Goal: Transaction & Acquisition: Purchase product/service

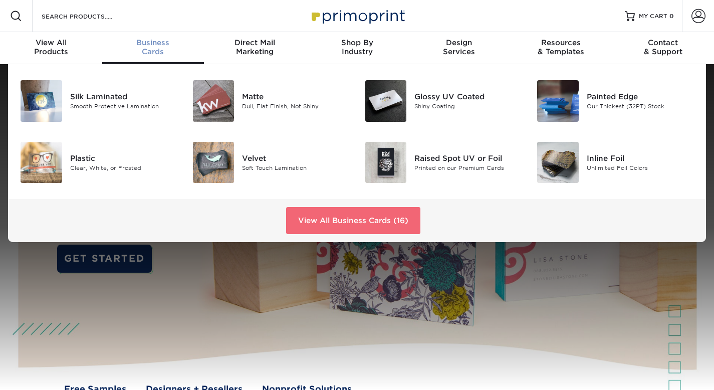
click at [345, 229] on link "View All Business Cards (16)" at bounding box center [353, 220] width 134 height 27
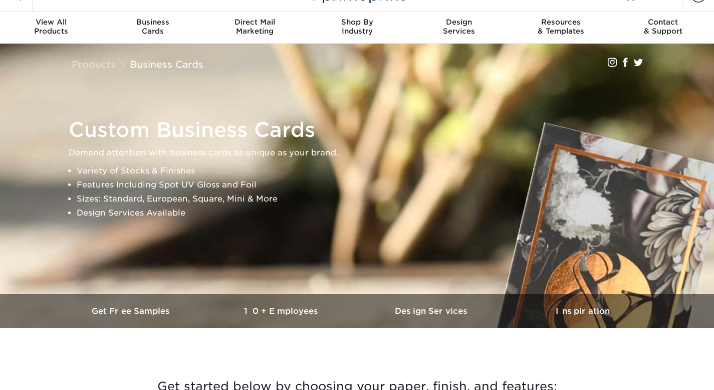
scroll to position [367, 0]
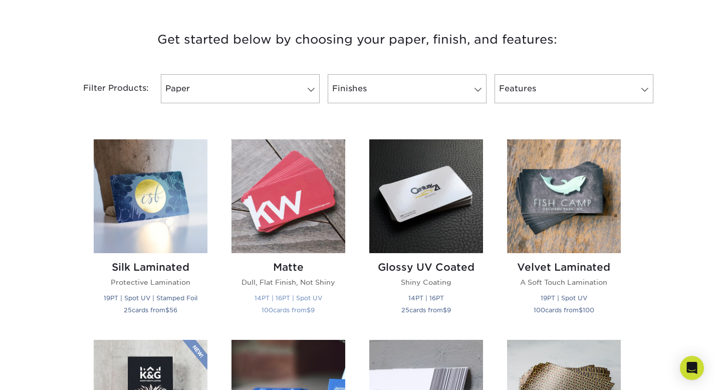
click at [296, 269] on h2 "Matte" at bounding box center [289, 267] width 114 height 12
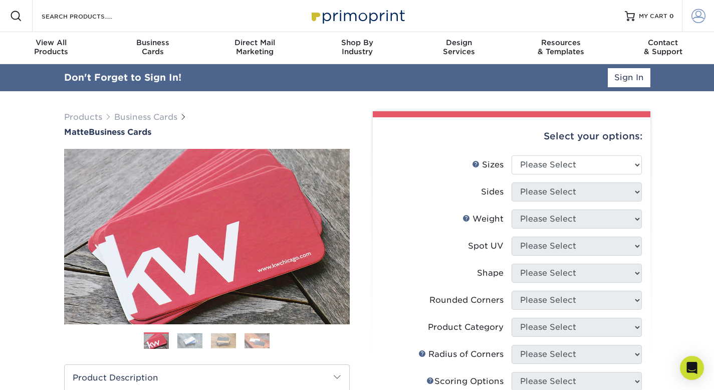
click at [696, 17] on span at bounding box center [699, 16] width 14 height 14
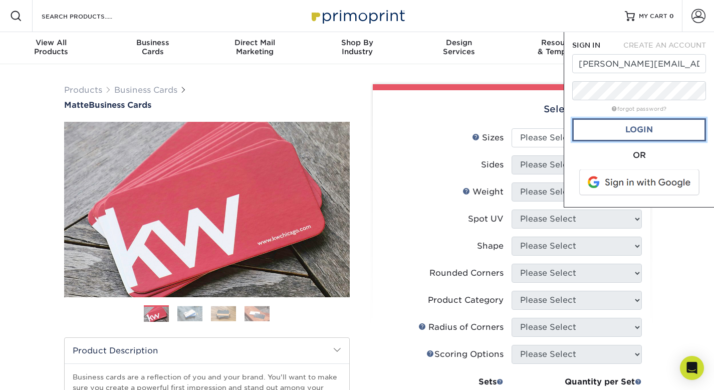
click at [653, 128] on link "Login" at bounding box center [639, 129] width 134 height 23
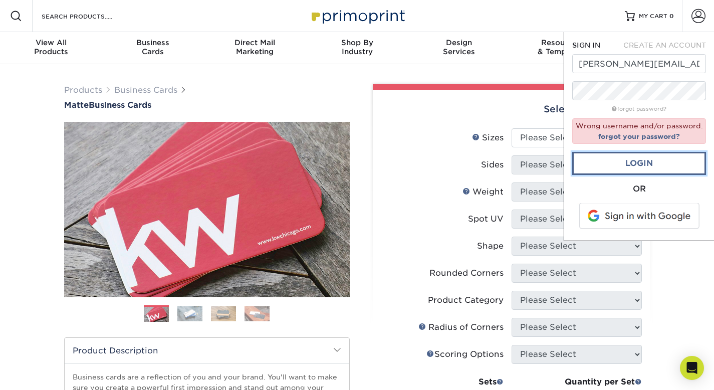
click at [641, 161] on link "Login" at bounding box center [639, 163] width 134 height 23
click at [672, 162] on link "Login" at bounding box center [639, 163] width 134 height 23
click at [657, 137] on link "forgot your password?" at bounding box center [639, 136] width 82 height 8
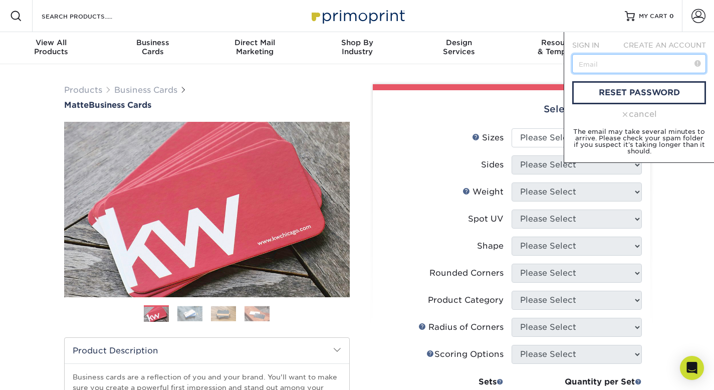
click at [639, 68] on input "text" at bounding box center [639, 63] width 134 height 19
click at [648, 113] on div "cancel" at bounding box center [639, 114] width 134 height 12
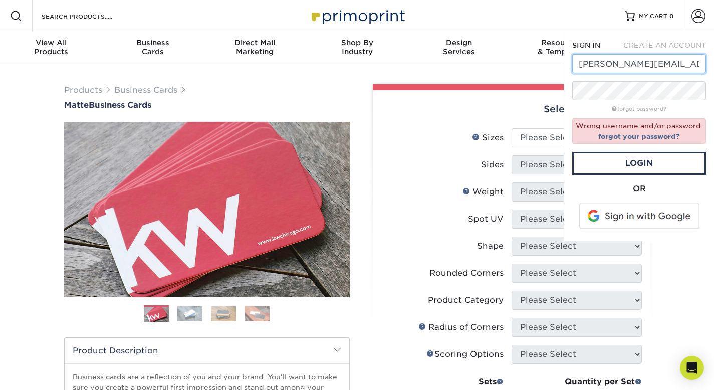
click at [662, 73] on input "aubrey.noe@bchfs.com" at bounding box center [639, 63] width 134 height 19
click at [663, 68] on input "aubrey.noe@bchfs.com" at bounding box center [639, 63] width 134 height 19
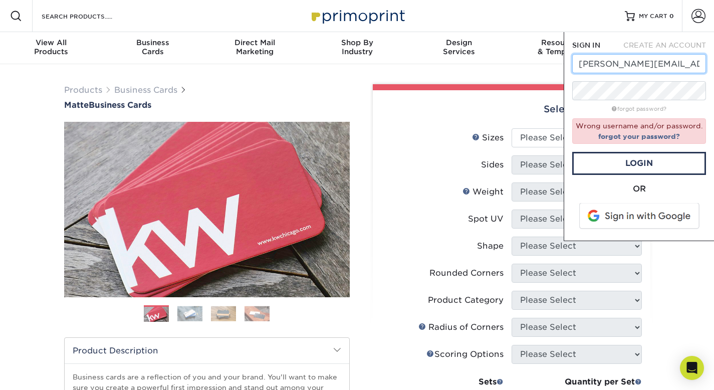
click at [663, 68] on input "aubrey.noe@bchfs.com" at bounding box center [639, 63] width 134 height 19
type input "marketing@bchfs.com"
click at [646, 169] on link "Login" at bounding box center [639, 163] width 134 height 23
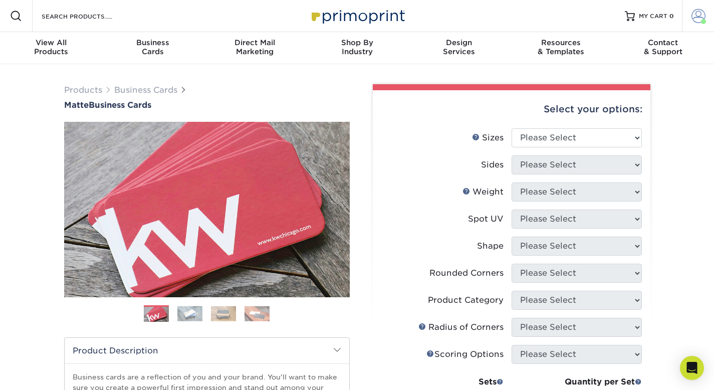
click at [701, 13] on span at bounding box center [699, 16] width 14 height 14
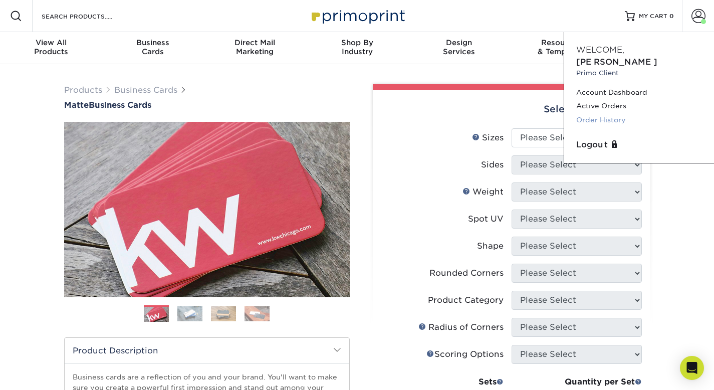
click at [603, 113] on link "Order History" at bounding box center [639, 120] width 126 height 14
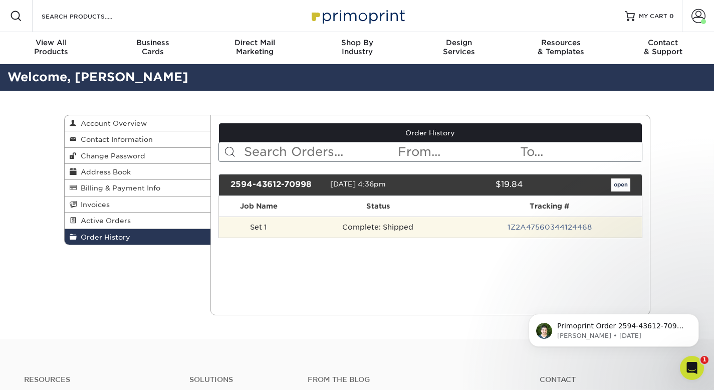
click at [314, 230] on td "Complete: Shipped" at bounding box center [378, 226] width 159 height 21
click at [297, 229] on td "Set 1" at bounding box center [259, 226] width 80 height 21
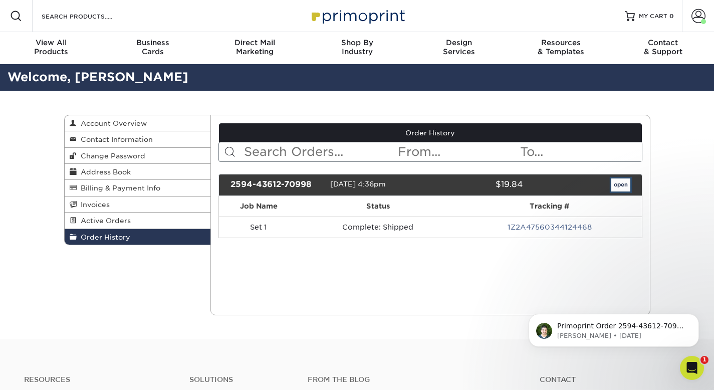
click at [613, 188] on link "open" at bounding box center [620, 184] width 19 height 13
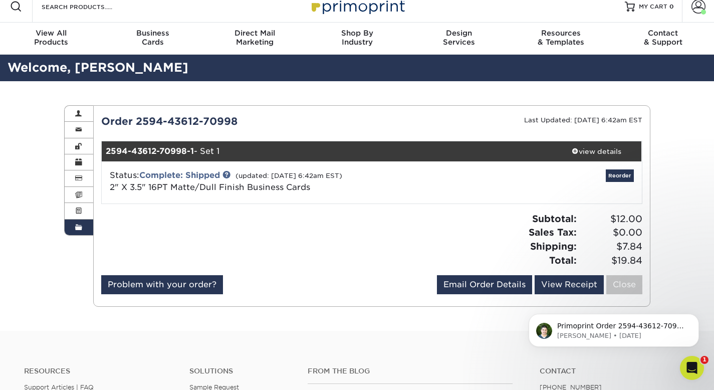
scroll to position [12, 0]
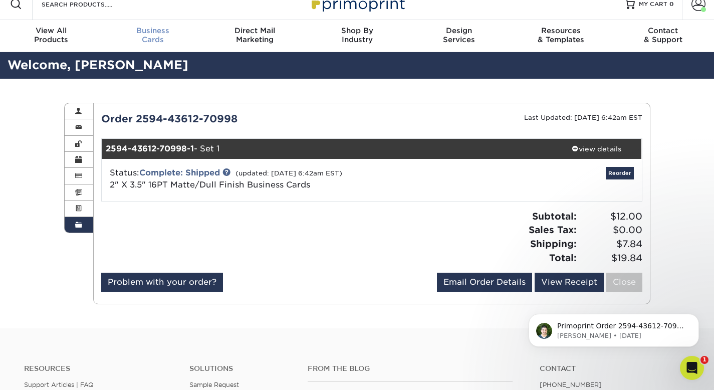
click at [151, 39] on div "Business Cards" at bounding box center [153, 35] width 102 height 18
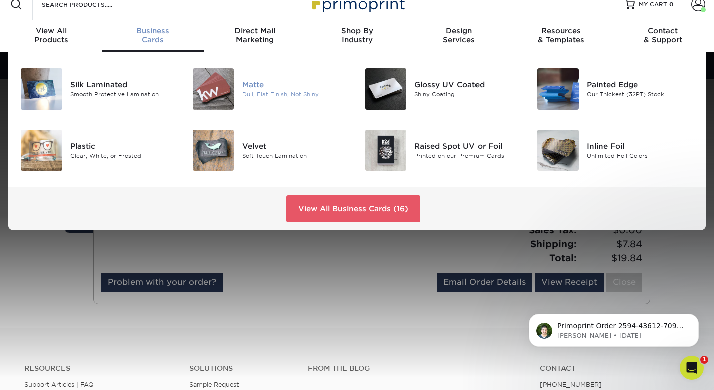
click at [240, 95] on div at bounding box center [214, 89] width 58 height 42
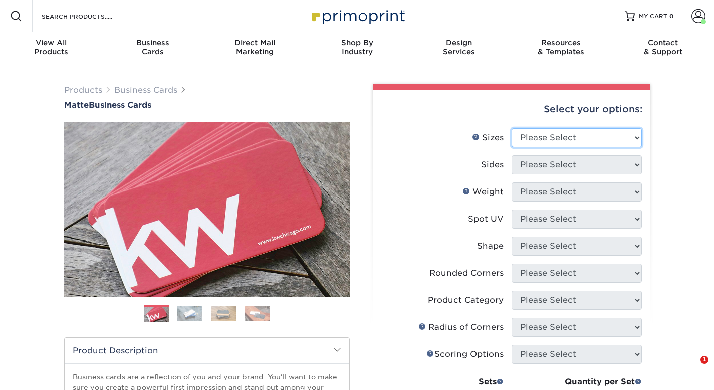
click at [556, 142] on select "Please Select 1.5" x 3.5" - Mini 1.75" x 3.5" - Mini 2" x 2" - Square 2" x 3" -…" at bounding box center [577, 137] width 130 height 19
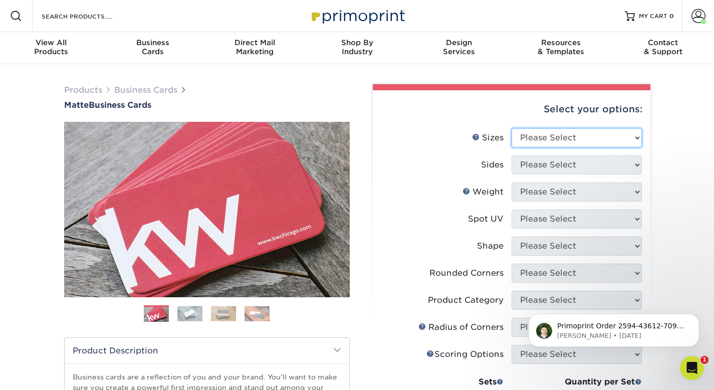
select select "2.00x3.50"
click at [512, 128] on select "Please Select 1.5" x 3.5" - Mini 1.75" x 3.5" - Mini 2" x 2" - Square 2" x 3" -…" at bounding box center [577, 137] width 130 height 19
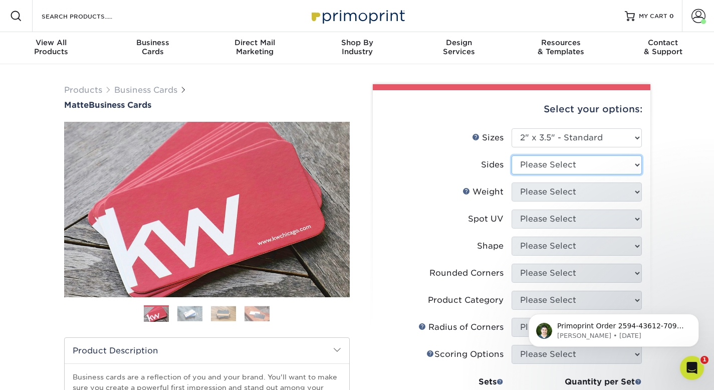
click at [578, 162] on select "Please Select Print Both Sides Print Front Only" at bounding box center [577, 164] width 130 height 19
select select "13abbda7-1d64-4f25-8bb2-c179b224825d"
click at [512, 155] on select "Please Select Print Both Sides Print Front Only" at bounding box center [577, 164] width 130 height 19
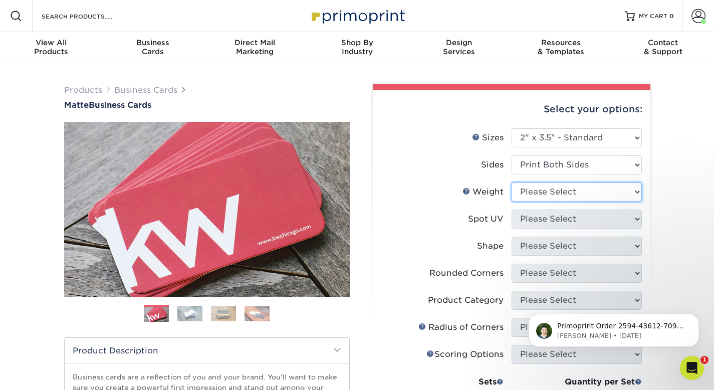
click at [572, 191] on select "Please Select 16PT 14PT" at bounding box center [577, 191] width 130 height 19
select select "16PT"
click at [512, 182] on select "Please Select 16PT 14PT" at bounding box center [577, 191] width 130 height 19
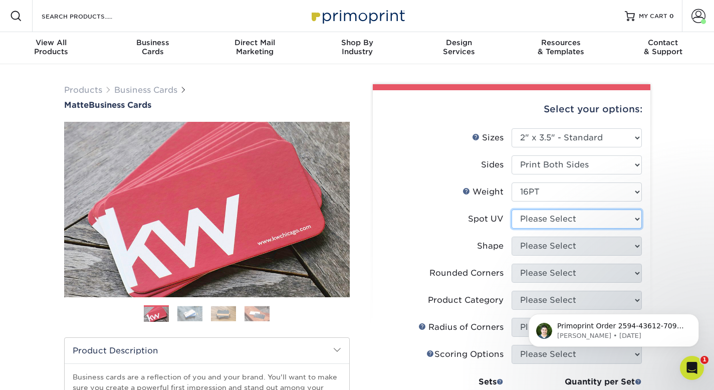
click at [563, 218] on select "Please Select No Spot UV Front and Back (Both Sides) Front Only Back Only" at bounding box center [577, 218] width 130 height 19
select select "3"
click at [512, 209] on select "Please Select No Spot UV Front and Back (Both Sides) Front Only Back Only" at bounding box center [577, 218] width 130 height 19
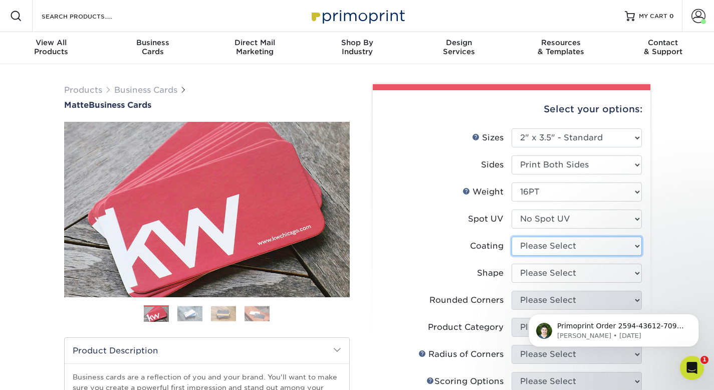
click at [556, 245] on select at bounding box center [577, 246] width 130 height 19
select select "121bb7b5-3b4d-429f-bd8d-bbf80e953313"
click at [512, 237] on select at bounding box center [577, 246] width 130 height 19
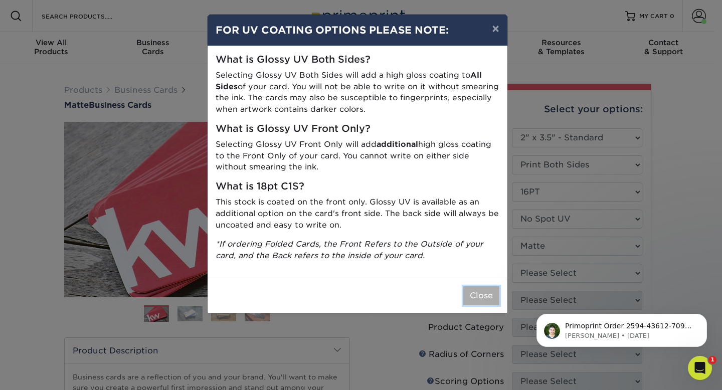
click at [478, 295] on button "Close" at bounding box center [481, 295] width 36 height 19
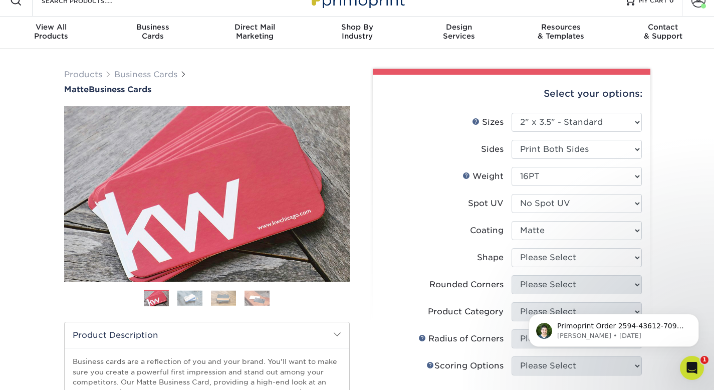
scroll to position [45, 0]
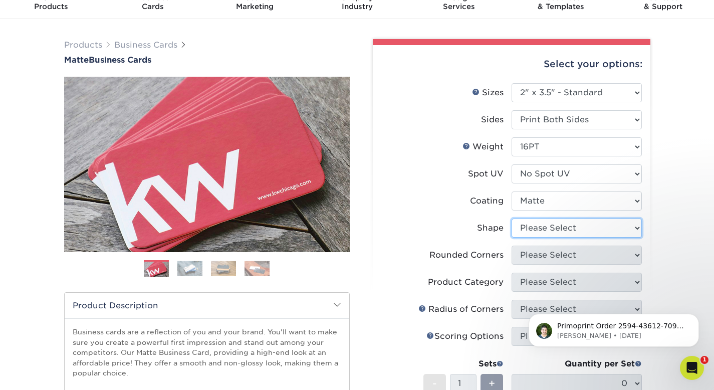
click at [537, 226] on select "Please Select Standard Oval" at bounding box center [577, 227] width 130 height 19
select select "standard"
click at [512, 218] on select "Please Select Standard Oval" at bounding box center [577, 227] width 130 height 19
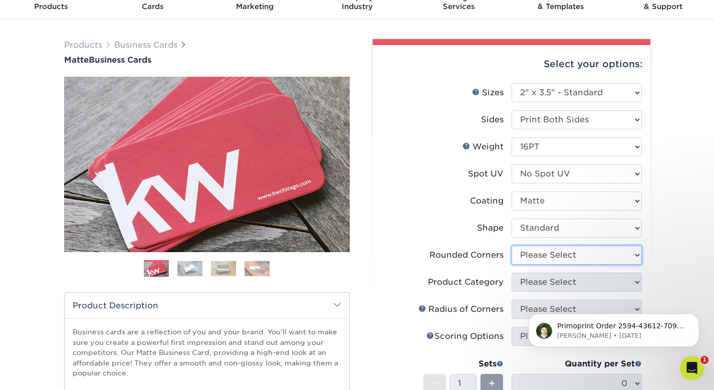
click at [534, 256] on select "Please Select Yes - Round 2 Corners Yes - Round 4 Corners No" at bounding box center [577, 255] width 130 height 19
select select "0"
click at [512, 246] on select "Please Select Yes - Round 2 Corners Yes - Round 4 Corners No" at bounding box center [577, 255] width 130 height 19
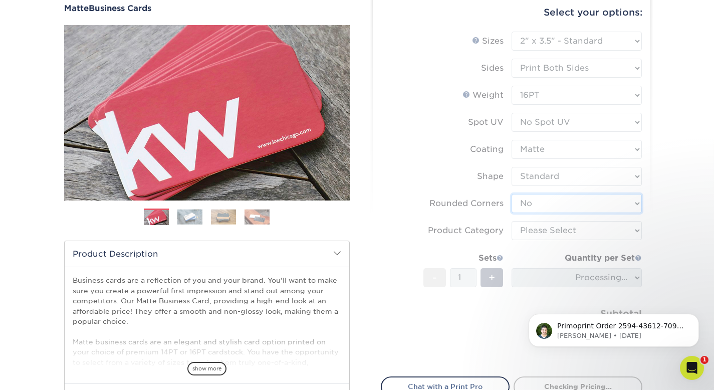
scroll to position [114, 0]
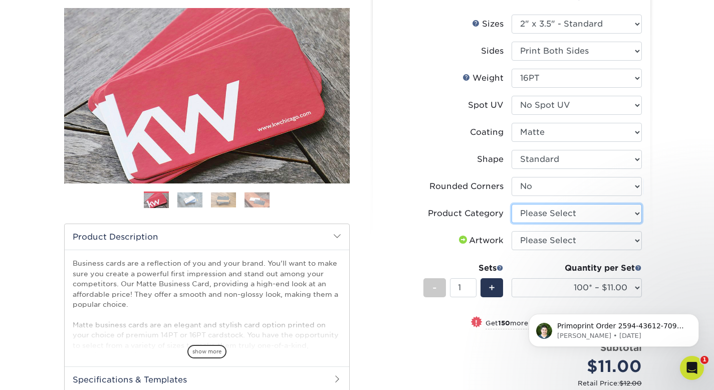
click at [569, 216] on select "Please Select Business Cards" at bounding box center [577, 213] width 130 height 19
select select "3b5148f1-0588-4f88-a218-97bcfdce65c1"
click at [512, 204] on select "Please Select Business Cards" at bounding box center [577, 213] width 130 height 19
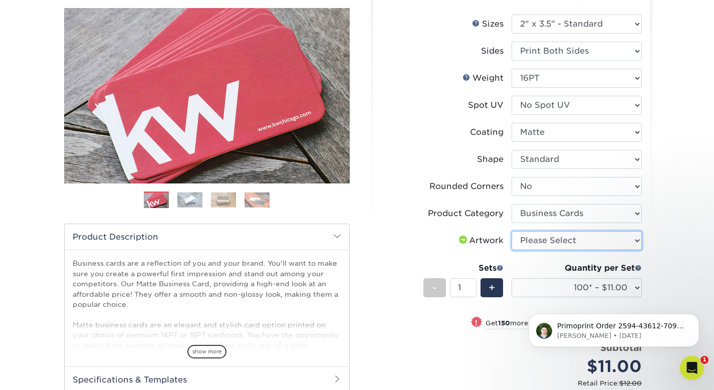
click at [561, 241] on select "Please Select I will upload files I need a design - $100" at bounding box center [577, 240] width 130 height 19
select select "upload"
click at [512, 231] on select "Please Select I will upload files I need a design - $100" at bounding box center [577, 240] width 130 height 19
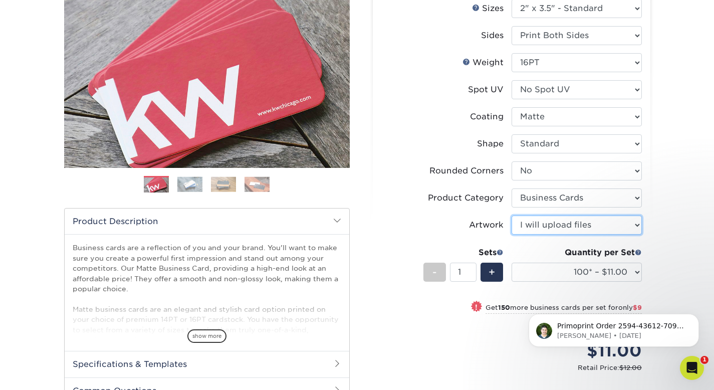
scroll to position [139, 0]
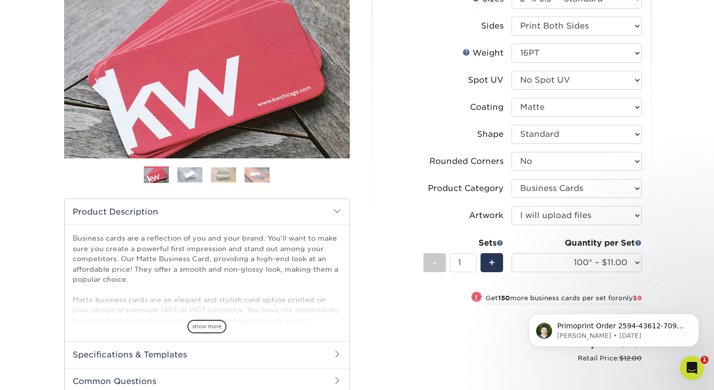
click at [618, 249] on div "Quantity per Set" at bounding box center [577, 243] width 130 height 12
click at [617, 259] on select "100* – $11.00 250* – $20.00 500 – $39.00 1000 – $49.00 2500 – $87.00 5000 – $16…" at bounding box center [577, 262] width 130 height 19
select select "250* – $20.00"
click at [512, 253] on select "100* – $11.00 250* – $20.00 500 – $39.00 1000 – $49.00 2500 – $87.00 5000 – $16…" at bounding box center [577, 262] width 130 height 19
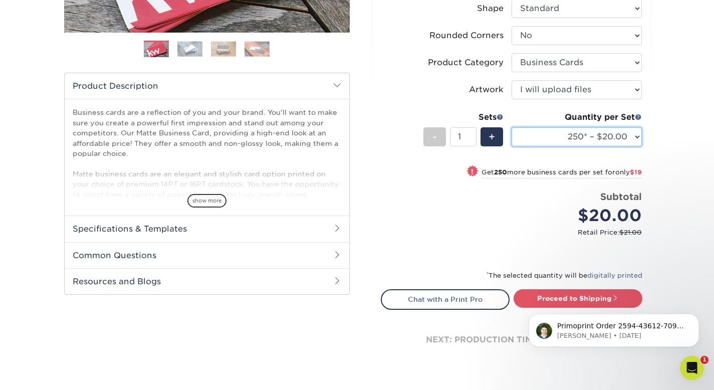
scroll to position [289, 0]
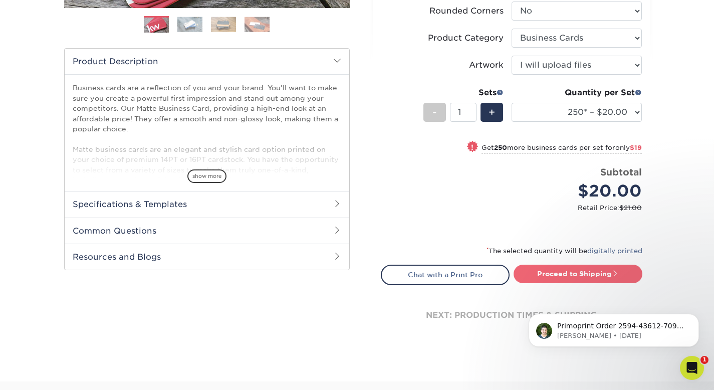
click at [572, 271] on link "Proceed to Shipping" at bounding box center [578, 274] width 129 height 18
type input "Set 1"
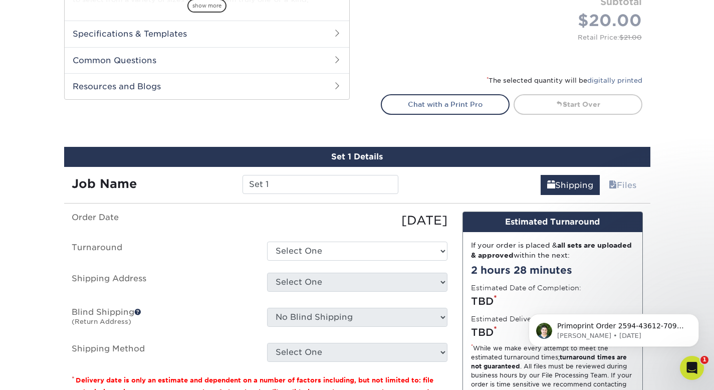
scroll to position [502, 0]
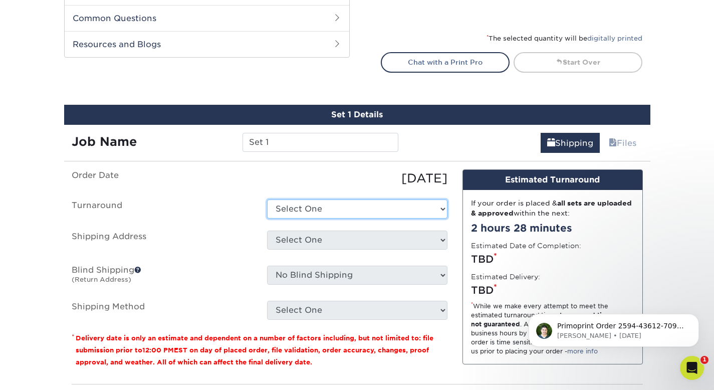
click at [348, 210] on select "Select One 2-4 Business Days 2 Day Next Business Day" at bounding box center [357, 208] width 180 height 19
select select "23721297-b68b-4846-ba83-3171e6bd9d78"
click at [267, 199] on select "Select One 2-4 Business Days 2 Day Next Business Day" at bounding box center [357, 208] width 180 height 19
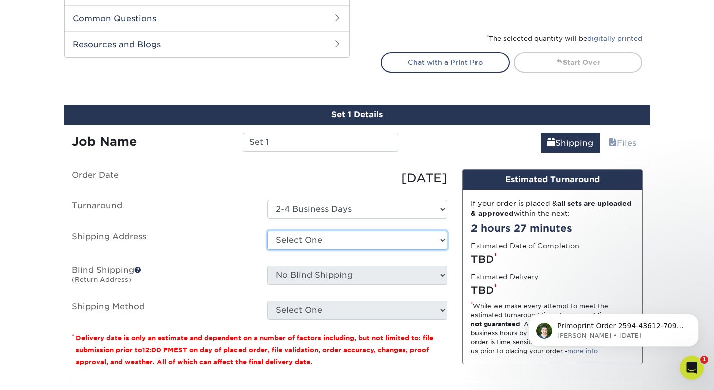
click at [318, 237] on select "Select One Angels' Cove + Add New Address" at bounding box center [357, 240] width 180 height 19
select select "285702"
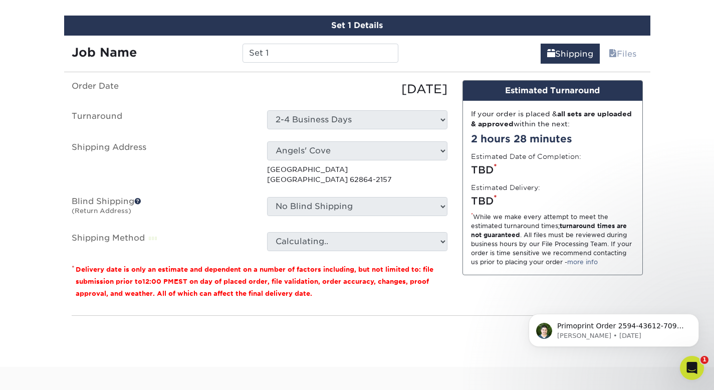
scroll to position [623, 0]
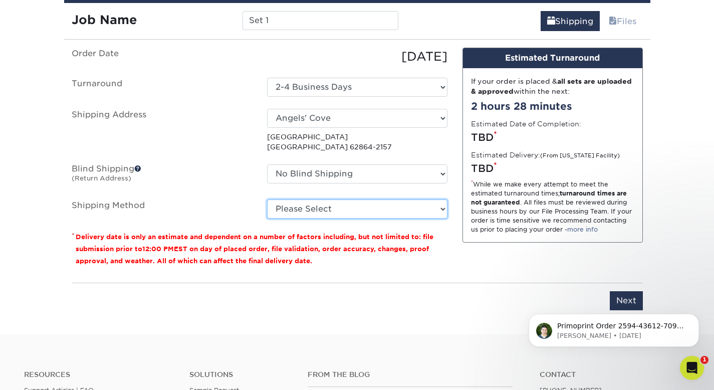
click at [336, 208] on select "Please Select Ground Shipping (+$7.84) 3 Day Shipping Service (+$15.34) 2 Day A…" at bounding box center [357, 208] width 180 height 19
select select "03"
click at [267, 199] on select "Please Select Ground Shipping (+$7.84) 3 Day Shipping Service (+$15.34) 2 Day A…" at bounding box center [357, 208] width 180 height 19
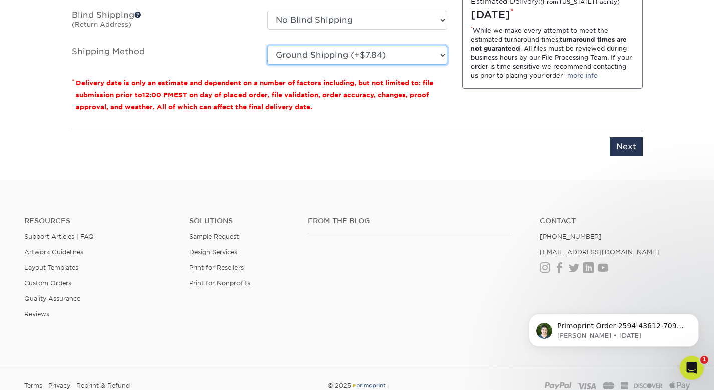
scroll to position [770, 0]
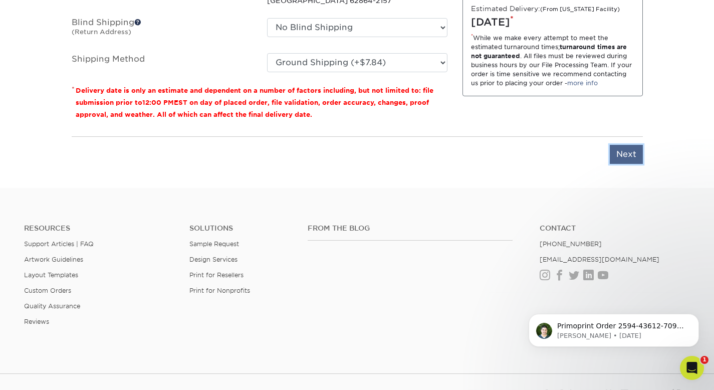
click at [619, 158] on input "Next" at bounding box center [626, 154] width 33 height 19
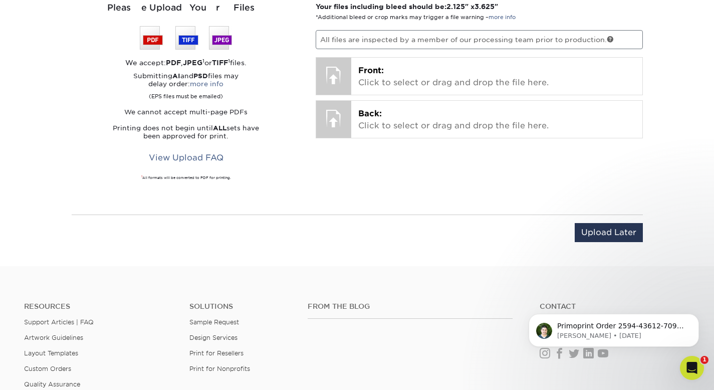
scroll to position [619, 0]
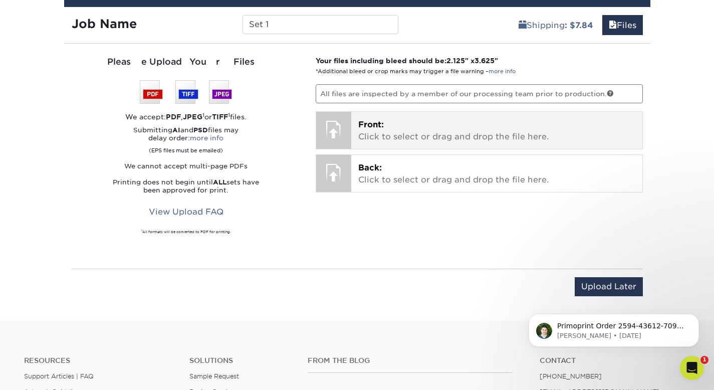
click at [395, 139] on p "Front: Click to select or drag and drop the file here." at bounding box center [496, 131] width 277 height 24
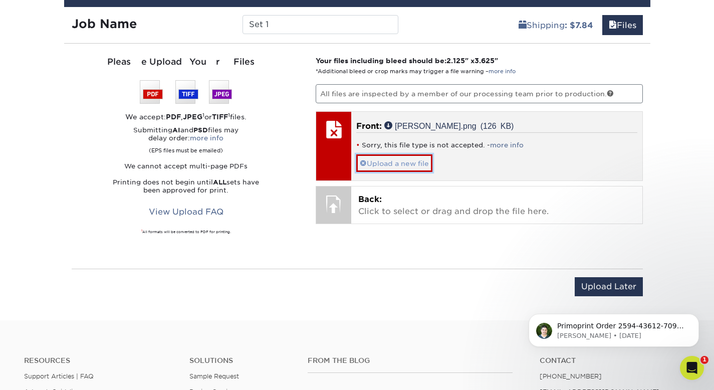
click at [363, 164] on span at bounding box center [363, 163] width 7 height 8
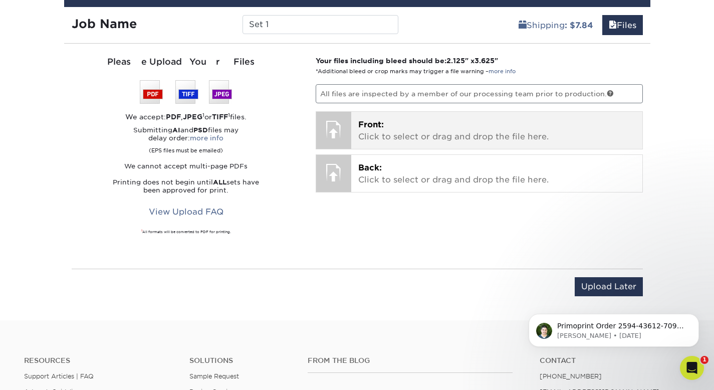
click at [378, 128] on span "Front:" at bounding box center [371, 125] width 26 height 10
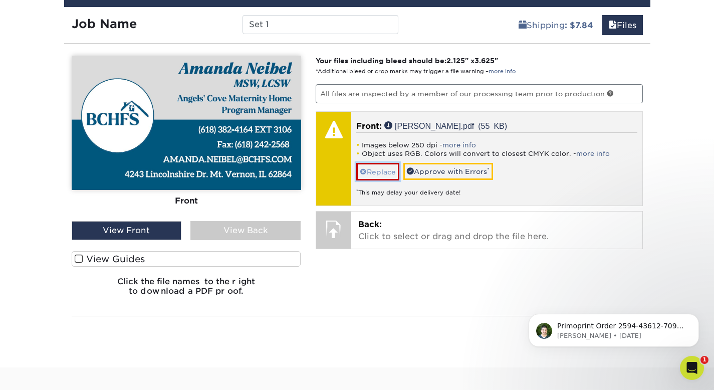
click at [388, 175] on link "Replace" at bounding box center [377, 172] width 43 height 18
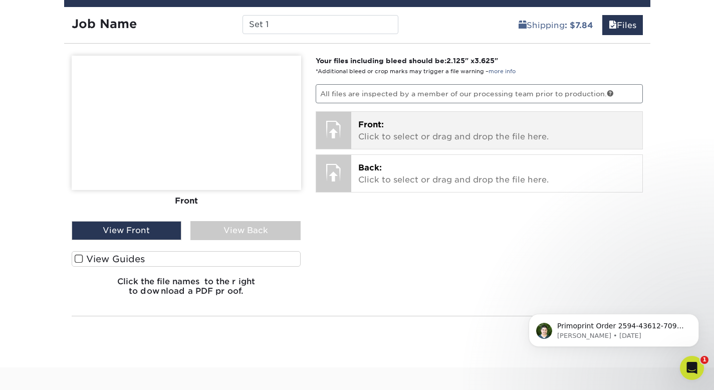
click at [398, 131] on p "Front: Click to select or drag and drop the file here." at bounding box center [496, 131] width 277 height 24
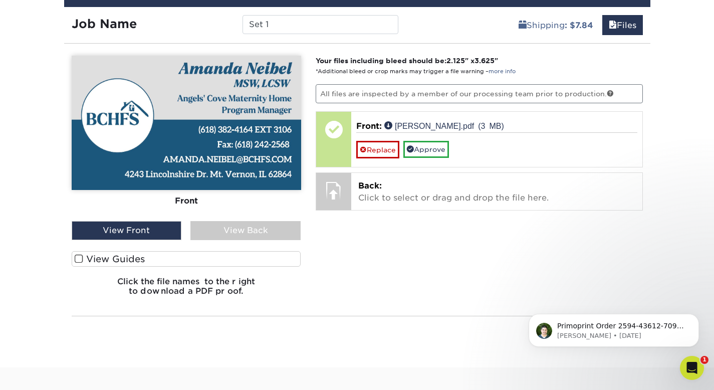
click at [82, 258] on span at bounding box center [79, 259] width 9 height 10
click at [0, 0] on input "View Guides" at bounding box center [0, 0] width 0 height 0
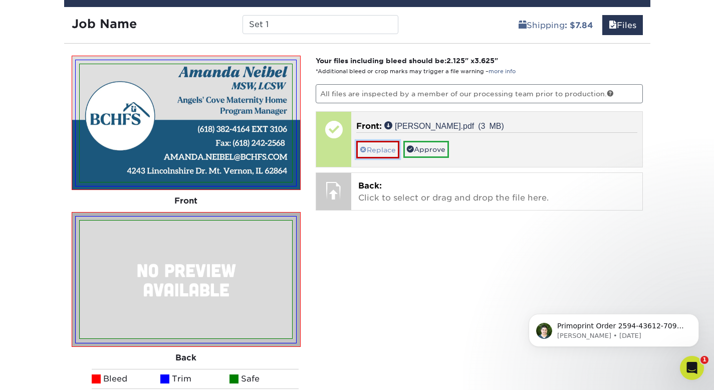
click at [381, 152] on link "Replace" at bounding box center [377, 150] width 43 height 18
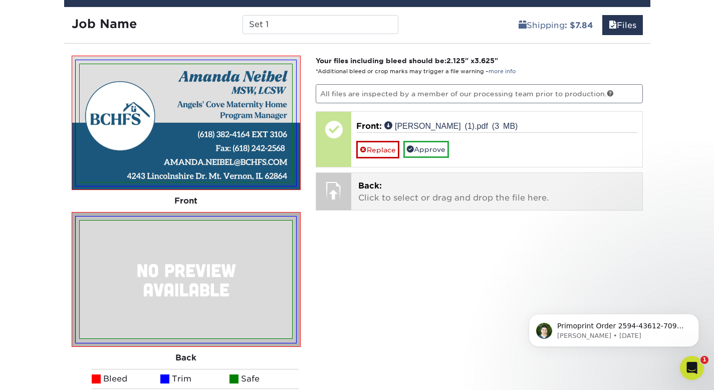
click at [406, 193] on p "Back: Click to select or drag and drop the file here." at bounding box center [496, 192] width 277 height 24
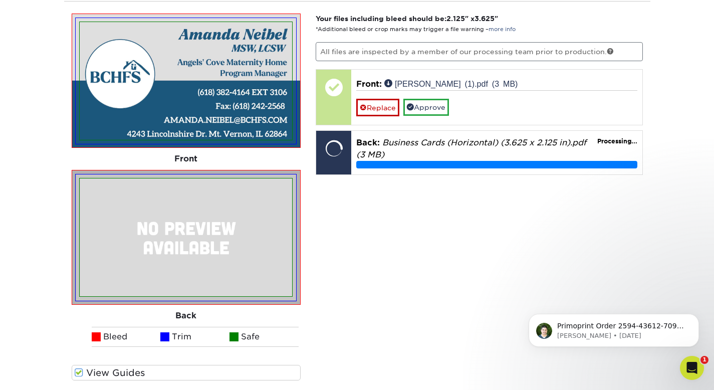
scroll to position [659, 0]
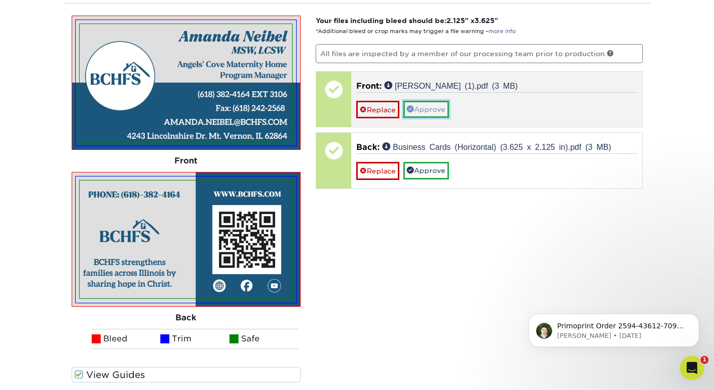
click at [436, 113] on link "Approve" at bounding box center [426, 109] width 46 height 17
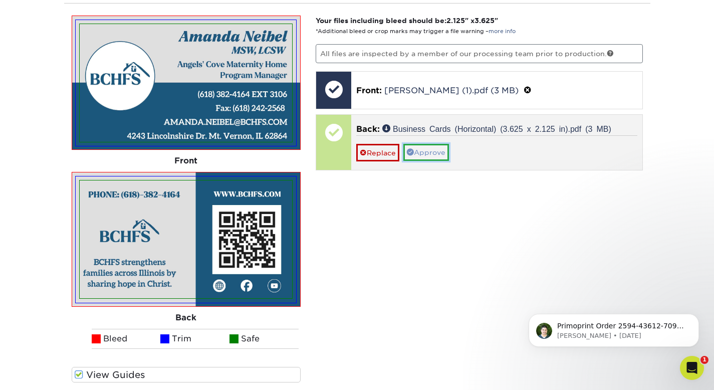
click at [435, 151] on link "Approve" at bounding box center [426, 152] width 46 height 17
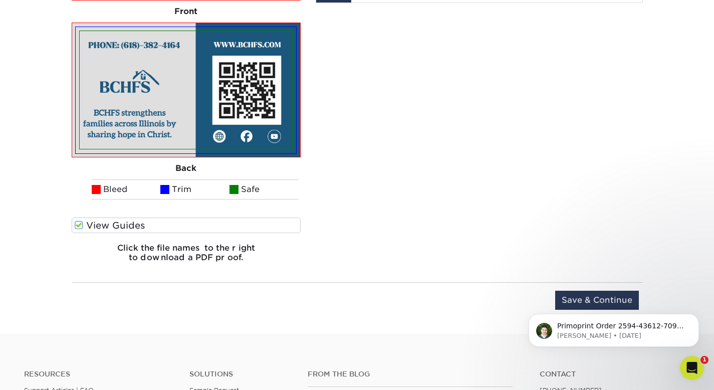
scroll to position [818, 0]
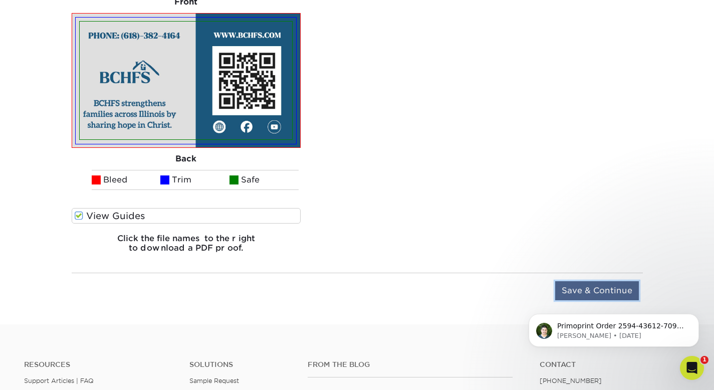
click at [589, 287] on input "Save & Continue" at bounding box center [597, 290] width 84 height 19
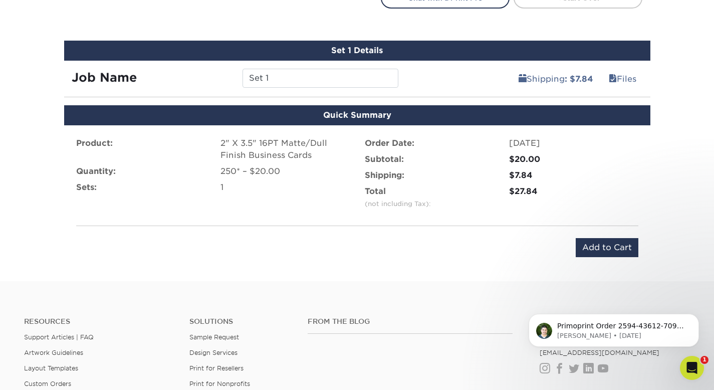
scroll to position [518, 0]
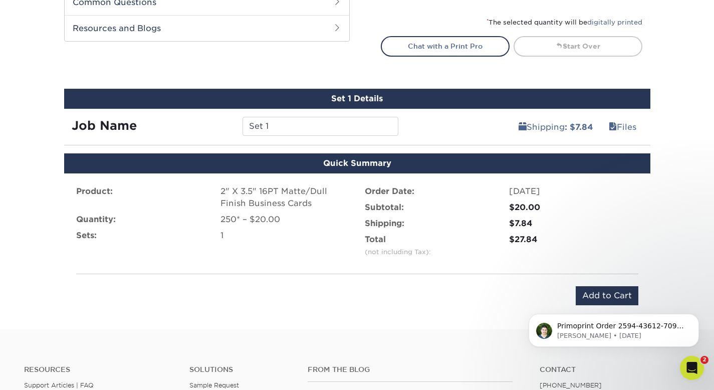
click at [595, 296] on html "Primoprint Order 2594-43612-70998 Hello! Thank you for placing your print order…" at bounding box center [614, 328] width 200 height 70
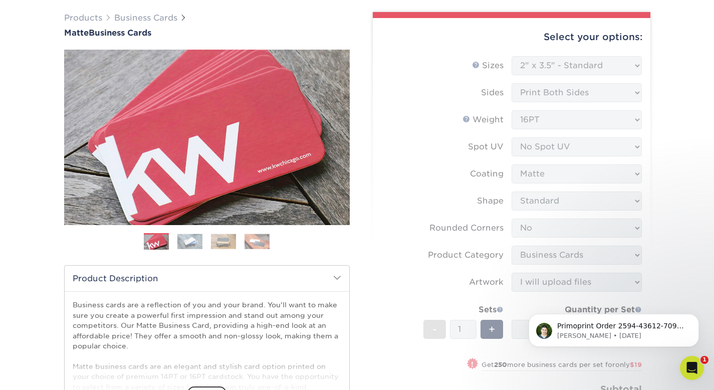
scroll to position [0, 0]
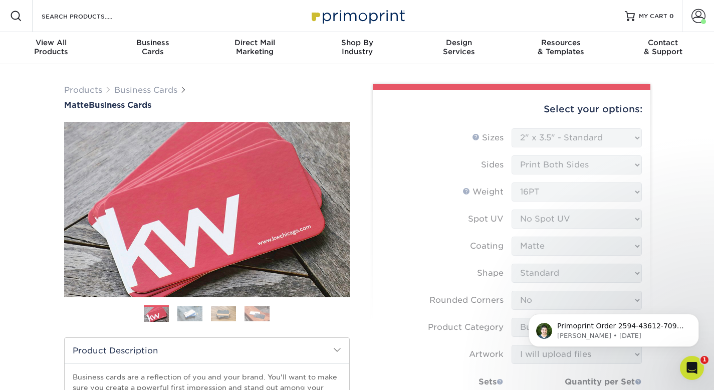
click at [609, 132] on form "Sizes Help Sizes Please Select 1.5" x 3.5" - Mini 1.75" x 3.5" - Mini 2" x 2" -…" at bounding box center [512, 325] width 262 height 394
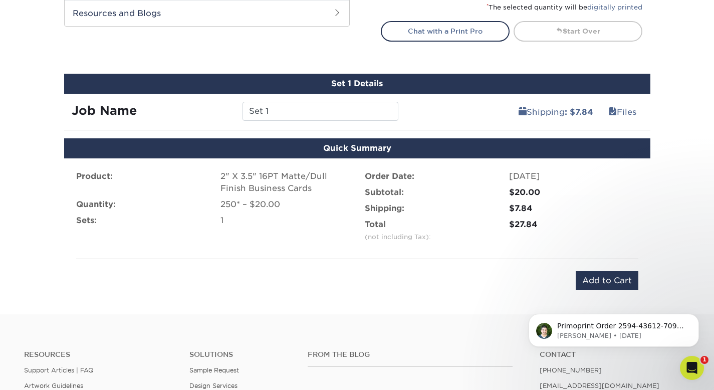
scroll to position [563, 0]
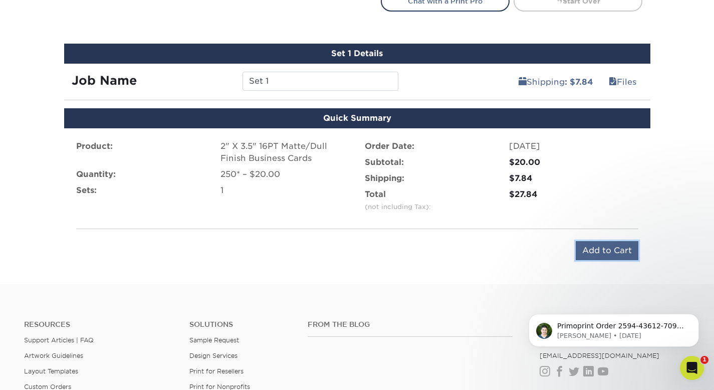
click at [598, 251] on input "Add to Cart" at bounding box center [607, 250] width 63 height 19
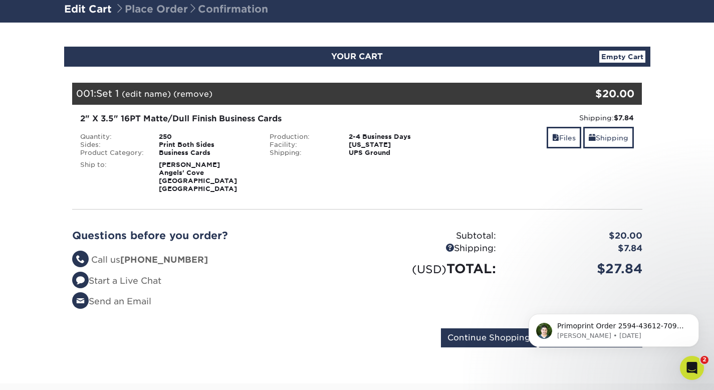
scroll to position [159, 0]
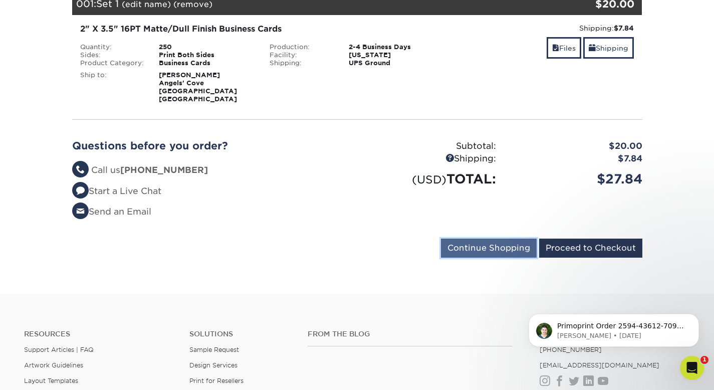
click at [511, 248] on input "Continue Shopping" at bounding box center [489, 248] width 96 height 19
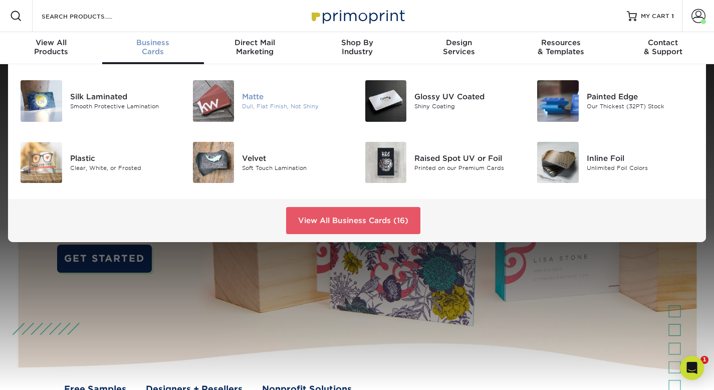
click at [276, 100] on div "Matte" at bounding box center [295, 96] width 107 height 11
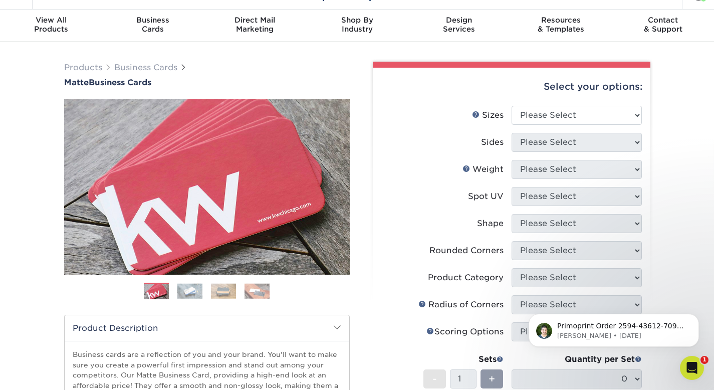
scroll to position [30, 0]
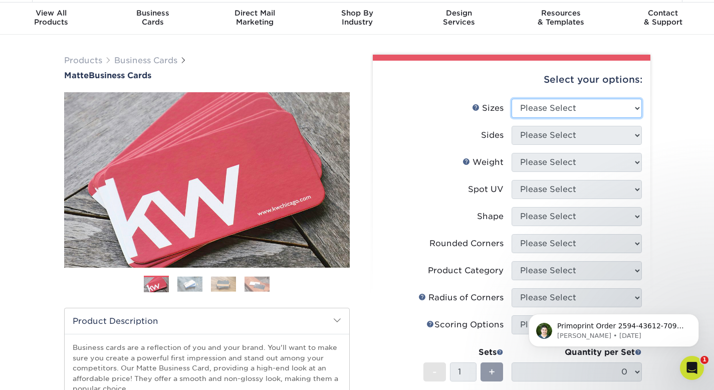
click at [553, 99] on select "Please Select 1.5" x 3.5" - Mini 1.75" x 3.5" - Mini 2" x 2" - Square 2" x 3" -…" at bounding box center [577, 108] width 130 height 19
click at [564, 113] on select "Please Select 1.5" x 3.5" - Mini 1.75" x 3.5" - Mini 2" x 2" - Square 2" x 3" -…" at bounding box center [577, 108] width 130 height 19
select select "2.00x3.50"
click at [512, 99] on select "Please Select 1.5" x 3.5" - Mini 1.75" x 3.5" - Mini 2" x 2" - Square 2" x 3" -…" at bounding box center [577, 108] width 130 height 19
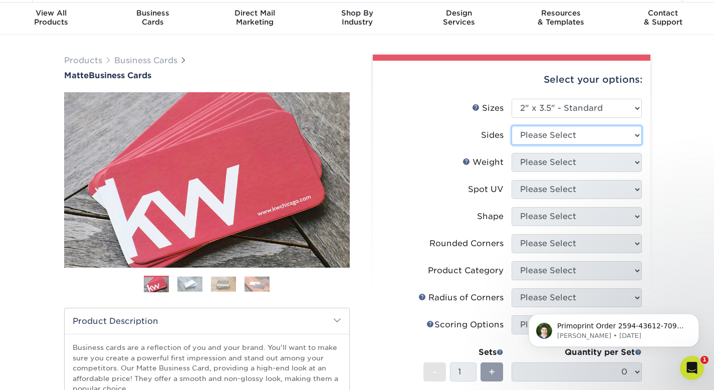
click at [553, 137] on select "Please Select Print Both Sides Print Front Only" at bounding box center [577, 135] width 130 height 19
select select "13abbda7-1d64-4f25-8bb2-c179b224825d"
click at [512, 126] on select "Please Select Print Both Sides Print Front Only" at bounding box center [577, 135] width 130 height 19
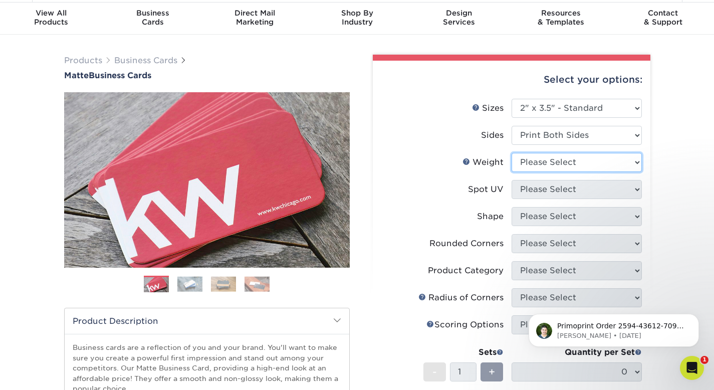
click at [546, 163] on select "Please Select 16PT 14PT" at bounding box center [577, 162] width 130 height 19
select select "16PT"
click at [512, 153] on select "Please Select 16PT 14PT" at bounding box center [577, 162] width 130 height 19
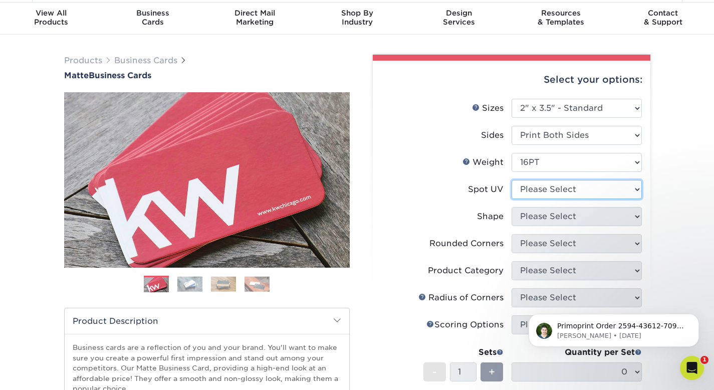
click at [539, 189] on select "Please Select No Spot UV Front and Back (Both Sides) Front Only Back Only" at bounding box center [577, 189] width 130 height 19
select select "3"
click at [512, 180] on select "Please Select No Spot UV Front and Back (Both Sides) Front Only Back Only" at bounding box center [577, 189] width 130 height 19
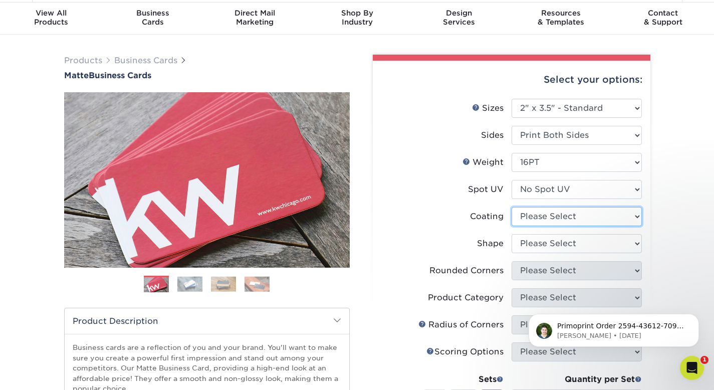
click at [539, 216] on select at bounding box center [577, 216] width 130 height 19
select select "121bb7b5-3b4d-429f-bd8d-bbf80e953313"
click at [512, 207] on select at bounding box center [577, 216] width 130 height 19
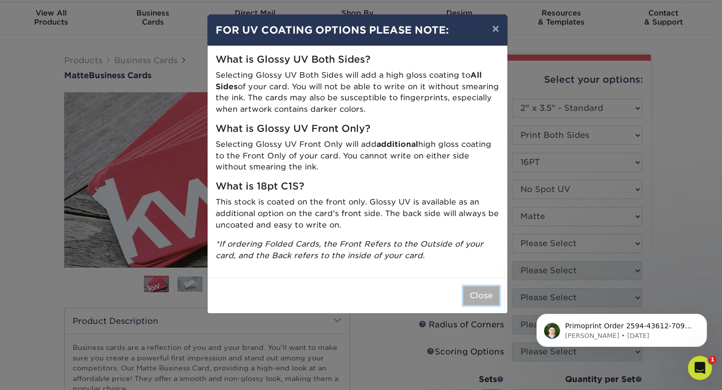
click at [490, 292] on button "Close" at bounding box center [481, 295] width 36 height 19
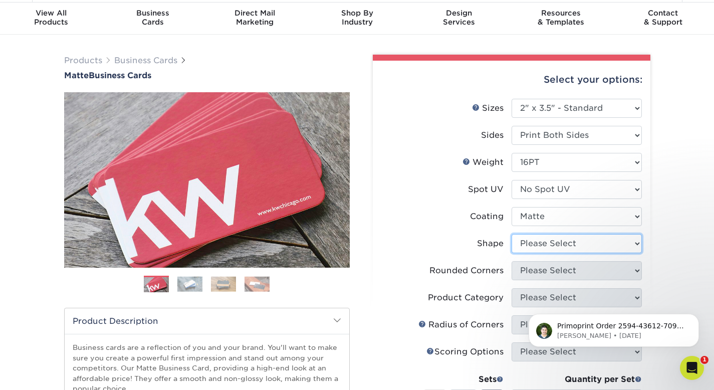
click at [556, 248] on select "Please Select Standard Oval" at bounding box center [577, 243] width 130 height 19
select select "standard"
click at [512, 234] on select "Please Select Standard Oval" at bounding box center [577, 243] width 130 height 19
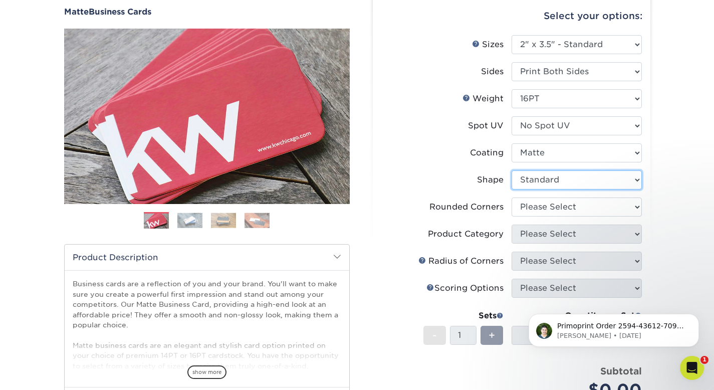
scroll to position [115, 0]
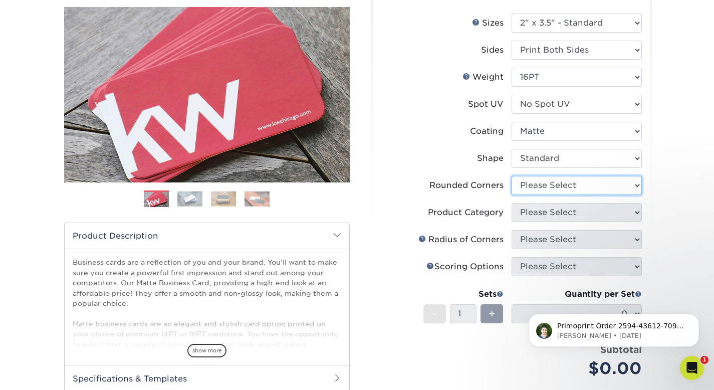
click at [581, 189] on select "Please Select Yes - Round 2 Corners Yes - Round 4 Corners No" at bounding box center [577, 185] width 130 height 19
select select "0"
click at [512, 176] on select "Please Select Yes - Round 2 Corners Yes - Round 4 Corners No" at bounding box center [577, 185] width 130 height 19
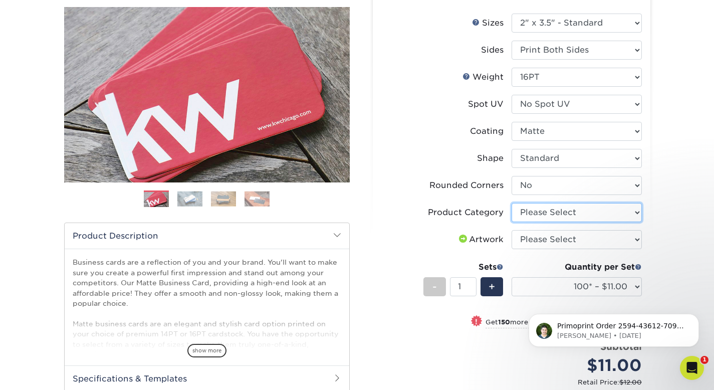
click at [572, 209] on select "Please Select Business Cards" at bounding box center [577, 212] width 130 height 19
select select "3b5148f1-0588-4f88-a218-97bcfdce65c1"
click at [512, 203] on select "Please Select Business Cards" at bounding box center [577, 212] width 130 height 19
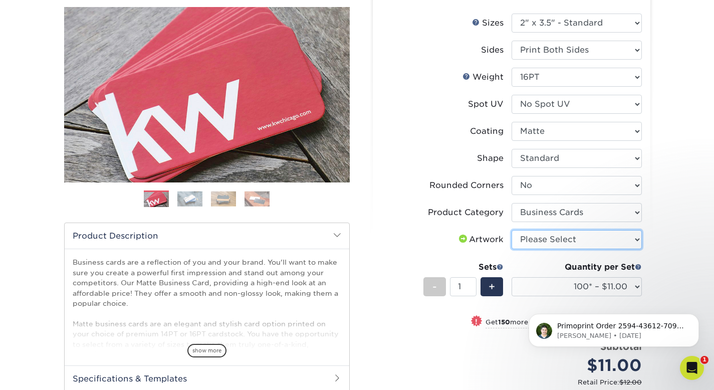
click at [560, 241] on select "Please Select I will upload files I need a design - $100" at bounding box center [577, 239] width 130 height 19
select select "upload"
click at [512, 230] on select "Please Select I will upload files I need a design - $100" at bounding box center [577, 239] width 130 height 19
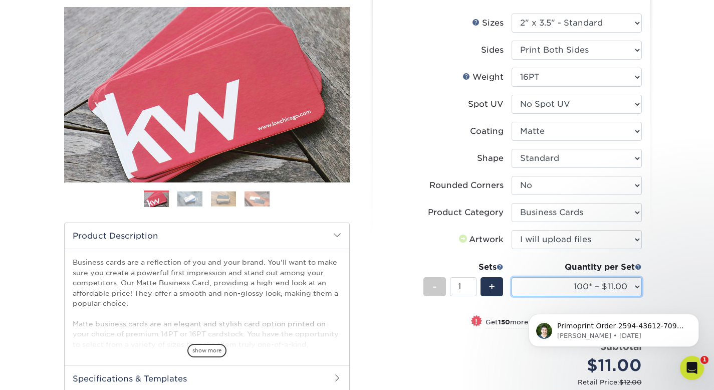
click at [558, 285] on select "100* – $11.00 250* – $20.00 500 – $39.00 1000 – $49.00 2500 – $87.00 5000 – $16…" at bounding box center [577, 286] width 130 height 19
select select "250* – $20.00"
click at [512, 277] on select "100* – $11.00 250* – $20.00 500 – $39.00 1000 – $49.00 2500 – $87.00 5000 – $16…" at bounding box center [577, 286] width 130 height 19
click at [673, 233] on div "Products Business Cards Matte Business Cards Previous Next 100 $ 8" at bounding box center [357, 252] width 714 height 606
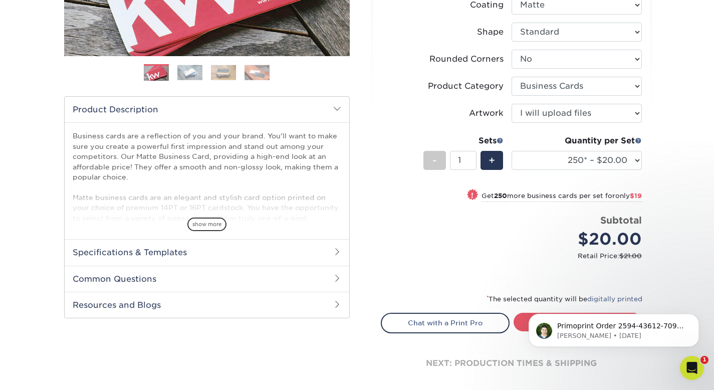
scroll to position [283, 0]
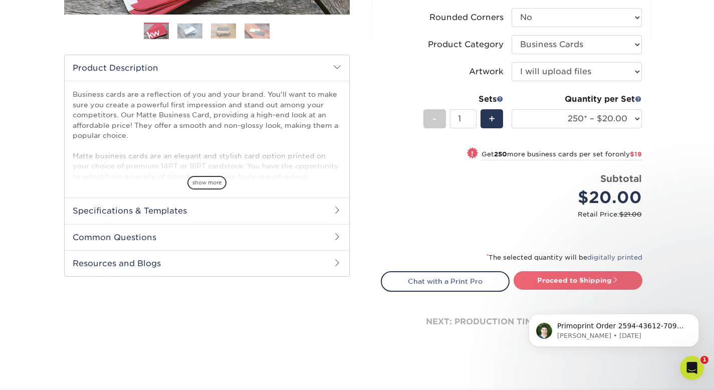
click at [596, 276] on link "Proceed to Shipping" at bounding box center [578, 280] width 129 height 18
type input "Set 1"
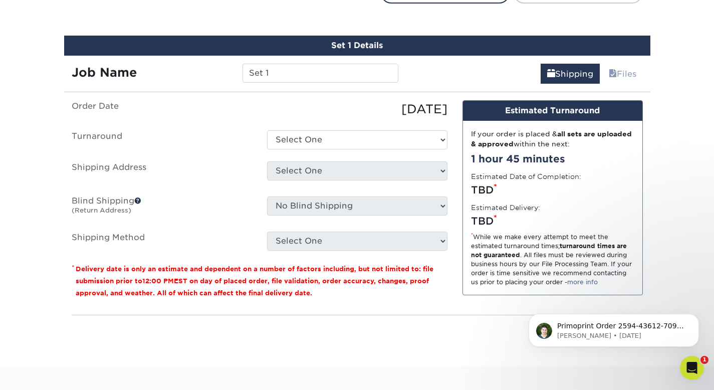
scroll to position [581, 0]
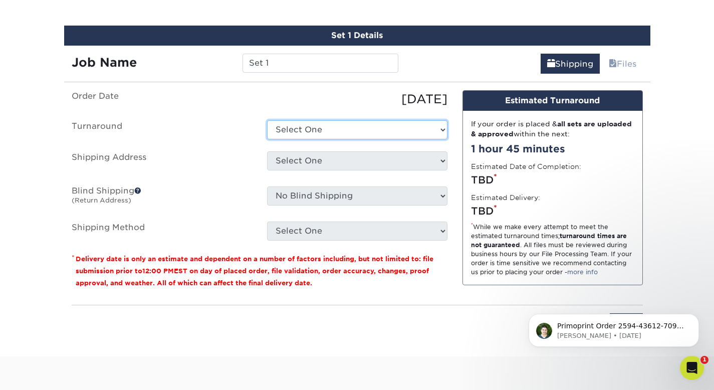
click at [318, 138] on select "Select One 2-4 Business Days 2 Day Next Business Day" at bounding box center [357, 129] width 180 height 19
select select "23721297-b68b-4846-ba83-3171e6bd9d78"
click at [267, 120] on select "Select One 2-4 Business Days 2 Day Next Business Day" at bounding box center [357, 129] width 180 height 19
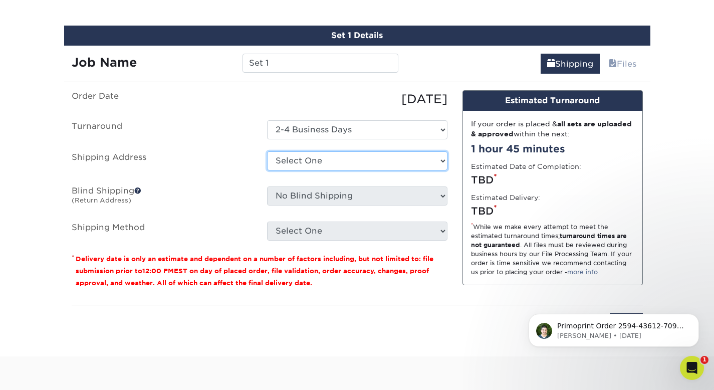
click at [300, 164] on select "Select One Angels' Cove + Add New Address" at bounding box center [357, 160] width 180 height 19
select select "285702"
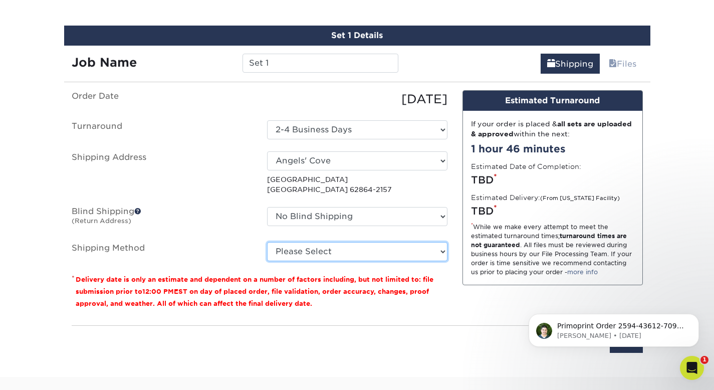
click at [304, 251] on select "Please Select Ground Shipping (+$7.84) 3 Day Shipping Service (+$15.34) 2 Day A…" at bounding box center [357, 251] width 180 height 19
select select "03"
click at [267, 242] on select "Please Select Ground Shipping (+$7.84) 3 Day Shipping Service (+$15.34) 2 Day A…" at bounding box center [357, 251] width 180 height 19
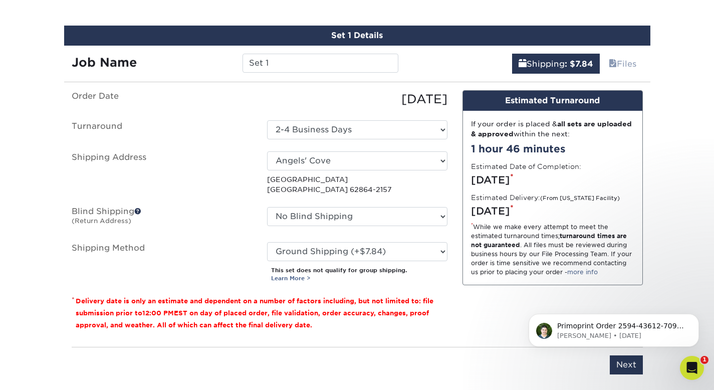
click at [355, 285] on fieldset "Order Date 10/01/2025 Turnaround Select One 2-4 Business Days 2 Day Next Busine…" at bounding box center [260, 192] width 376 height 204
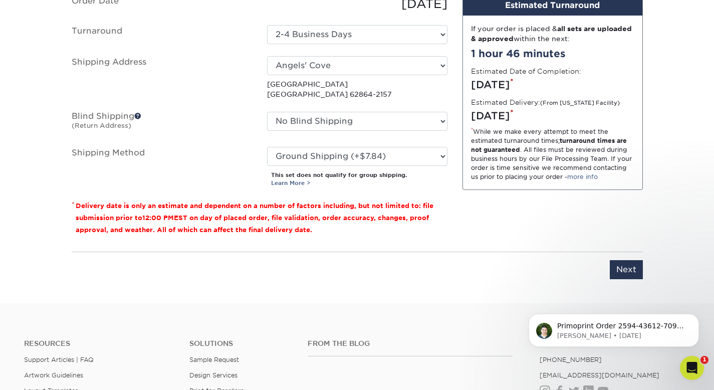
scroll to position [756, 0]
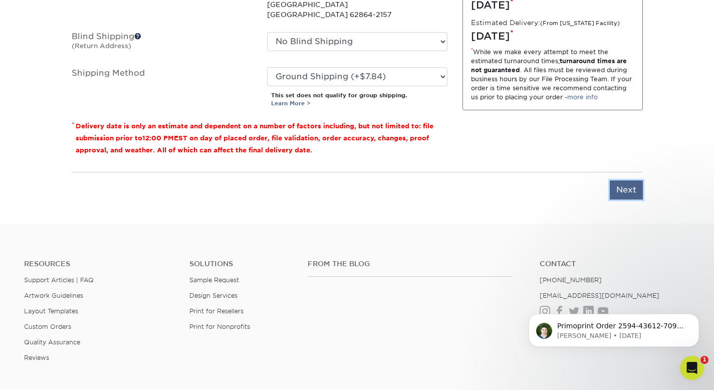
click at [633, 186] on input "Next" at bounding box center [626, 189] width 33 height 19
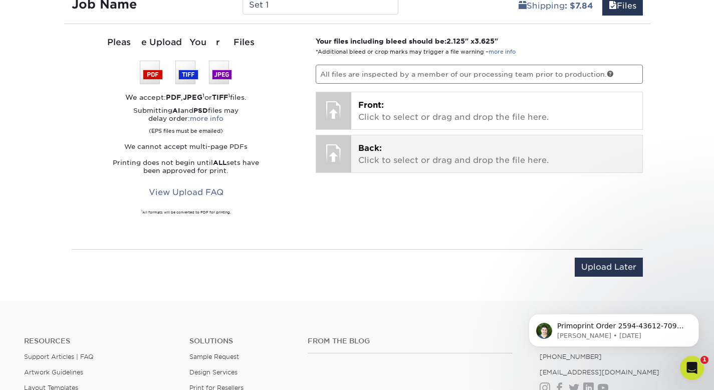
scroll to position [629, 0]
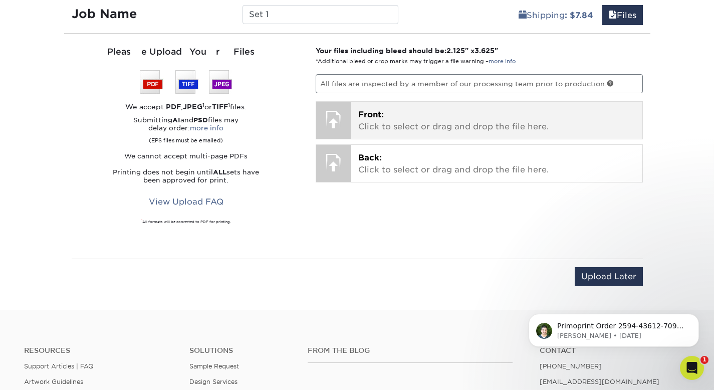
click at [429, 122] on p "Front: Click to select or drag and drop the file here." at bounding box center [496, 121] width 277 height 24
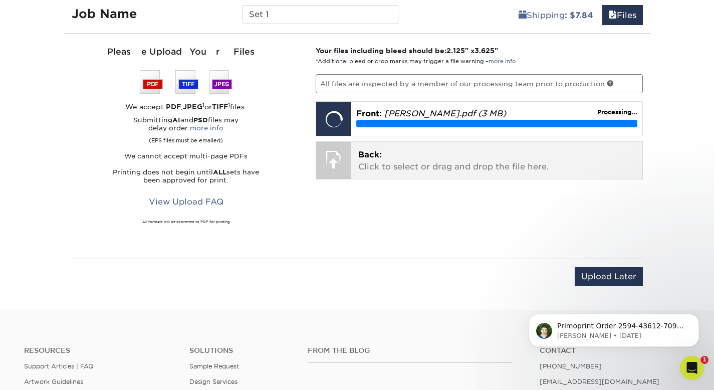
click at [421, 164] on p "Back: Click to select or drag and drop the file here." at bounding box center [496, 161] width 277 height 24
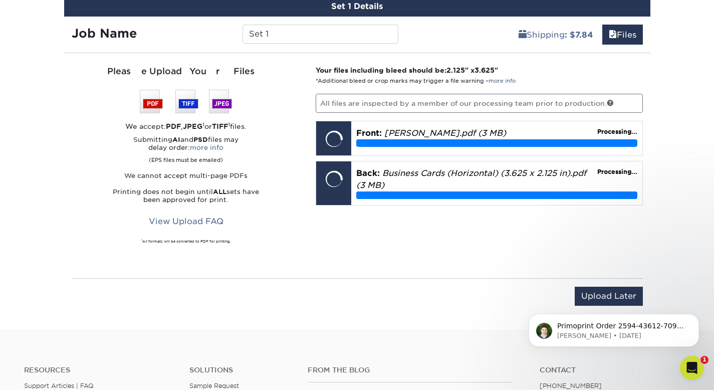
scroll to position [609, 0]
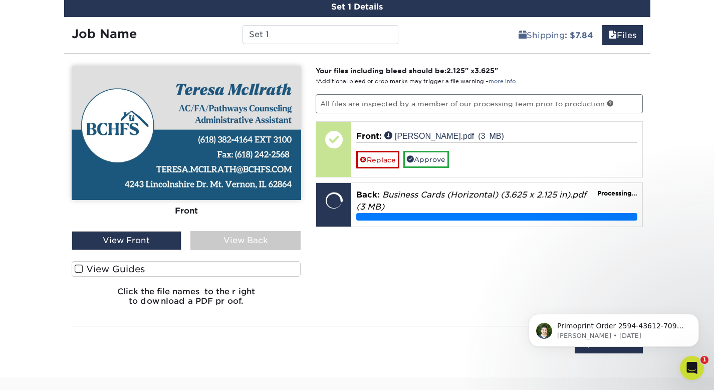
click at [79, 267] on span at bounding box center [79, 269] width 9 height 10
click at [0, 0] on input "View Guides" at bounding box center [0, 0] width 0 height 0
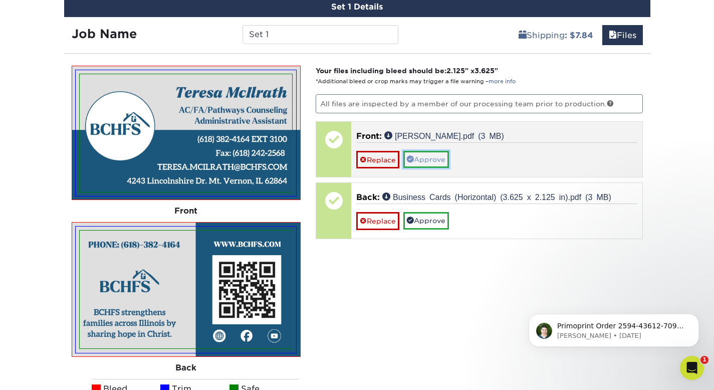
click at [422, 160] on link "Approve" at bounding box center [426, 159] width 46 height 17
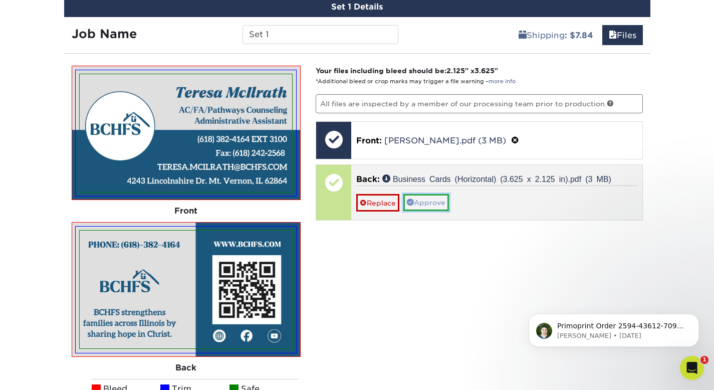
click at [422, 201] on link "Approve" at bounding box center [426, 202] width 46 height 17
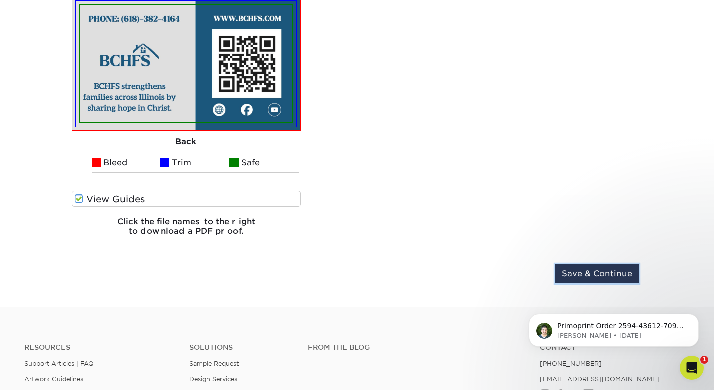
click at [596, 272] on input "Save & Continue" at bounding box center [597, 273] width 84 height 19
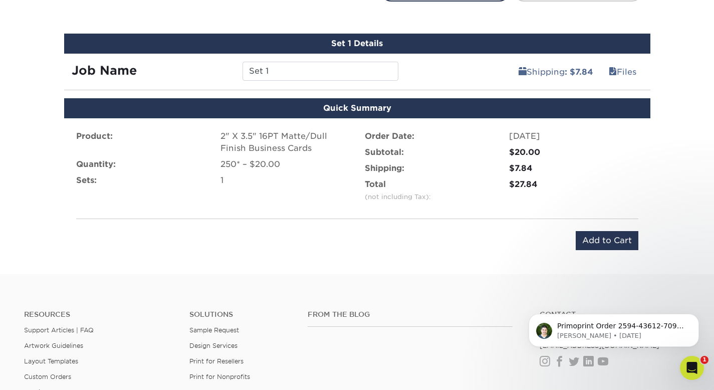
scroll to position [542, 0]
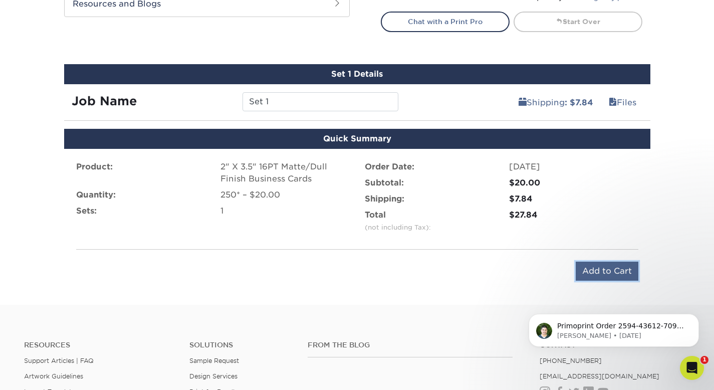
click at [594, 271] on input "Add to Cart" at bounding box center [607, 271] width 63 height 19
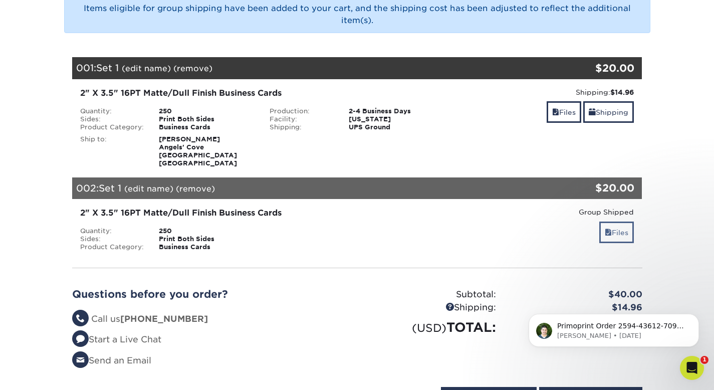
scroll to position [302, 0]
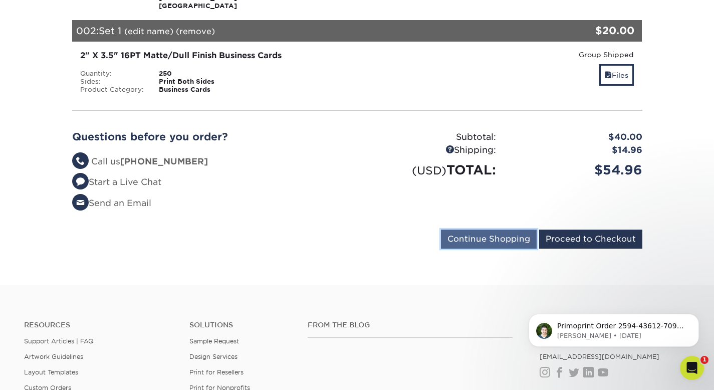
click at [490, 239] on input "Continue Shopping" at bounding box center [489, 239] width 96 height 19
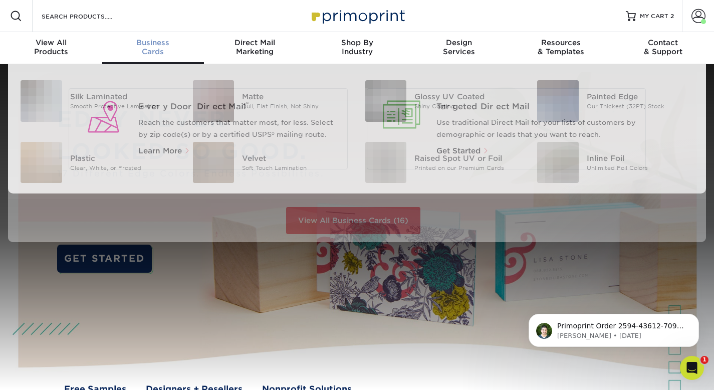
click at [157, 42] on span "Business" at bounding box center [153, 42] width 102 height 9
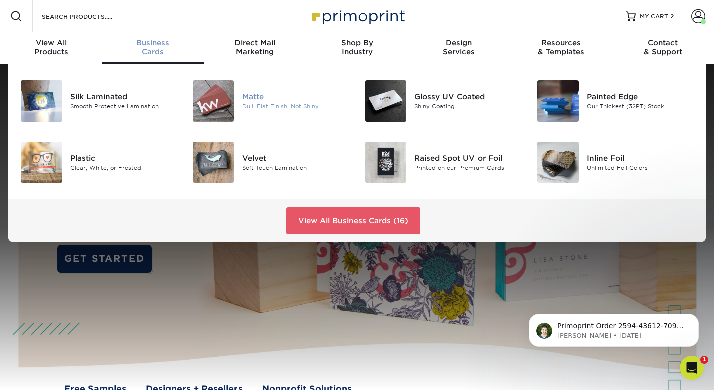
click at [244, 98] on div "Matte" at bounding box center [295, 96] width 107 height 11
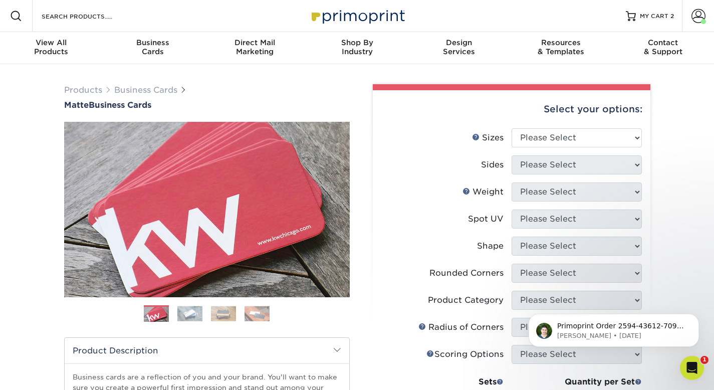
scroll to position [1, 0]
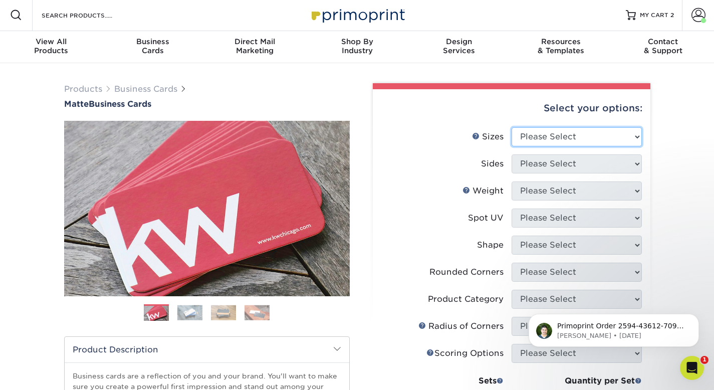
click at [535, 138] on select "Please Select 1.5" x 3.5" - Mini 1.75" x 3.5" - Mini 2" x 2" - Square 2" x 3" -…" at bounding box center [577, 136] width 130 height 19
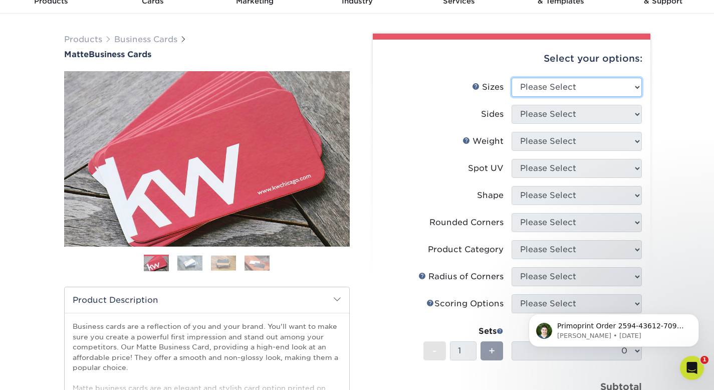
scroll to position [63, 0]
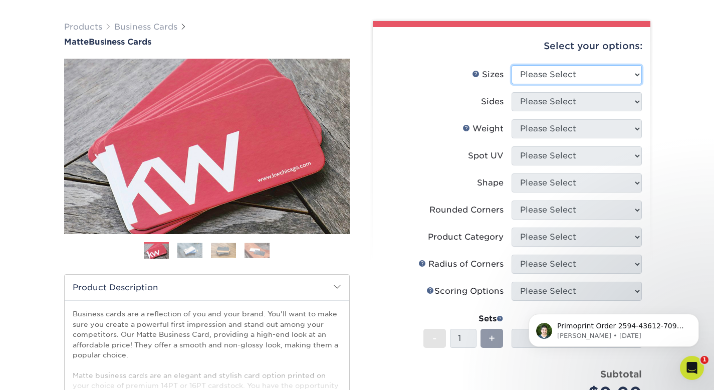
click at [565, 68] on select "Please Select 1.5" x 3.5" - Mini 1.75" x 3.5" - Mini 2" x 2" - Square 2" x 3" -…" at bounding box center [577, 74] width 130 height 19
select select "2.00x3.50"
click at [512, 65] on select "Please Select 1.5" x 3.5" - Mini 1.75" x 3.5" - Mini 2" x 2" - Square 2" x 3" -…" at bounding box center [577, 74] width 130 height 19
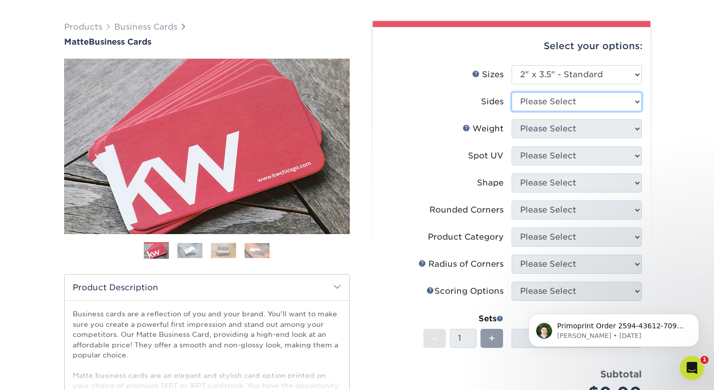
click at [552, 101] on select "Please Select Print Both Sides Print Front Only" at bounding box center [577, 101] width 130 height 19
select select "13abbda7-1d64-4f25-8bb2-c179b224825d"
click at [512, 92] on select "Please Select Print Both Sides Print Front Only" at bounding box center [577, 101] width 130 height 19
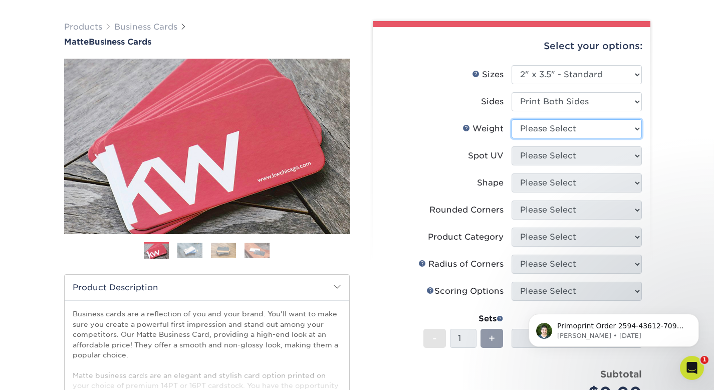
click at [548, 134] on select "Please Select 16PT 14PT" at bounding box center [577, 128] width 130 height 19
select select "16PT"
click at [512, 119] on select "Please Select 16PT 14PT" at bounding box center [577, 128] width 130 height 19
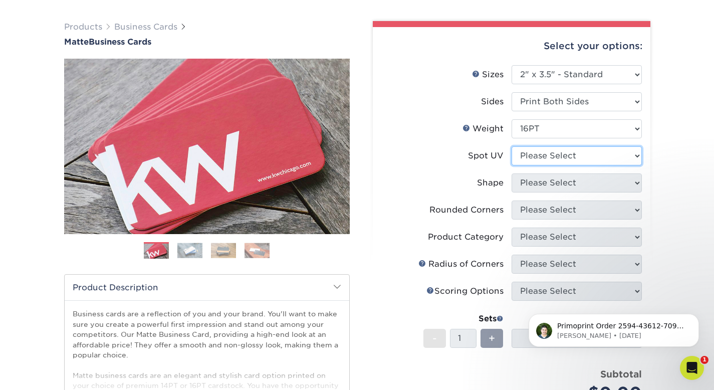
click at [536, 157] on select "Please Select No Spot UV Front and Back (Both Sides) Front Only Back Only" at bounding box center [577, 155] width 130 height 19
select select "3"
click at [512, 146] on select "Please Select No Spot UV Front and Back (Both Sides) Front Only Back Only" at bounding box center [577, 155] width 130 height 19
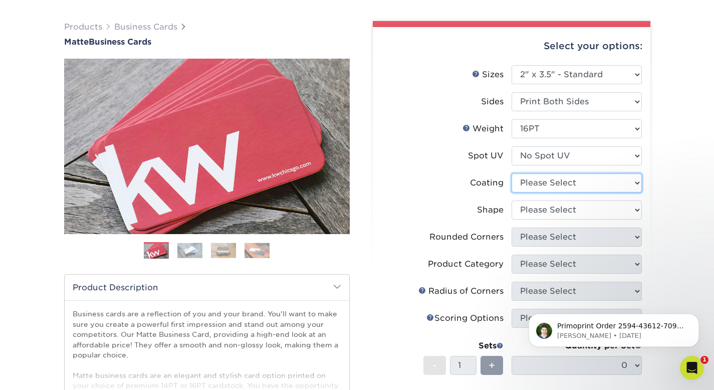
click at [536, 185] on select at bounding box center [577, 182] width 130 height 19
select select "121bb7b5-3b4d-429f-bd8d-bbf80e953313"
click at [512, 173] on select at bounding box center [577, 182] width 130 height 19
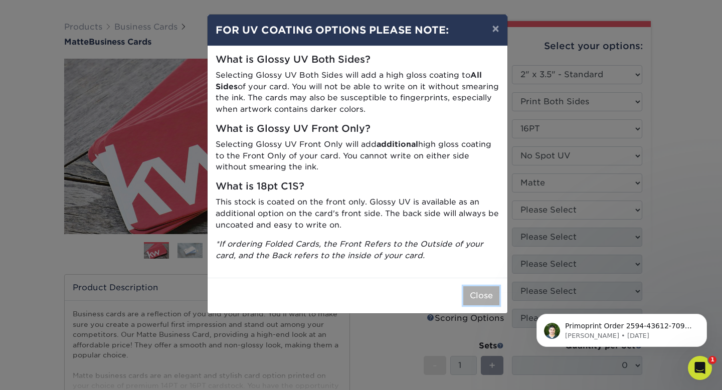
click at [488, 300] on button "Close" at bounding box center [481, 295] width 36 height 19
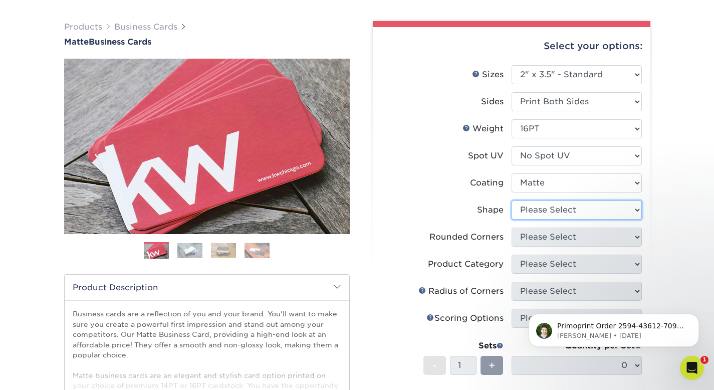
click at [547, 209] on select "Please Select Standard Oval" at bounding box center [577, 209] width 130 height 19
select select "standard"
click at [512, 200] on select "Please Select Standard Oval" at bounding box center [577, 209] width 130 height 19
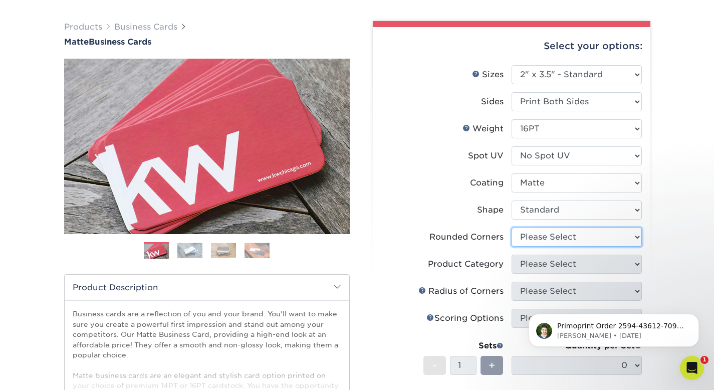
click at [546, 234] on select "Please Select Yes - Round 2 Corners Yes - Round 4 Corners No" at bounding box center [577, 237] width 130 height 19
select select "0"
click at [512, 228] on select "Please Select Yes - Round 2 Corners Yes - Round 4 Corners No" at bounding box center [577, 237] width 130 height 19
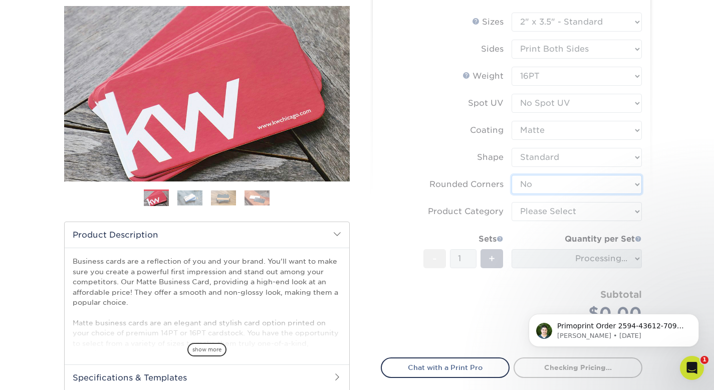
scroll to position [111, 0]
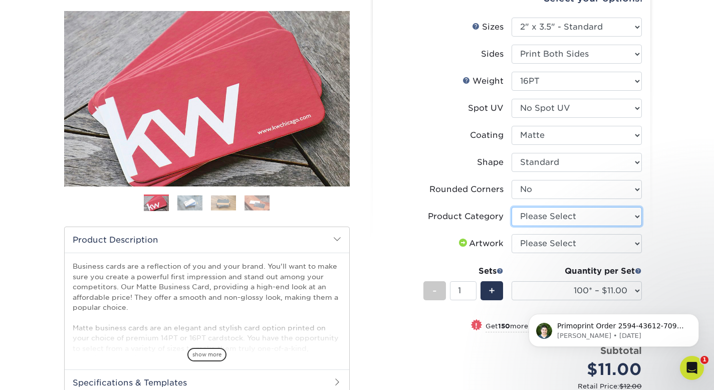
click at [576, 213] on select "Please Select Business Cards" at bounding box center [577, 216] width 130 height 19
select select "3b5148f1-0588-4f88-a218-97bcfdce65c1"
click at [512, 207] on select "Please Select Business Cards" at bounding box center [577, 216] width 130 height 19
click at [567, 246] on select "Please Select I will upload files I need a design - $100" at bounding box center [577, 243] width 130 height 19
select select "upload"
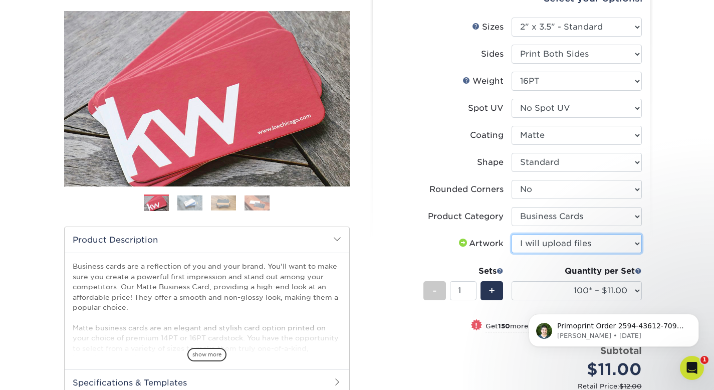
click at [512, 234] on select "Please Select I will upload files I need a design - $100" at bounding box center [577, 243] width 130 height 19
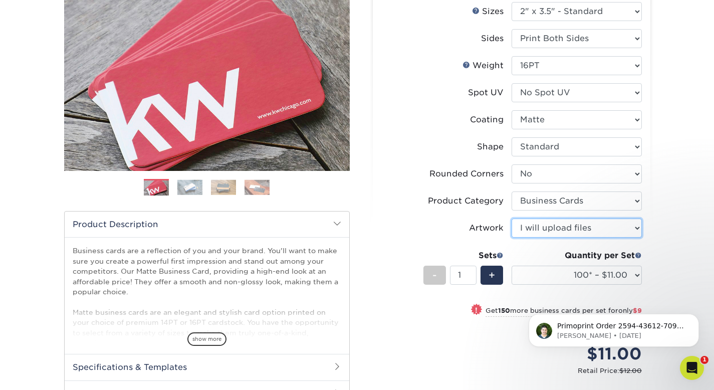
scroll to position [129, 0]
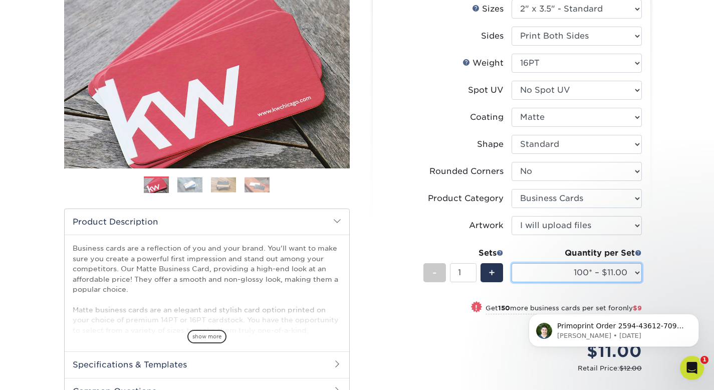
click at [562, 269] on select "100* – $11.00 250* – $20.00 500 – $39.00 1000 – $49.00 2500 – $87.00 5000 – $16…" at bounding box center [577, 272] width 130 height 19
select select "250* – $20.00"
click at [512, 263] on select "100* – $11.00 250* – $20.00 500 – $39.00 1000 – $49.00 2500 – $87.00 5000 – $16…" at bounding box center [577, 272] width 130 height 19
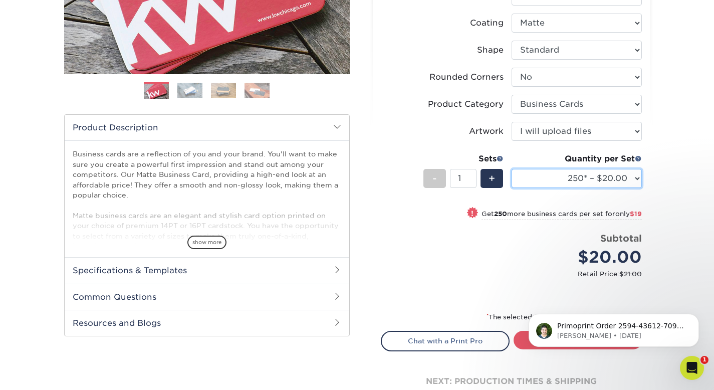
scroll to position [264, 0]
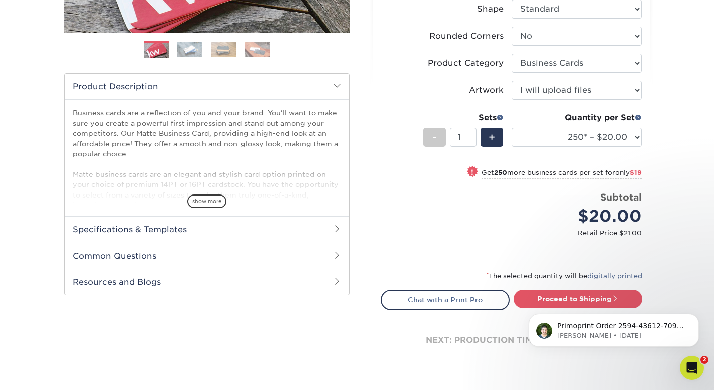
drag, startPoint x: 595, startPoint y: 295, endPoint x: 1114, endPoint y: 585, distance: 594.9
click at [595, 295] on html "Primoprint Order 2594-43612-70998 Hello! Thank you for placing your print order…" at bounding box center [614, 328] width 200 height 70
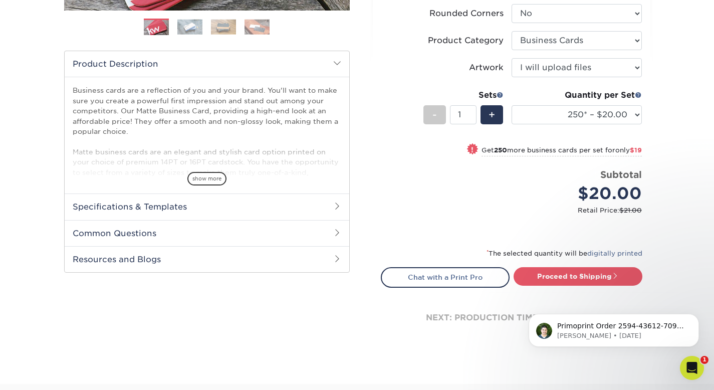
scroll to position [295, 0]
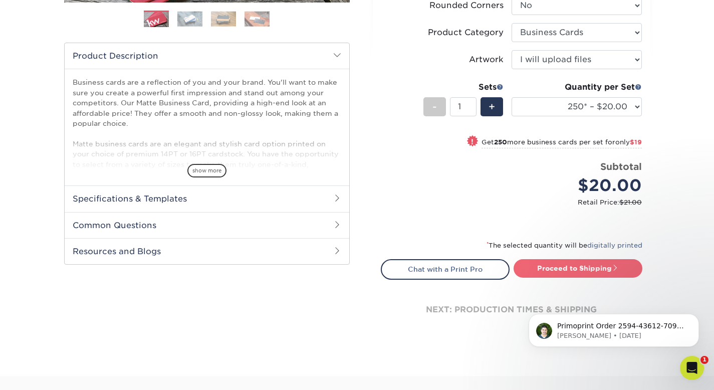
click at [590, 266] on link "Proceed to Shipping" at bounding box center [578, 268] width 129 height 18
type input "Set 1"
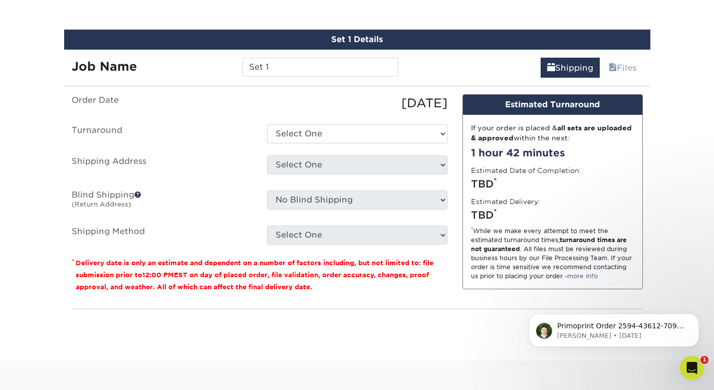
scroll to position [581, 0]
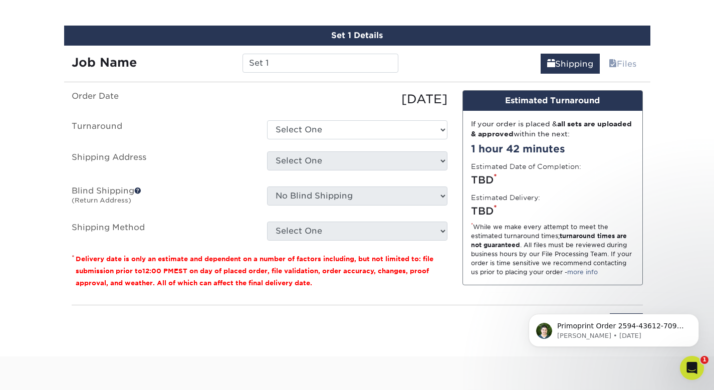
click at [356, 141] on ul "Order Date 10/01/2025 Turnaround Select One 2-4 Business Days 2 Day Next Busine…" at bounding box center [260, 165] width 376 height 150
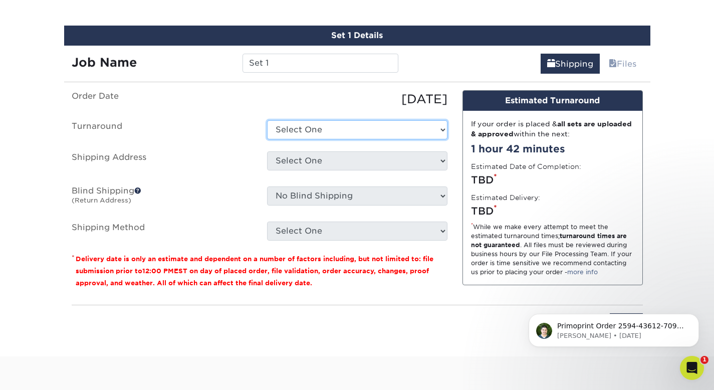
click at [350, 134] on select "Select One 2-4 Business Days 2 Day Next Business Day" at bounding box center [357, 129] width 180 height 19
select select "23721297-b68b-4846-ba83-3171e6bd9d78"
click at [267, 120] on select "Select One 2-4 Business Days 2 Day Next Business Day" at bounding box center [357, 129] width 180 height 19
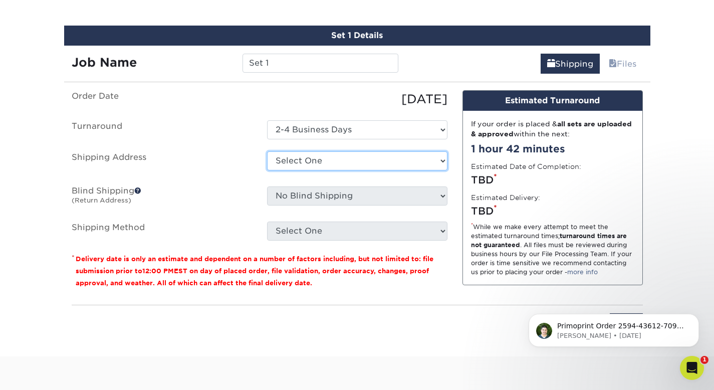
click at [342, 157] on select "Select One Angels' Cove + Add New Address" at bounding box center [357, 160] width 180 height 19
select select "285702"
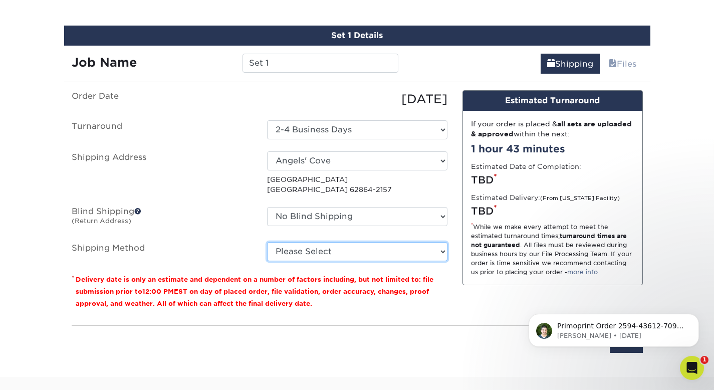
click at [318, 250] on select "Please Select Ground Shipping (+$7.84) 3 Day Shipping Service (+$15.34) 2 Day A…" at bounding box center [357, 251] width 180 height 19
select select "03"
click at [267, 242] on select "Please Select Ground Shipping (+$7.84) 3 Day Shipping Service (+$15.34) 2 Day A…" at bounding box center [357, 251] width 180 height 19
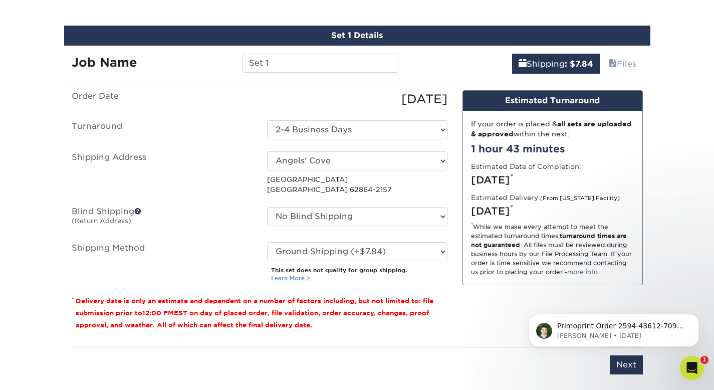
click at [303, 276] on link "Learn More >" at bounding box center [291, 278] width 40 height 7
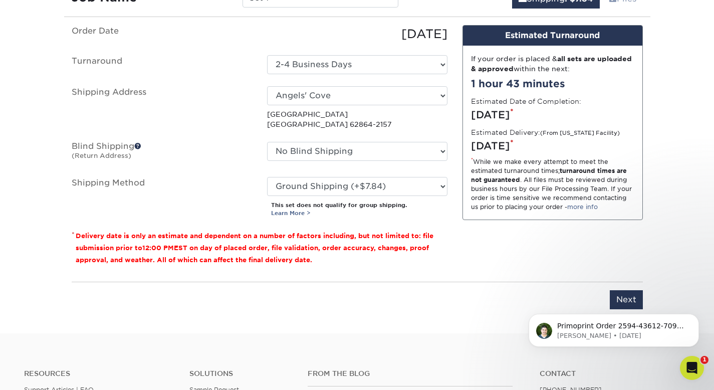
scroll to position [697, 0]
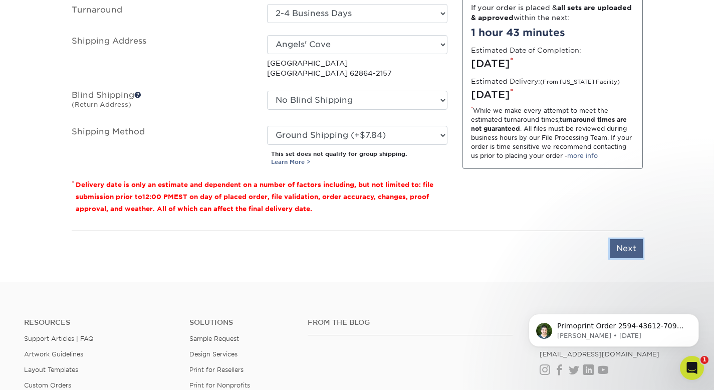
click at [624, 243] on input "Next" at bounding box center [626, 248] width 33 height 19
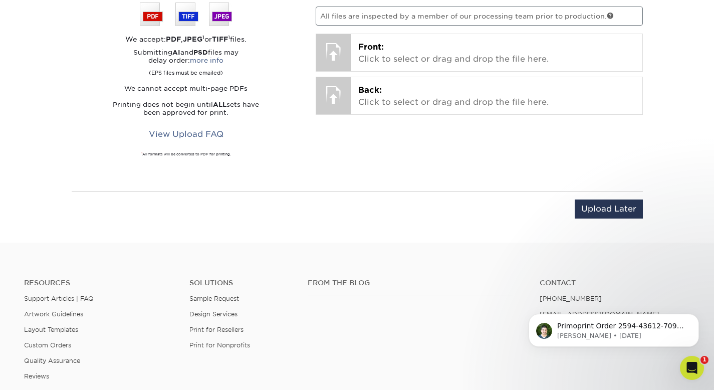
scroll to position [577, 0]
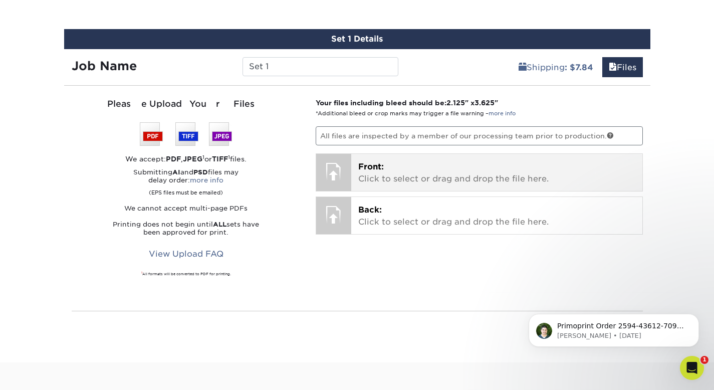
click at [394, 171] on p "Front: Click to select or drag and drop the file here." at bounding box center [496, 173] width 277 height 24
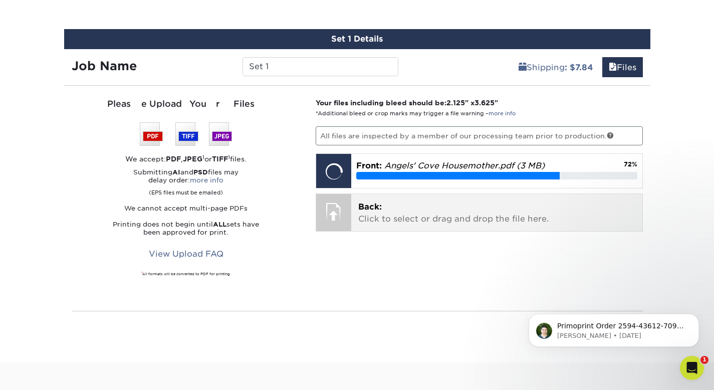
click at [434, 221] on p "Back: Click to select or drag and drop the file here." at bounding box center [496, 213] width 277 height 24
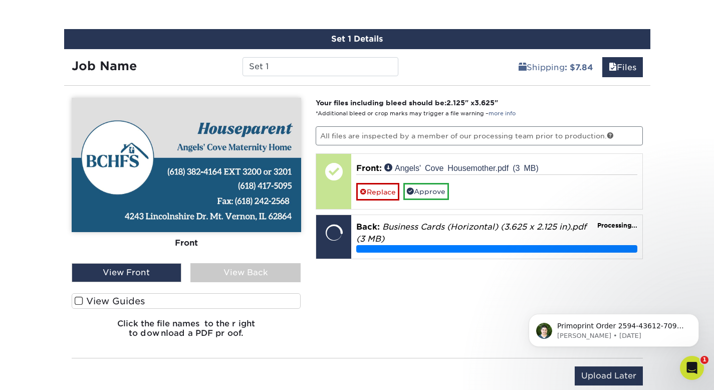
click at [77, 301] on span at bounding box center [79, 301] width 9 height 10
click at [0, 0] on input "View Guides" at bounding box center [0, 0] width 0 height 0
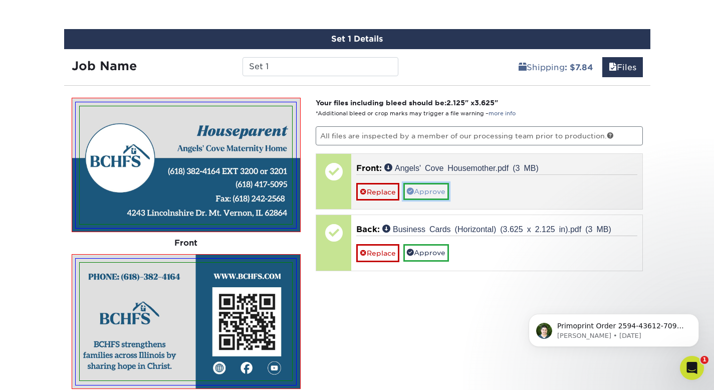
click at [418, 188] on link "Approve" at bounding box center [426, 191] width 46 height 17
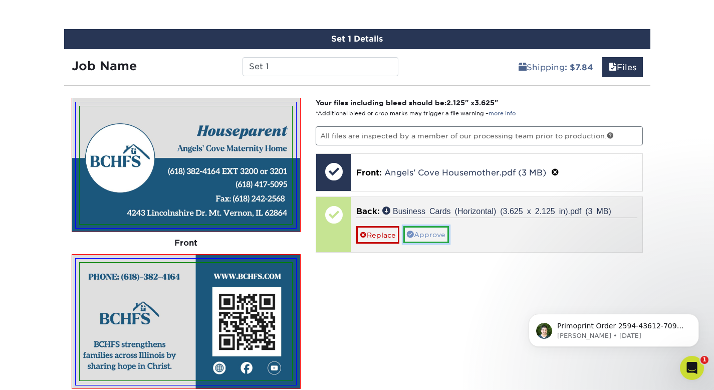
click at [435, 232] on link "Approve" at bounding box center [426, 234] width 46 height 17
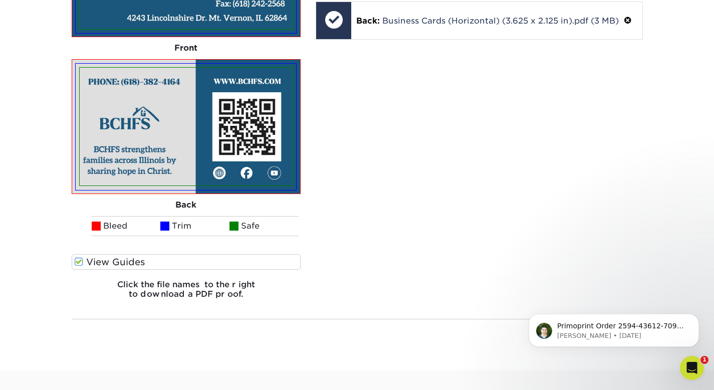
scroll to position [850, 0]
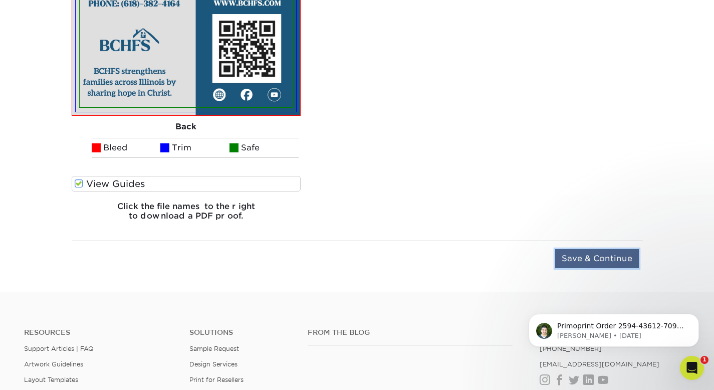
click at [583, 259] on input "Save & Continue" at bounding box center [597, 258] width 84 height 19
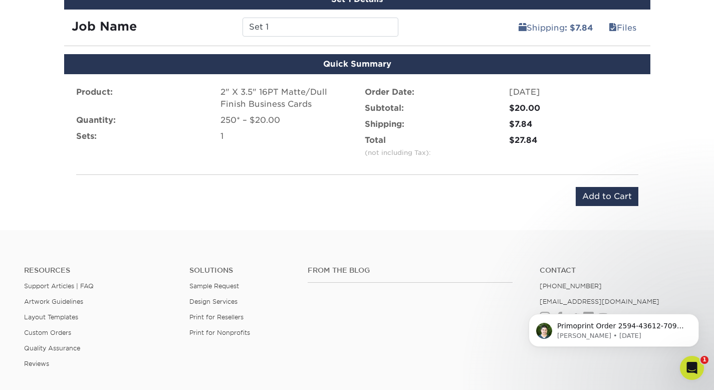
scroll to position [577, 0]
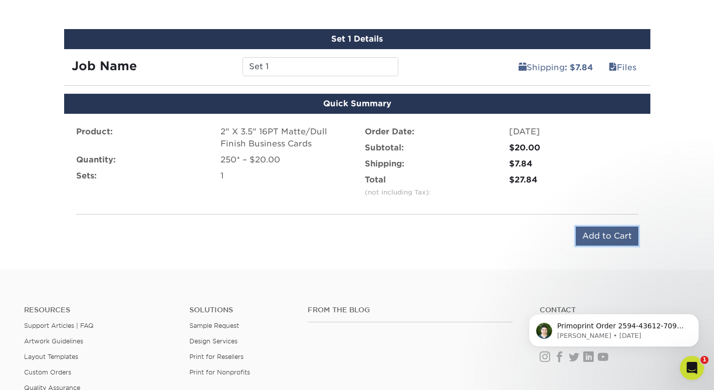
click at [600, 237] on input "Add to Cart" at bounding box center [607, 236] width 63 height 19
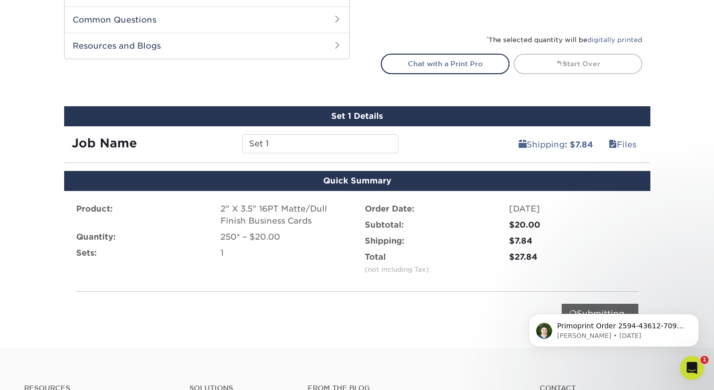
scroll to position [530, 0]
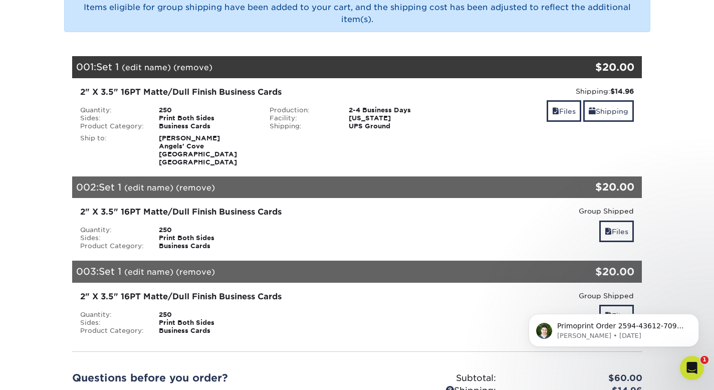
scroll to position [163, 0]
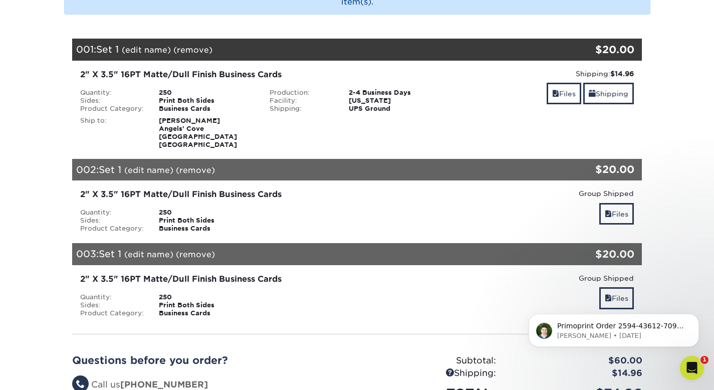
click at [162, 170] on link "(edit name)" at bounding box center [148, 170] width 49 height 10
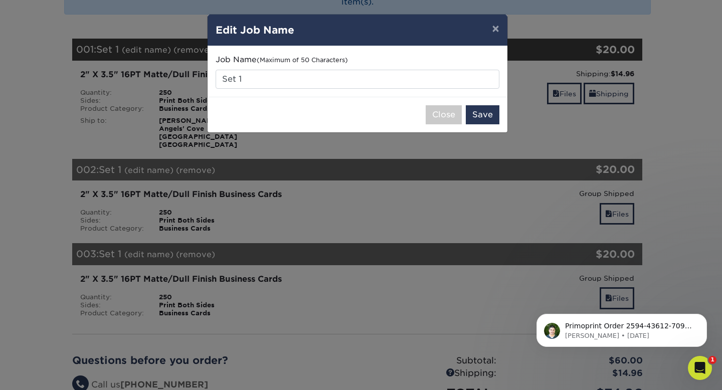
click at [309, 223] on div "× Edit Job Name Job Name (Maximum of 50 Characters) Set 1 Close Save" at bounding box center [361, 195] width 722 height 390
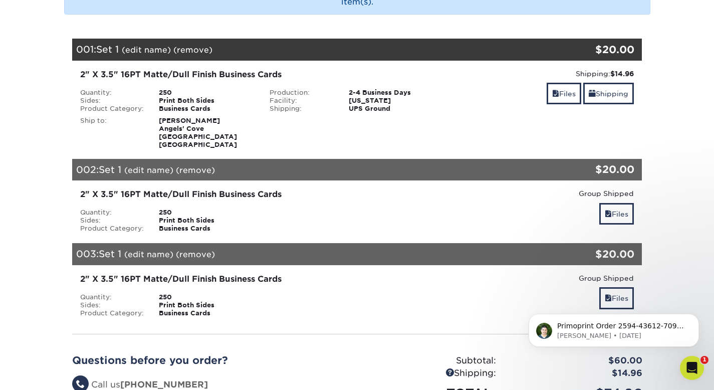
scroll to position [258, 0]
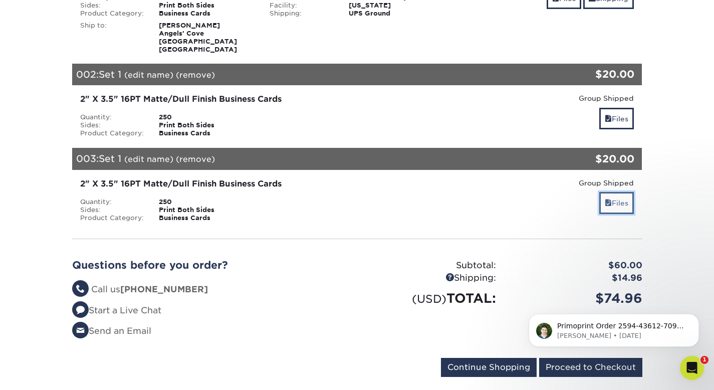
click at [621, 211] on link "Files" at bounding box center [616, 203] width 35 height 22
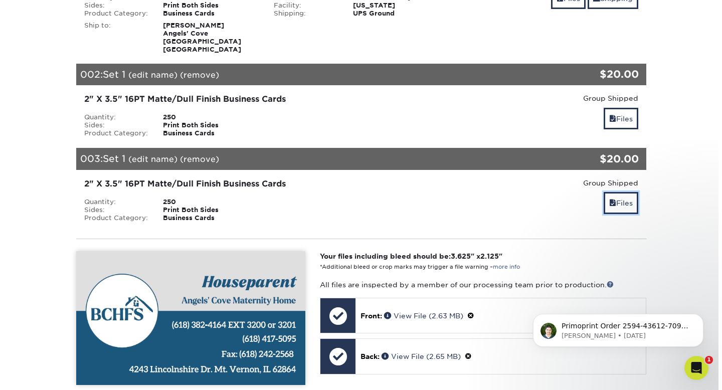
scroll to position [272, 0]
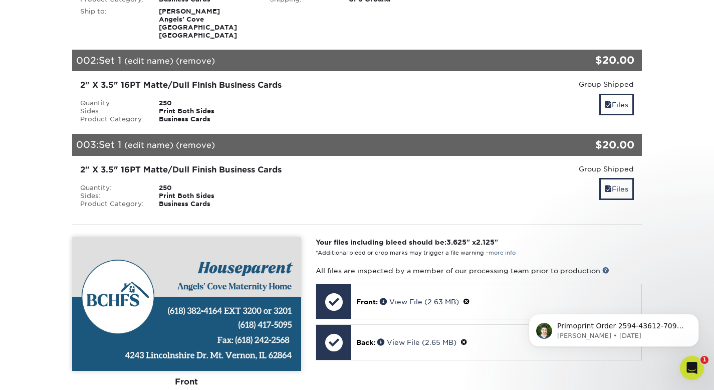
click at [155, 146] on link "(edit name)" at bounding box center [148, 145] width 49 height 10
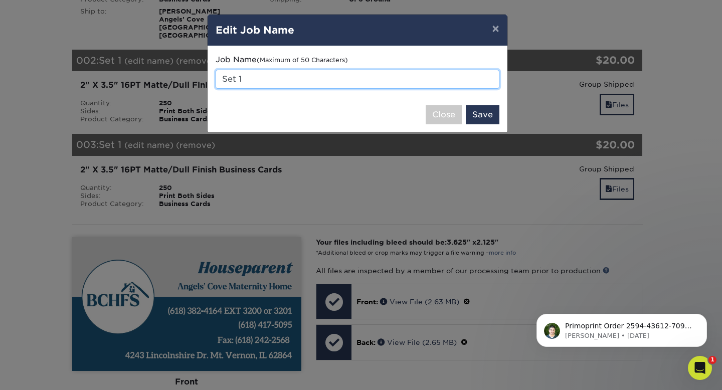
click at [251, 84] on input "Set 1" at bounding box center [357, 79] width 284 height 19
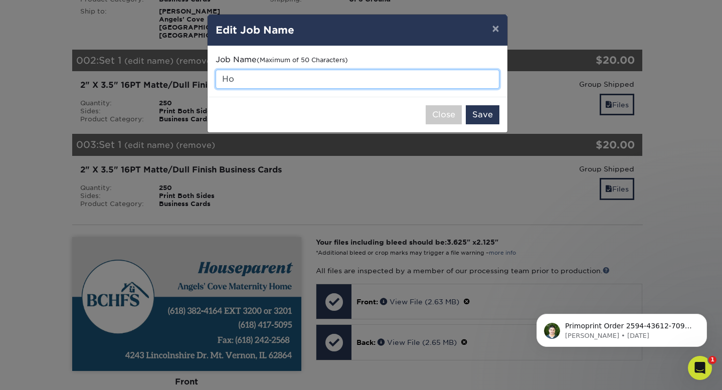
type input "H"
type input "AC Houseparent"
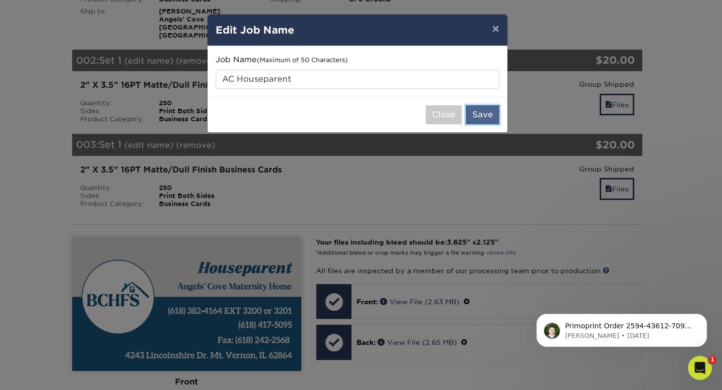
click at [477, 113] on button "Save" at bounding box center [483, 114] width 34 height 19
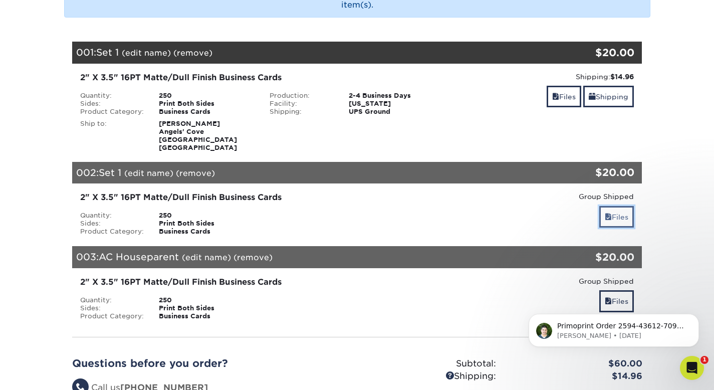
click at [611, 217] on link "Files" at bounding box center [616, 217] width 35 height 22
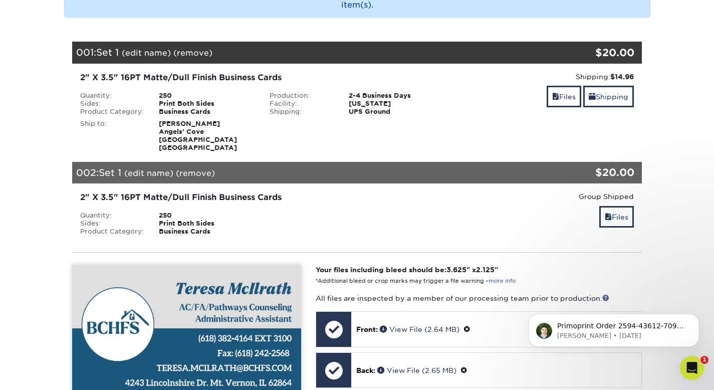
click at [151, 171] on link "(edit name)" at bounding box center [148, 173] width 49 height 10
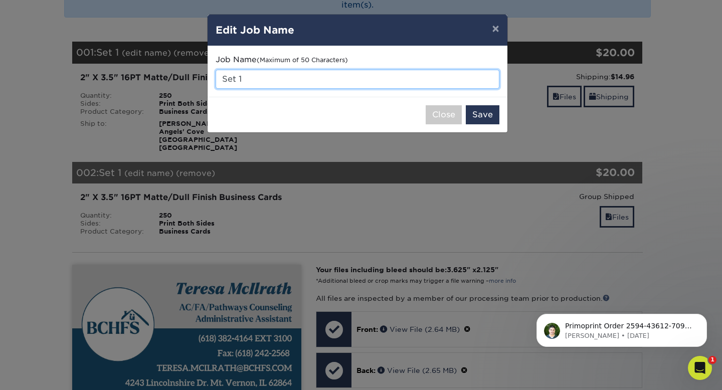
click at [269, 81] on input "Set 1" at bounding box center [357, 79] width 284 height 19
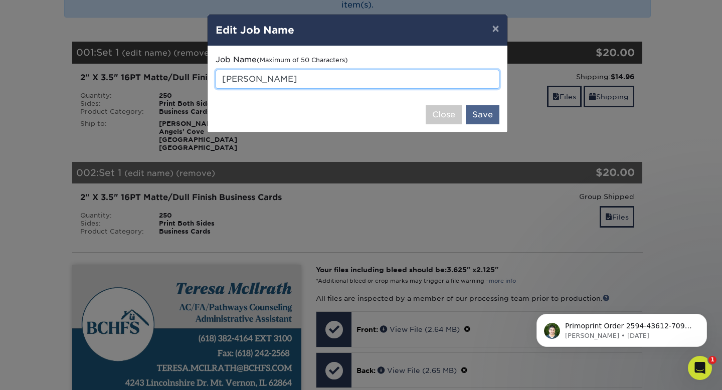
type input "Teresa"
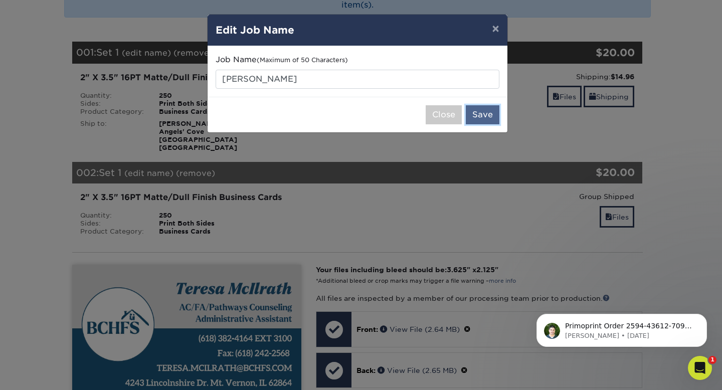
click at [486, 115] on button "Save" at bounding box center [483, 114] width 34 height 19
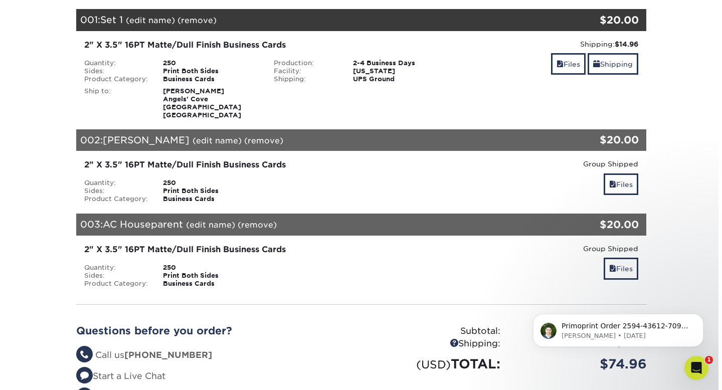
scroll to position [156, 0]
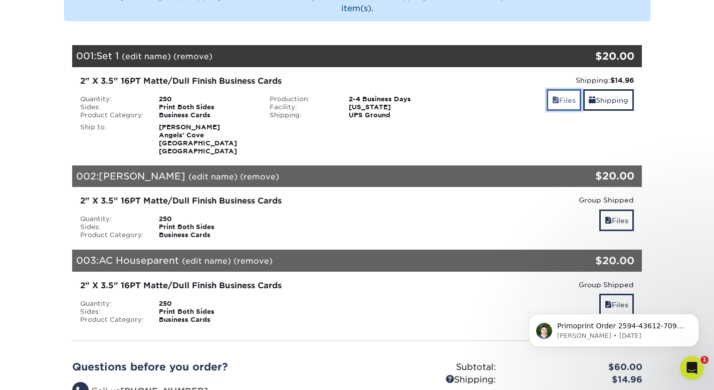
click at [557, 102] on link "Files" at bounding box center [564, 100] width 35 height 22
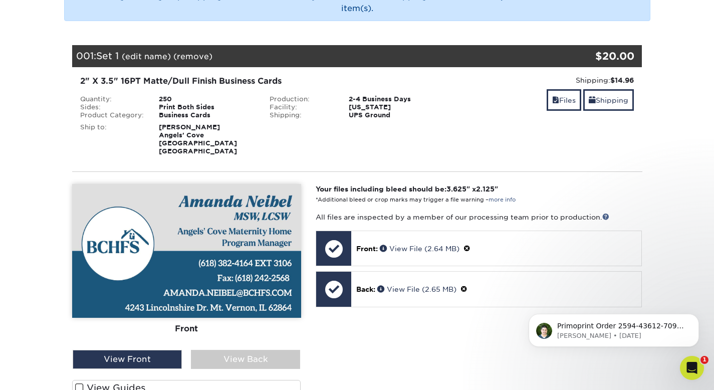
click at [156, 56] on link "(edit name)" at bounding box center [146, 57] width 49 height 10
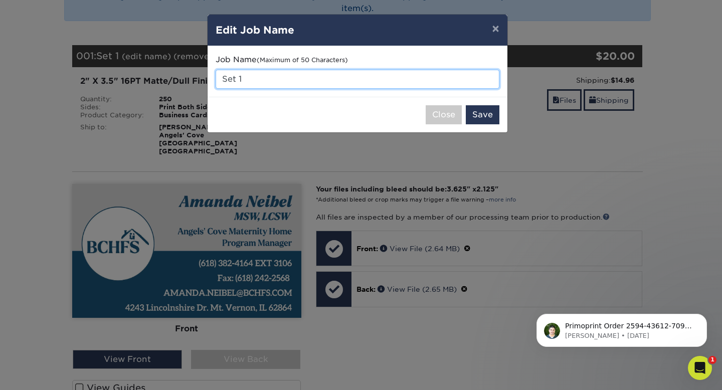
click at [257, 80] on input "Set 1" at bounding box center [357, 79] width 284 height 19
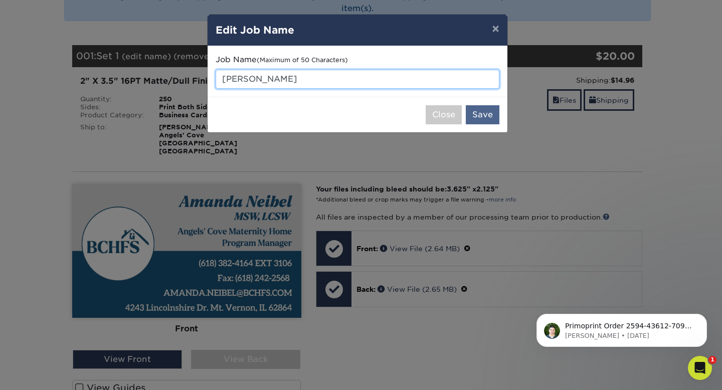
type input "[PERSON_NAME]"
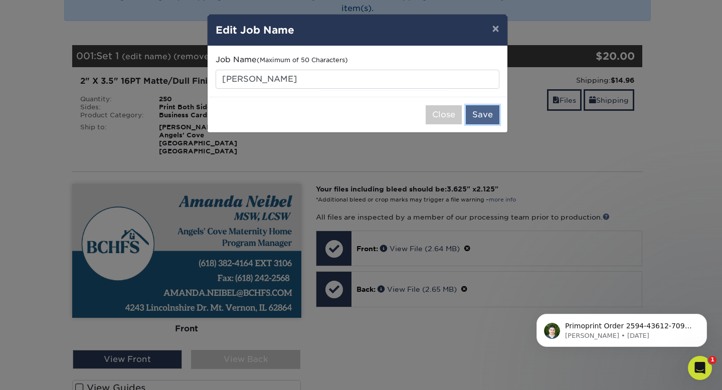
click at [490, 114] on button "Save" at bounding box center [483, 114] width 34 height 19
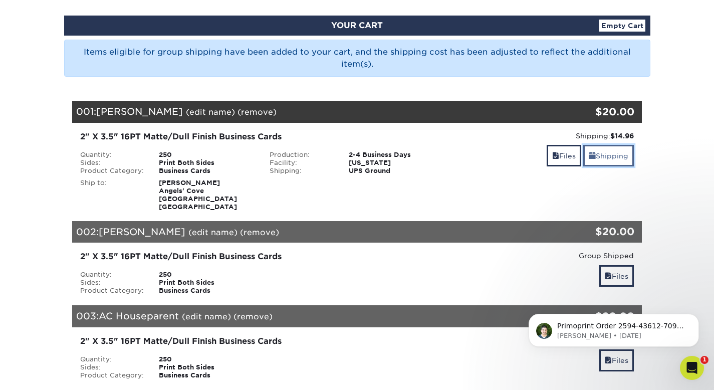
click at [601, 156] on link "Shipping" at bounding box center [608, 156] width 51 height 22
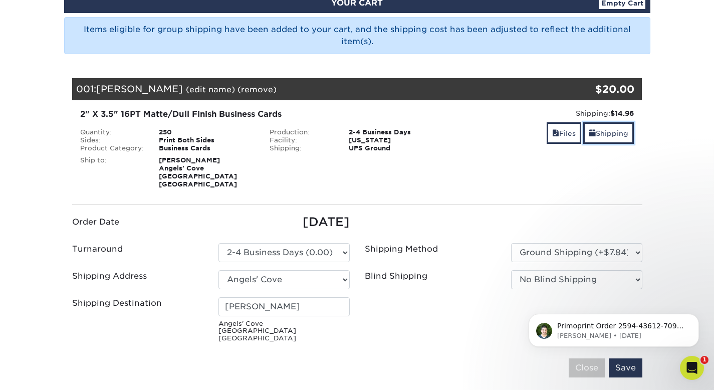
scroll to position [153, 0]
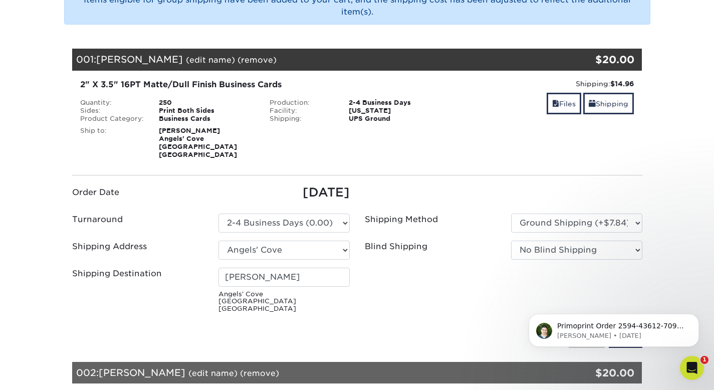
click at [655, 182] on div "YOUR CART Empty Cart Items eligible for group shipping have been added to your …" at bounding box center [357, 325] width 601 height 724
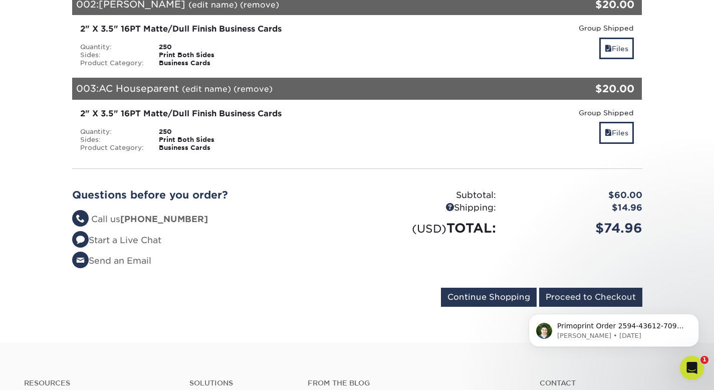
scroll to position [593, 0]
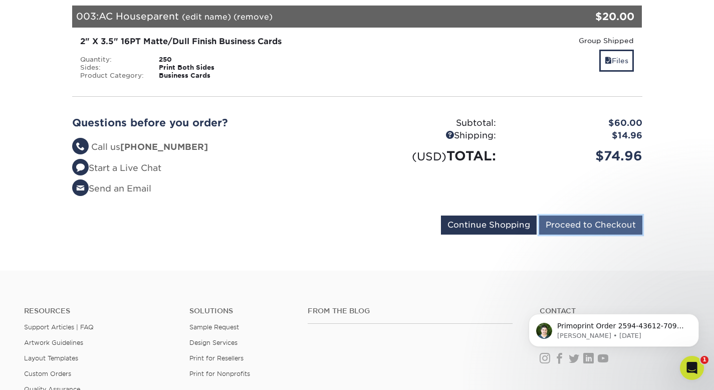
click at [598, 225] on input "Proceed to Checkout" at bounding box center [590, 224] width 103 height 19
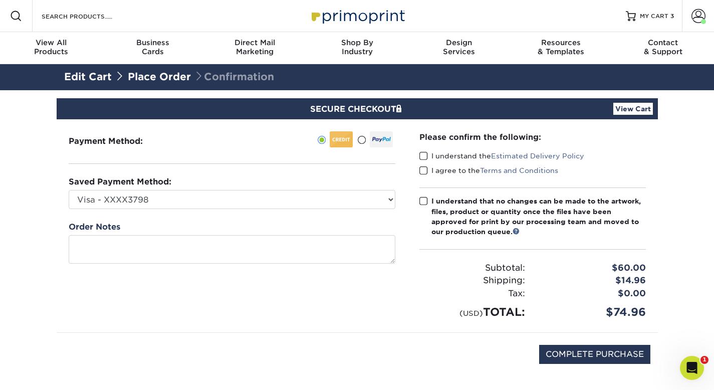
click at [423, 155] on span at bounding box center [423, 156] width 9 height 10
click at [0, 0] on input "I understand the Estimated Delivery Policy" at bounding box center [0, 0] width 0 height 0
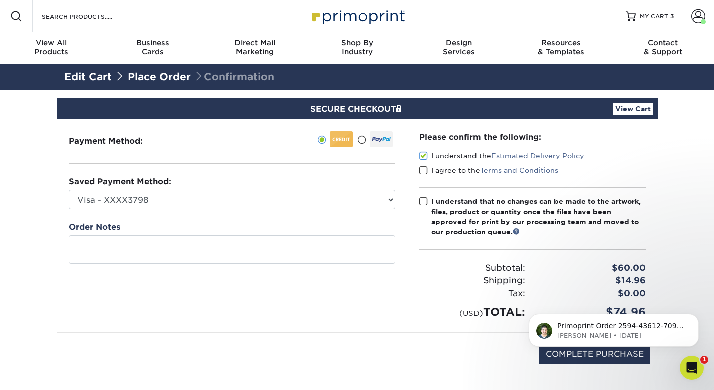
click at [423, 171] on span at bounding box center [423, 171] width 9 height 10
click at [0, 0] on input "I agree to the Terms and Conditions" at bounding box center [0, 0] width 0 height 0
click at [421, 203] on span at bounding box center [423, 201] width 9 height 10
click at [0, 0] on input "I understand that no changes can be made to the artwork, files, product or quan…" at bounding box center [0, 0] width 0 height 0
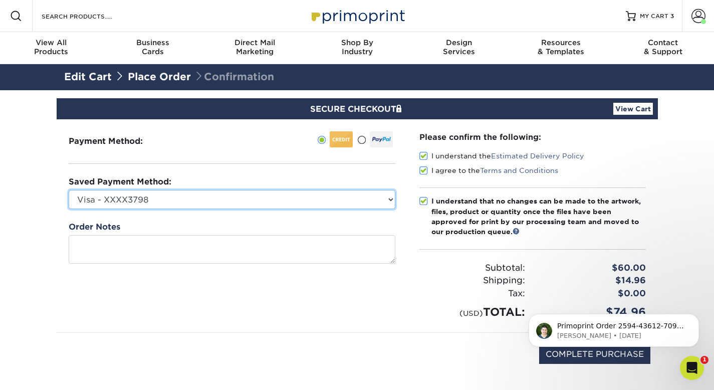
click at [134, 197] on select "Visa - XXXX3798 New Credit Card" at bounding box center [232, 199] width 327 height 19
click at [69, 190] on select "Visa - XXXX3798 New Credit Card" at bounding box center [232, 199] width 327 height 19
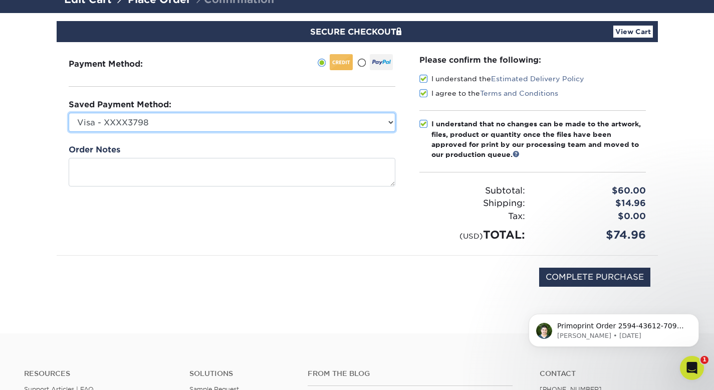
scroll to position [78, 0]
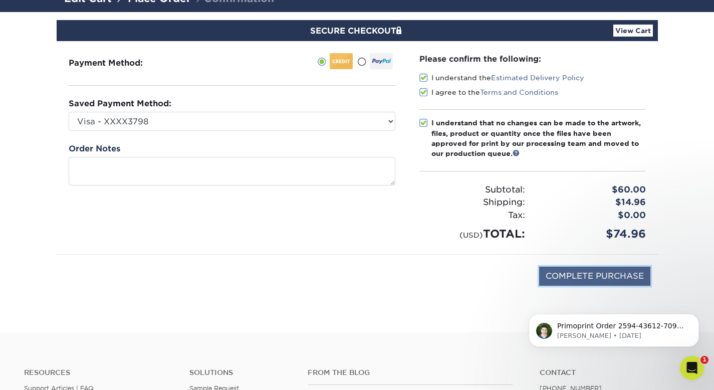
click at [583, 272] on input "COMPLETE PURCHASE" at bounding box center [594, 276] width 111 height 19
type input "PROCESSING, PLEASE WAIT..."
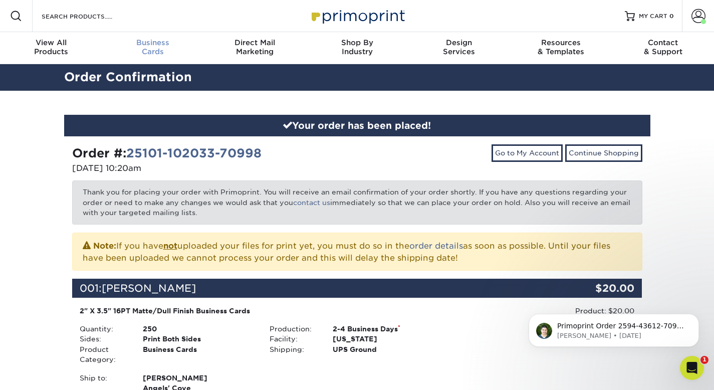
click at [151, 45] on span "Business" at bounding box center [153, 42] width 102 height 9
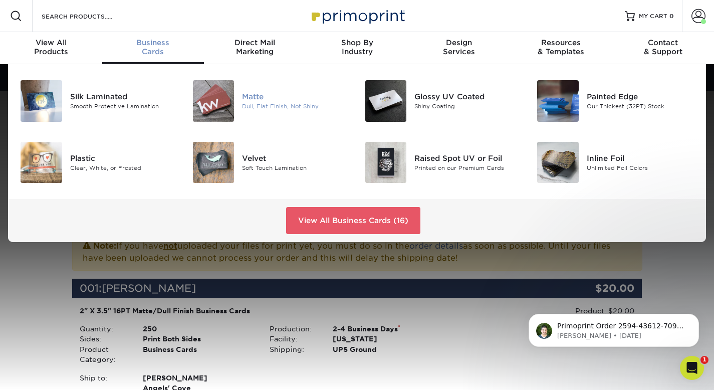
click at [253, 106] on div "Dull, Flat Finish, Not Shiny" at bounding box center [295, 106] width 107 height 9
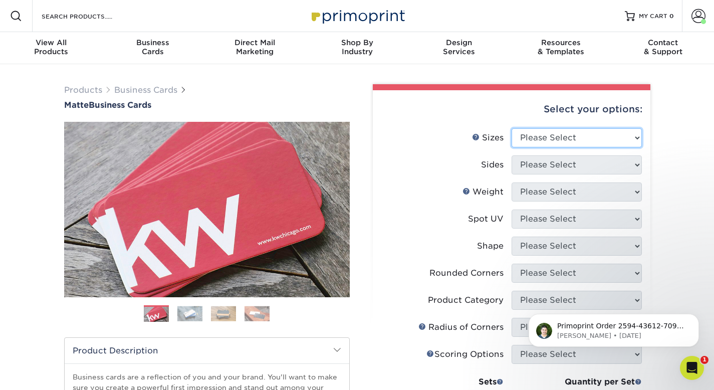
click at [565, 135] on select "Please Select 1.5" x 3.5" - Mini 1.75" x 3.5" - Mini 2" x 2" - Square 2" x 3" -…" at bounding box center [577, 137] width 130 height 19
select select "2.00x3.50"
click at [512, 128] on select "Please Select 1.5" x 3.5" - Mini 1.75" x 3.5" - Mini 2" x 2" - Square 2" x 3" -…" at bounding box center [577, 137] width 130 height 19
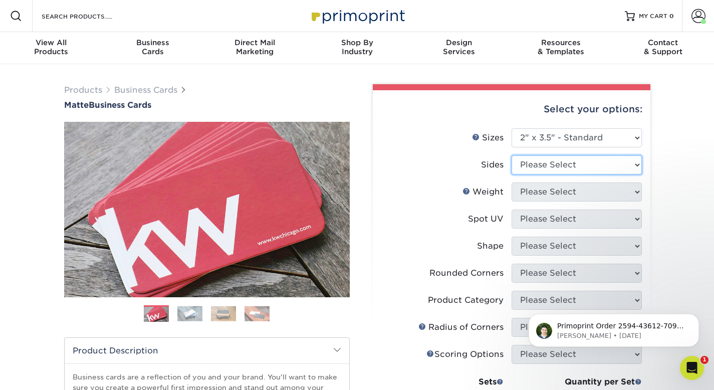
click at [546, 161] on select "Please Select Print Both Sides Print Front Only" at bounding box center [577, 164] width 130 height 19
select select "13abbda7-1d64-4f25-8bb2-c179b224825d"
click at [512, 155] on select "Please Select Print Both Sides Print Front Only" at bounding box center [577, 164] width 130 height 19
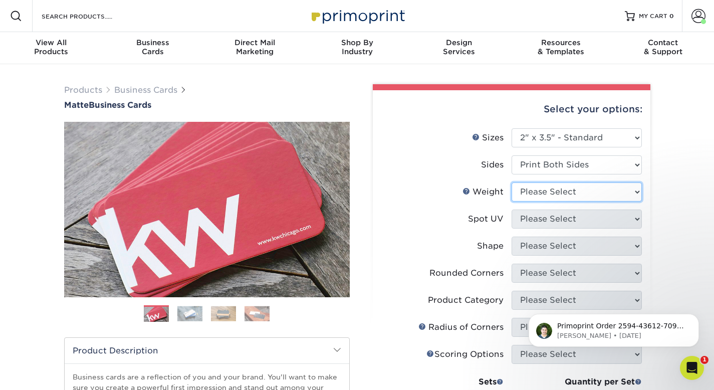
click at [546, 196] on select "Please Select 16PT 14PT" at bounding box center [577, 191] width 130 height 19
select select "16PT"
click at [512, 182] on select "Please Select 16PT 14PT" at bounding box center [577, 191] width 130 height 19
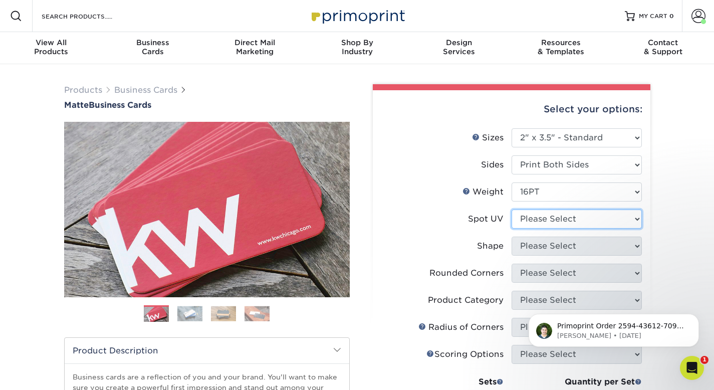
click at [544, 222] on select "Please Select No Spot UV Front and Back (Both Sides) Front Only Back Only" at bounding box center [577, 218] width 130 height 19
select select "3"
click at [512, 209] on select "Please Select No Spot UV Front and Back (Both Sides) Front Only Back Only" at bounding box center [577, 218] width 130 height 19
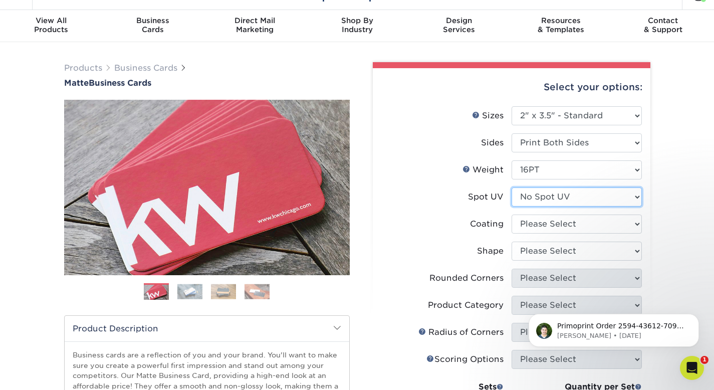
scroll to position [47, 0]
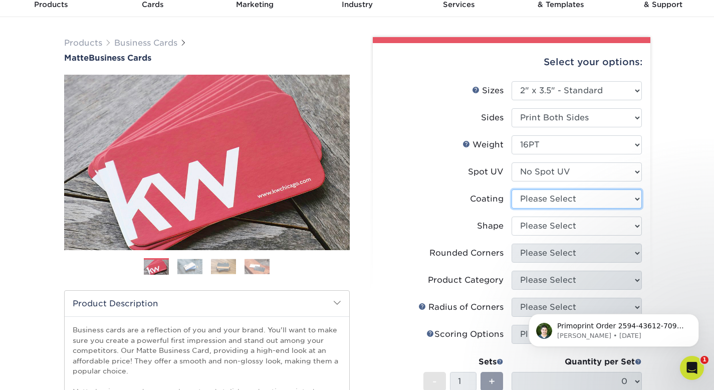
click at [550, 195] on select at bounding box center [577, 198] width 130 height 19
click at [548, 200] on select at bounding box center [577, 198] width 130 height 19
click at [546, 202] on select at bounding box center [577, 198] width 130 height 19
select select "121bb7b5-3b4d-429f-bd8d-bbf80e953313"
click at [512, 189] on select at bounding box center [577, 198] width 130 height 19
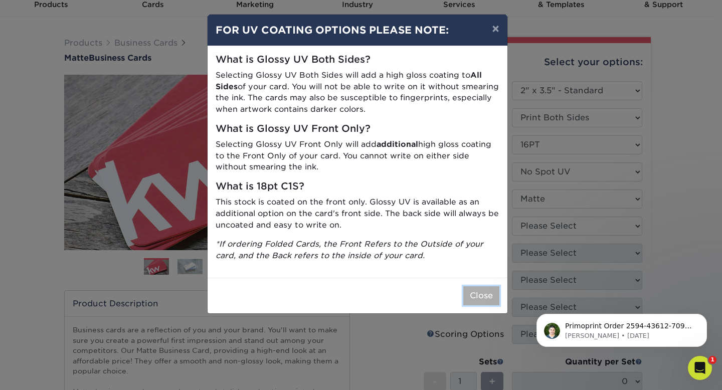
click at [488, 295] on button "Close" at bounding box center [481, 295] width 36 height 19
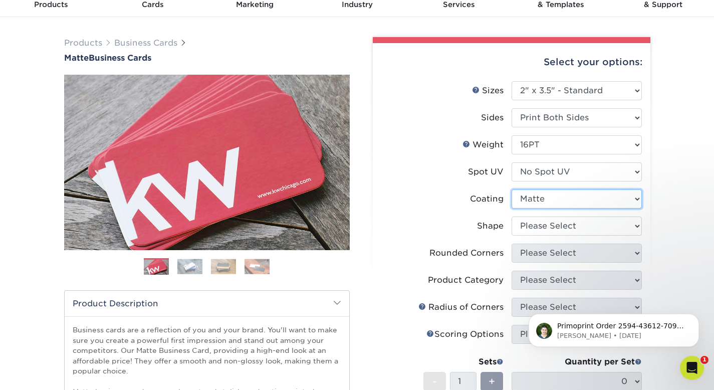
click at [553, 199] on select at bounding box center [577, 198] width 130 height 19
click at [512, 189] on select at bounding box center [577, 198] width 130 height 19
click at [546, 226] on select "Please Select Standard Oval" at bounding box center [577, 225] width 130 height 19
select select "standard"
click at [512, 216] on select "Please Select Standard Oval" at bounding box center [577, 225] width 130 height 19
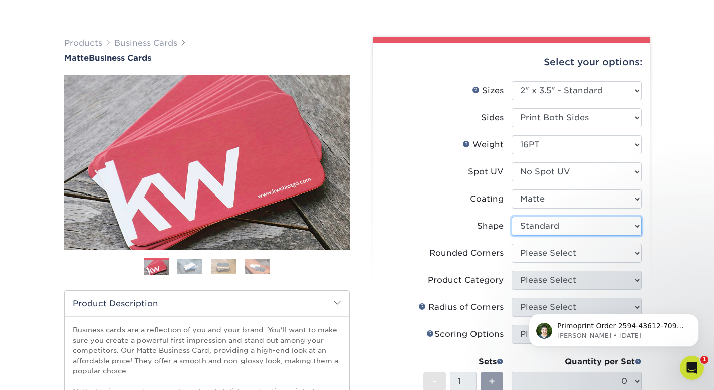
scroll to position [100, 0]
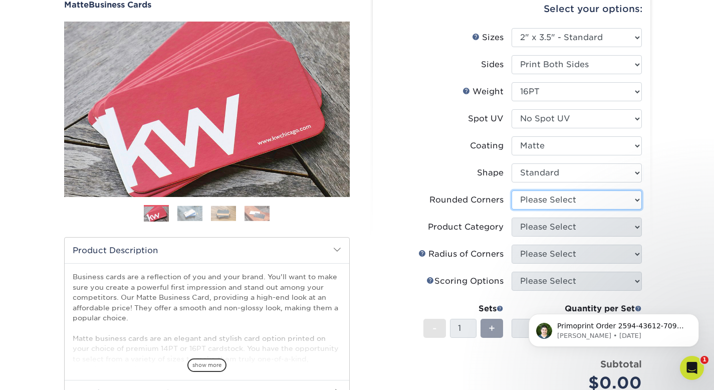
click at [550, 202] on select "Please Select Yes - Round 2 Corners Yes - Round 4 Corners No" at bounding box center [577, 199] width 130 height 19
select select "0"
click at [512, 190] on select "Please Select Yes - Round 2 Corners Yes - Round 4 Corners No" at bounding box center [577, 199] width 130 height 19
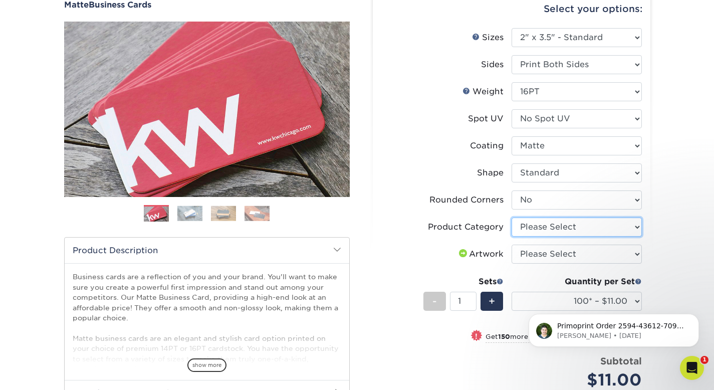
click at [549, 226] on select "Please Select Business Cards" at bounding box center [577, 226] width 130 height 19
select select "3b5148f1-0588-4f88-a218-97bcfdce65c1"
click at [512, 217] on select "Please Select Business Cards" at bounding box center [577, 226] width 130 height 19
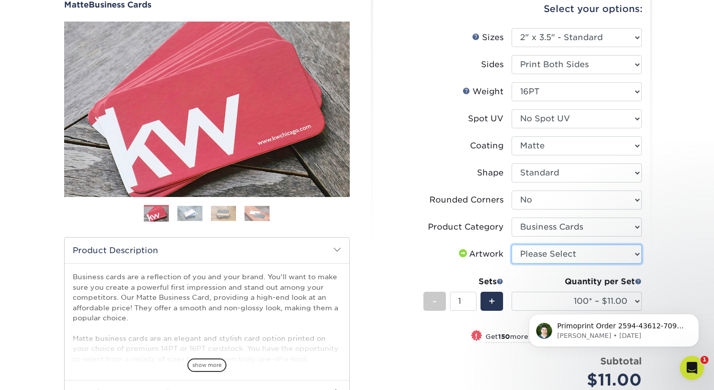
click at [542, 256] on select "Please Select I will upload files I need a design - $100" at bounding box center [577, 254] width 130 height 19
select select "upload"
click at [512, 245] on select "Please Select I will upload files I need a design - $100" at bounding box center [577, 254] width 130 height 19
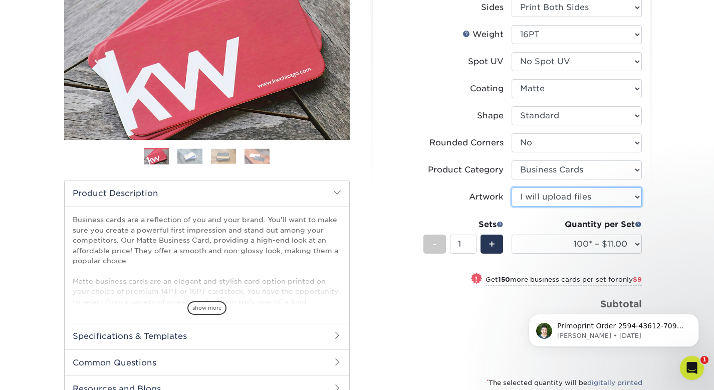
scroll to position [162, 0]
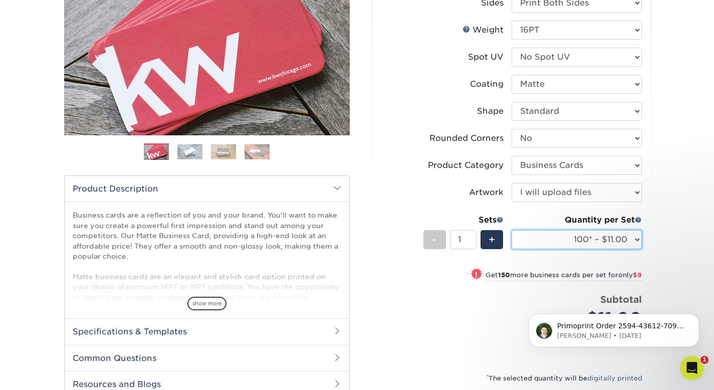
click at [555, 245] on select "100* – $11.00 250* – $20.00 500 – $39.00 1000 – $49.00 2500 – $87.00 5000 – $16…" at bounding box center [577, 239] width 130 height 19
select select "250* – $20.00"
click at [512, 230] on select "100* – $11.00 250* – $20.00 500 – $39.00 1000 – $49.00 2500 – $87.00 5000 – $16…" at bounding box center [577, 239] width 130 height 19
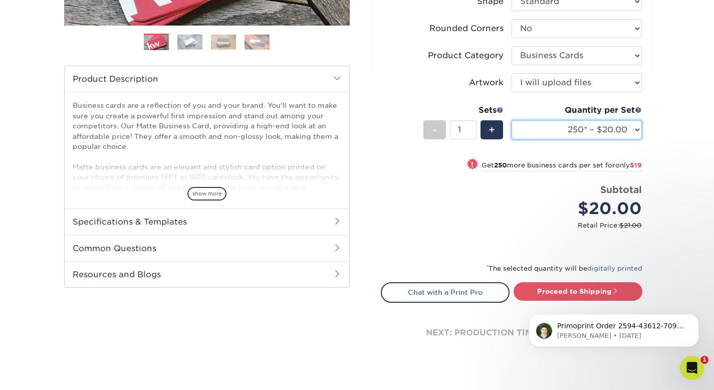
scroll to position [311, 0]
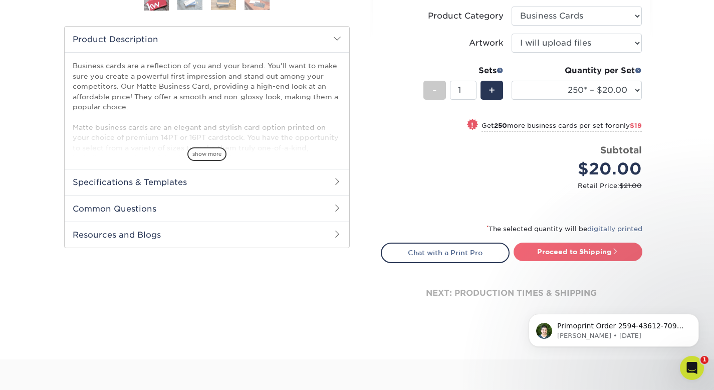
click at [589, 253] on link "Proceed to Shipping" at bounding box center [578, 252] width 129 height 18
type input "Set 1"
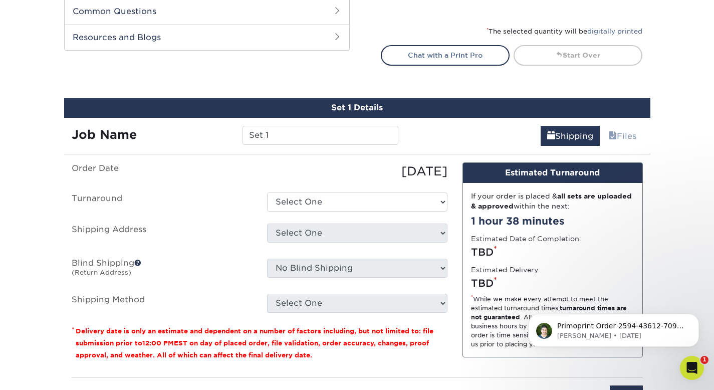
scroll to position [581, 0]
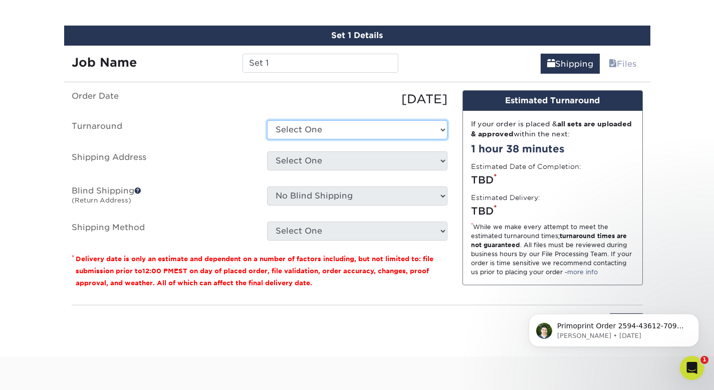
click at [340, 131] on select "Select One 2-4 Business Days 2 Day Next Business Day" at bounding box center [357, 129] width 180 height 19
select select "23721297-b68b-4846-ba83-3171e6bd9d78"
click at [267, 120] on select "Select One 2-4 Business Days 2 Day Next Business Day" at bounding box center [357, 129] width 180 height 19
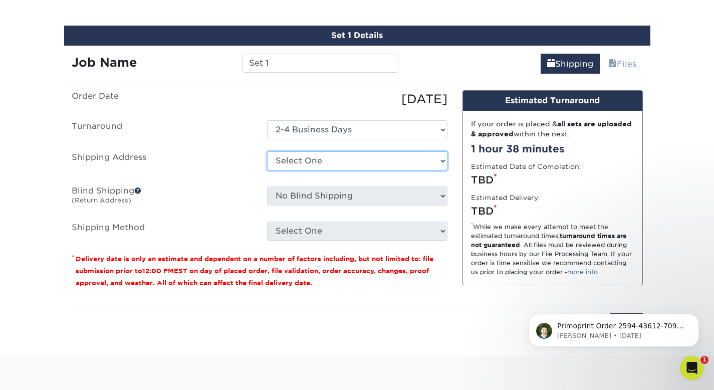
click at [329, 159] on select "Select One Angels' Cove + Add New Address" at bounding box center [357, 160] width 180 height 19
select select "285702"
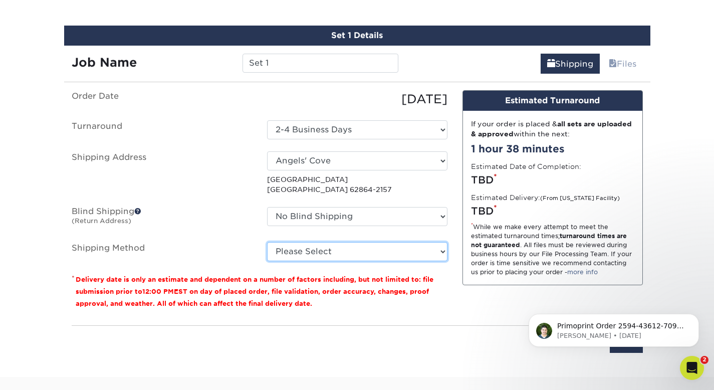
click at [309, 249] on select "Please Select Ground Shipping (+$7.84) 3 Day Shipping Service (+$15.34) 2 Day A…" at bounding box center [357, 251] width 180 height 19
select select "03"
click at [267, 242] on select "Please Select Ground Shipping (+$7.84) 3 Day Shipping Service (+$15.34) 2 Day A…" at bounding box center [357, 251] width 180 height 19
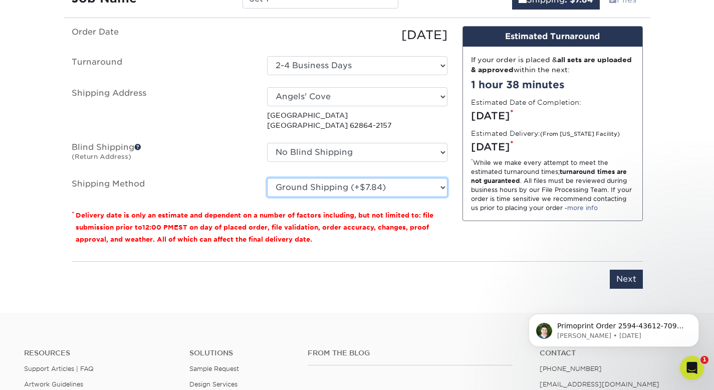
scroll to position [651, 0]
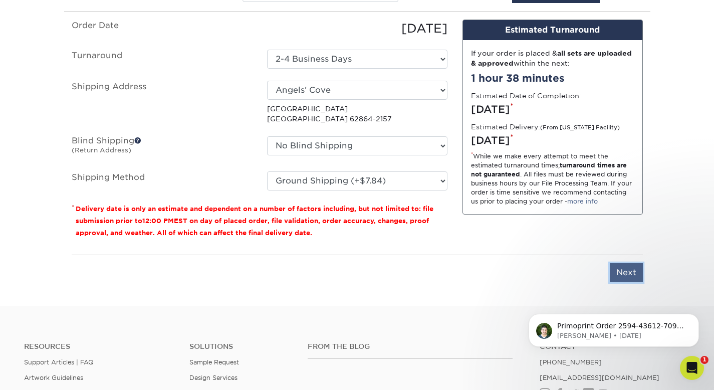
click at [633, 268] on input "Next" at bounding box center [626, 272] width 33 height 19
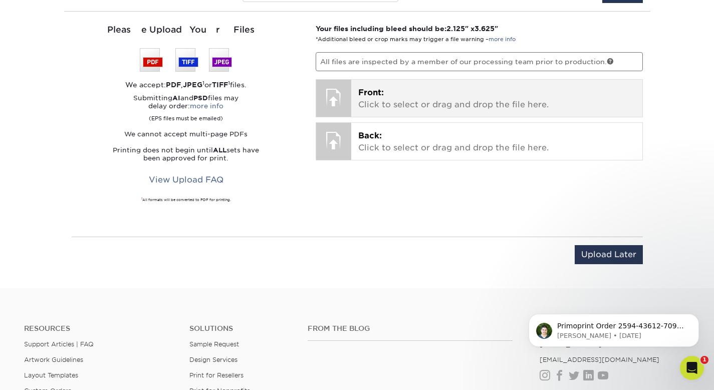
click at [413, 100] on p "Front: Click to select or drag and drop the file here." at bounding box center [496, 99] width 277 height 24
click at [392, 100] on p "Front: Click to select or drag and drop the file here." at bounding box center [496, 99] width 277 height 24
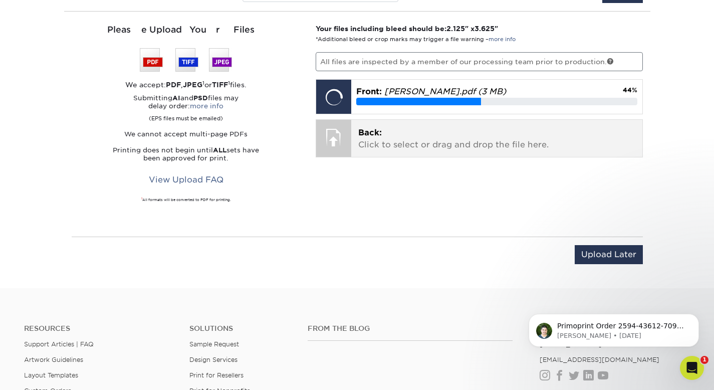
click at [376, 149] on p "Back: Click to select or drag and drop the file here." at bounding box center [496, 139] width 277 height 24
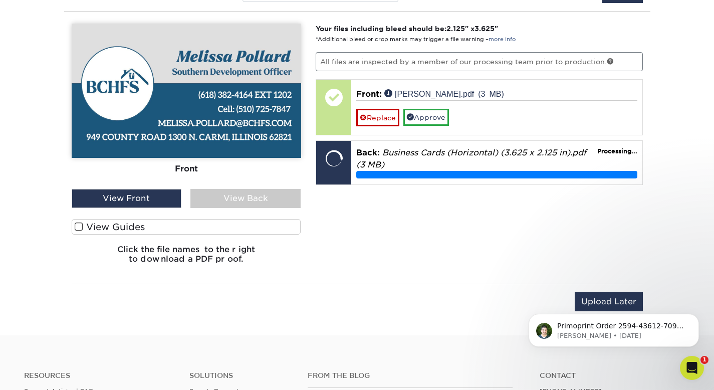
click at [79, 226] on span at bounding box center [79, 227] width 9 height 10
click at [0, 0] on input "View Guides" at bounding box center [0, 0] width 0 height 0
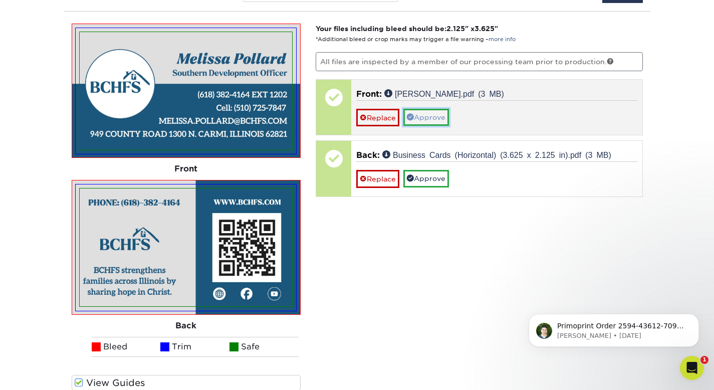
click at [418, 115] on link "Approve" at bounding box center [426, 117] width 46 height 17
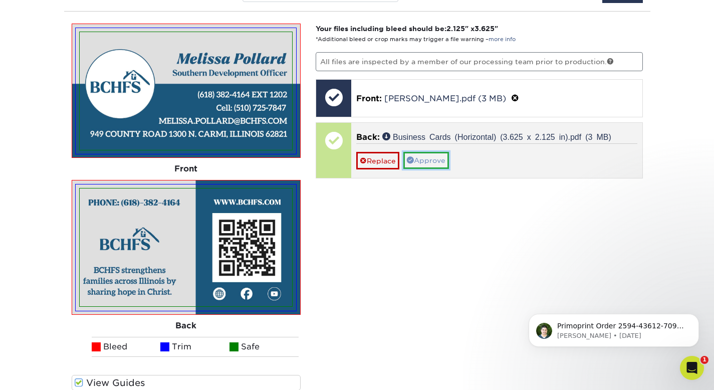
click at [436, 157] on link "Approve" at bounding box center [426, 160] width 46 height 17
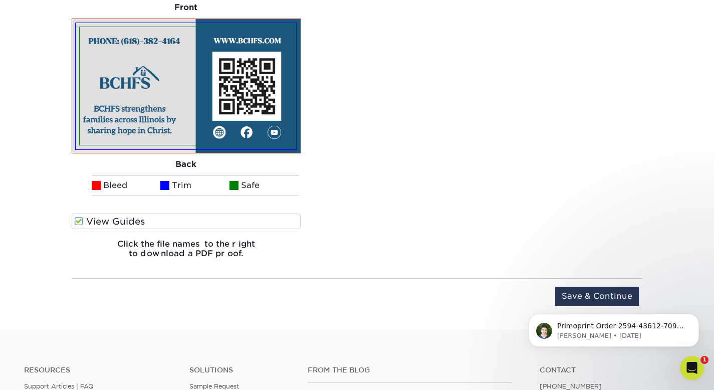
scroll to position [830, 0]
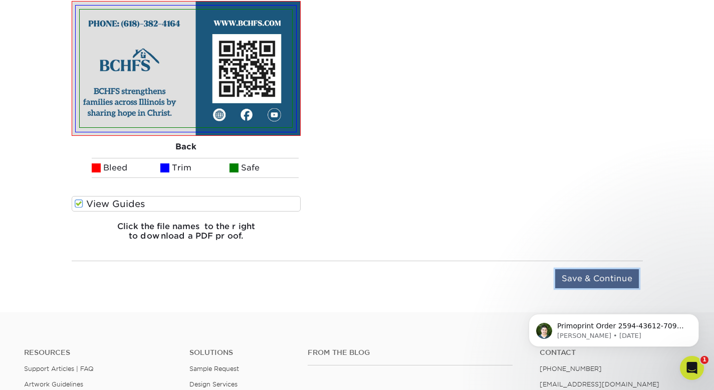
click at [624, 277] on input "Save & Continue" at bounding box center [597, 278] width 84 height 19
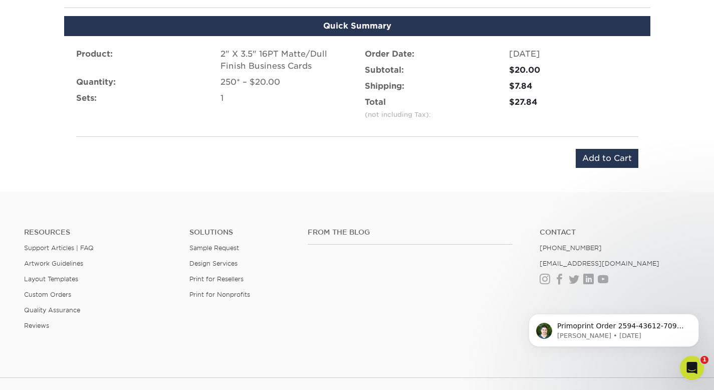
scroll to position [549, 0]
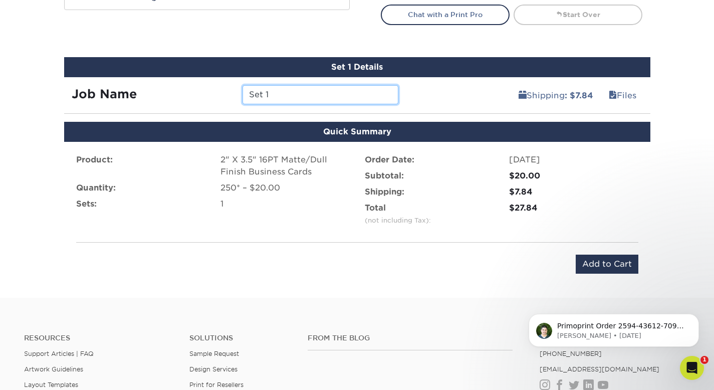
click at [287, 91] on input "Set 1" at bounding box center [321, 94] width 156 height 19
type input "M"
type input "Melissa Pollard"
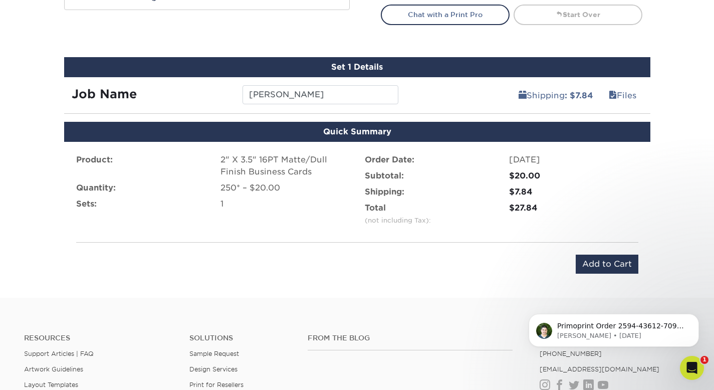
click at [306, 263] on div "Quick Checkout Add to Cart" at bounding box center [357, 264] width 562 height 19
click at [585, 257] on input "Add to Cart" at bounding box center [607, 264] width 63 height 19
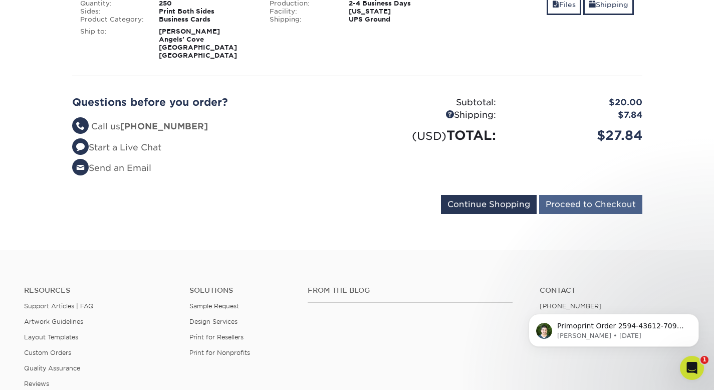
scroll to position [202, 0]
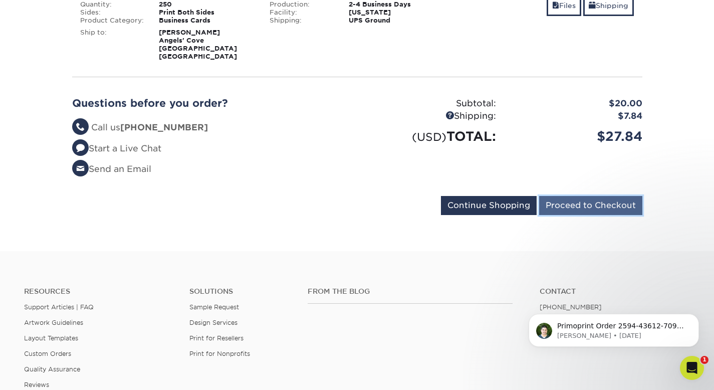
click at [584, 198] on input "Proceed to Checkout" at bounding box center [590, 205] width 103 height 19
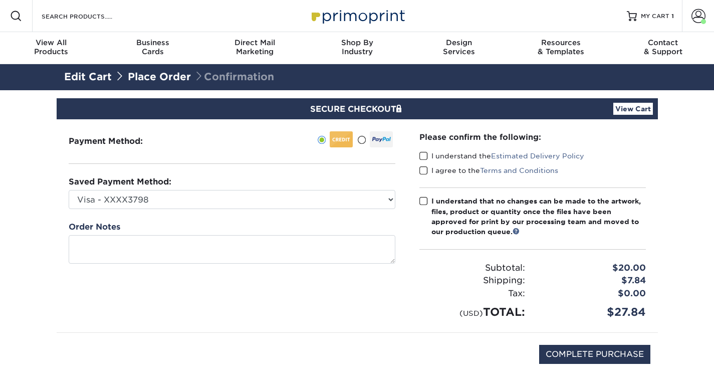
click at [422, 154] on span at bounding box center [423, 156] width 9 height 10
click at [0, 0] on input "I understand the Estimated Delivery Policy" at bounding box center [0, 0] width 0 height 0
click at [424, 171] on span at bounding box center [423, 171] width 9 height 10
click at [0, 0] on input "I agree to the Terms and Conditions" at bounding box center [0, 0] width 0 height 0
click at [424, 204] on span at bounding box center [423, 201] width 9 height 10
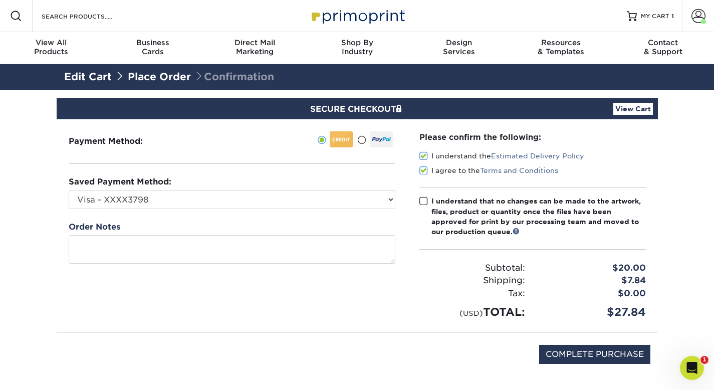
click at [0, 0] on input "I understand that no changes can be made to the artwork, files, product or quan…" at bounding box center [0, 0] width 0 height 0
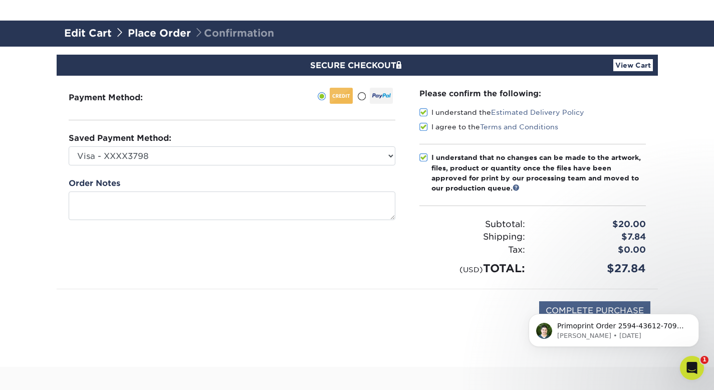
scroll to position [74, 0]
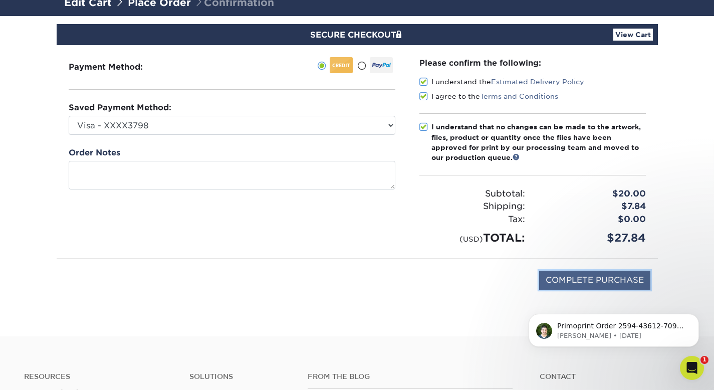
click at [580, 278] on input "COMPLETE PURCHASE" at bounding box center [594, 280] width 111 height 19
type input "PROCESSING, PLEASE WAIT..."
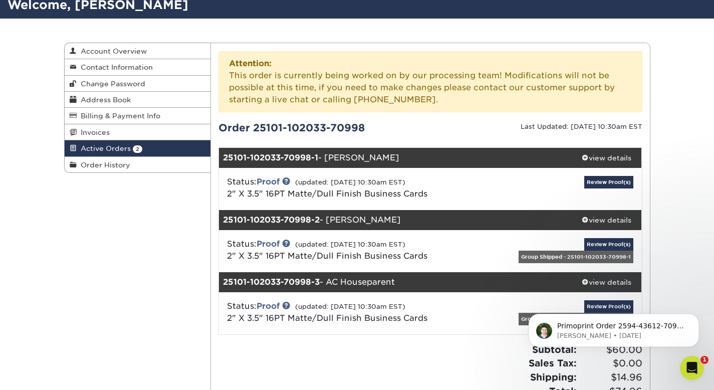
scroll to position [76, 0]
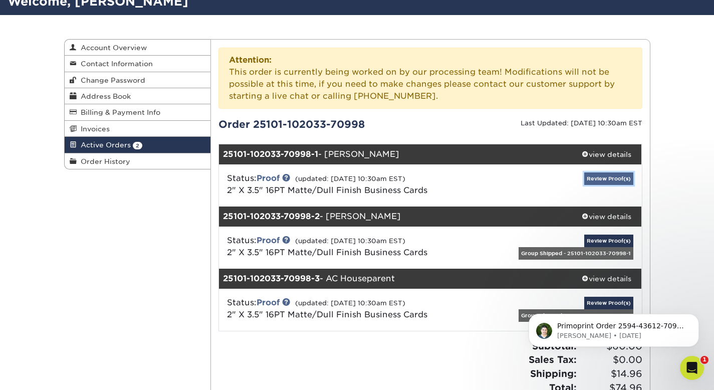
click at [609, 174] on link "Review Proof(s)" at bounding box center [608, 178] width 49 height 13
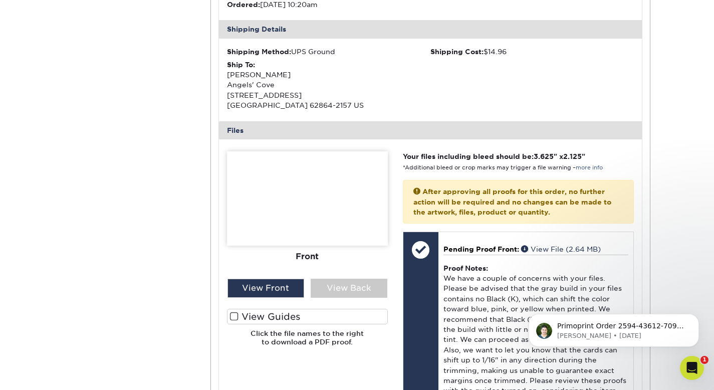
scroll to position [378, 0]
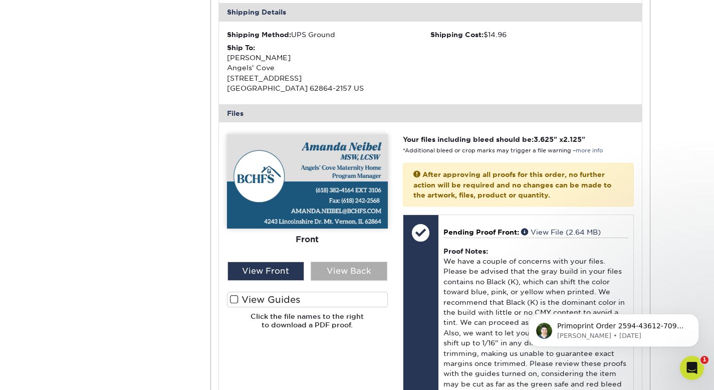
click at [336, 270] on div "View Back" at bounding box center [349, 271] width 77 height 19
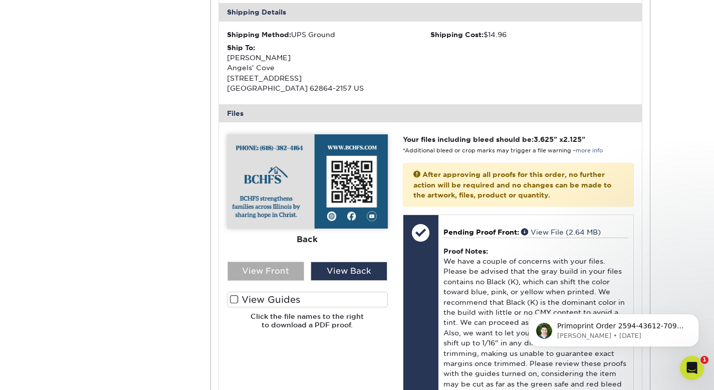
click at [268, 274] on div "View Front" at bounding box center [266, 271] width 77 height 19
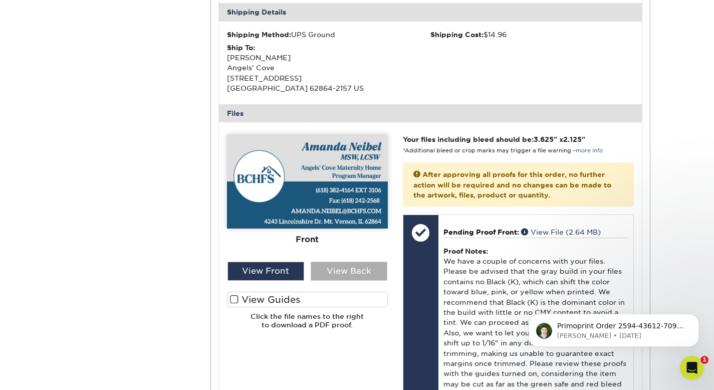
click at [327, 276] on div "View Back" at bounding box center [349, 271] width 77 height 19
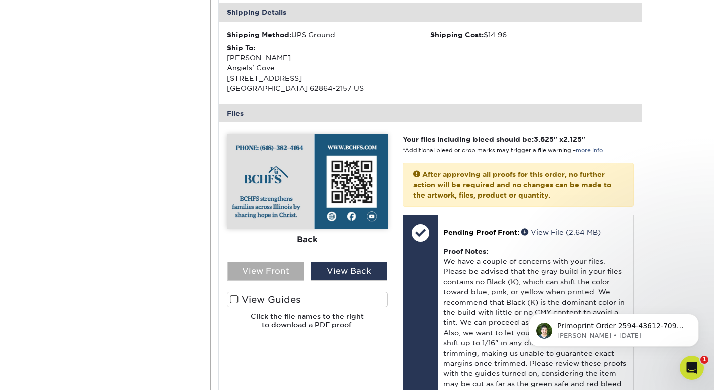
click at [285, 272] on div "View Front" at bounding box center [266, 271] width 77 height 19
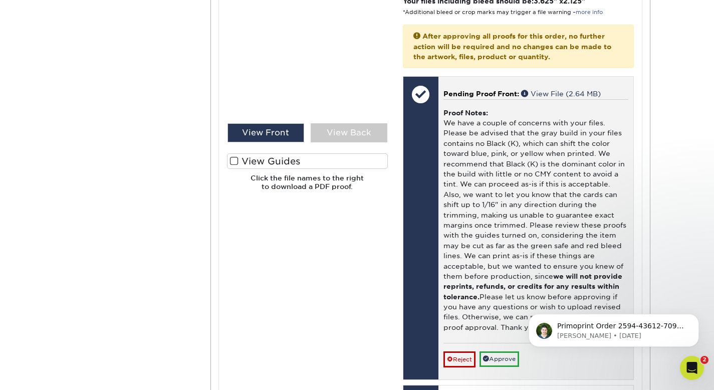
scroll to position [517, 0]
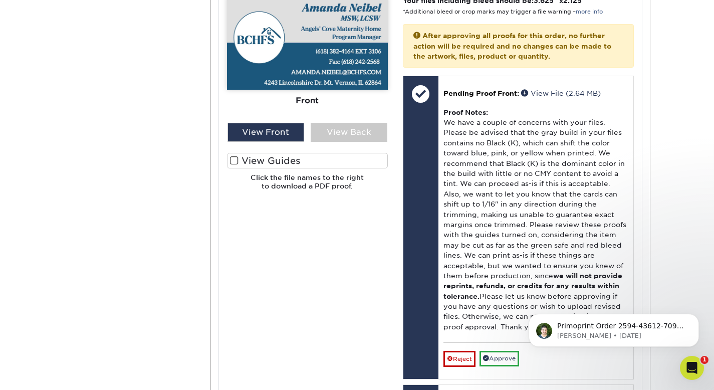
click at [235, 162] on span at bounding box center [234, 161] width 9 height 10
click at [0, 0] on input "View Guides" at bounding box center [0, 0] width 0 height 0
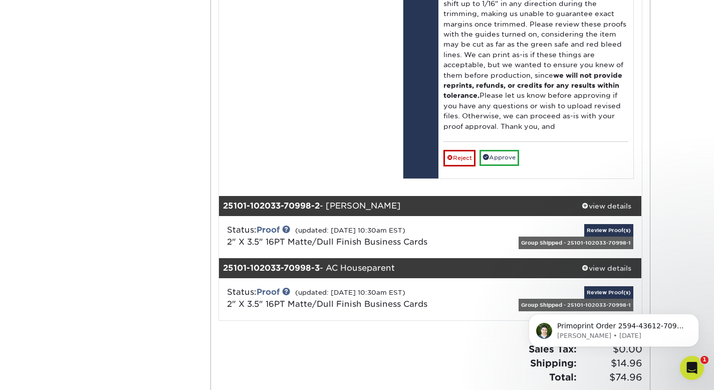
scroll to position [1029, 0]
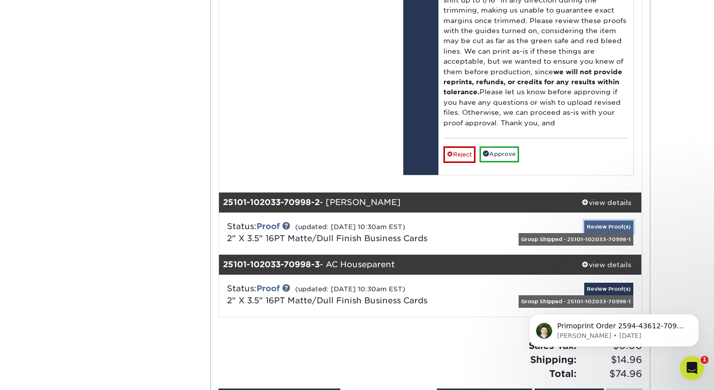
click at [597, 229] on link "Review Proof(s)" at bounding box center [608, 226] width 49 height 13
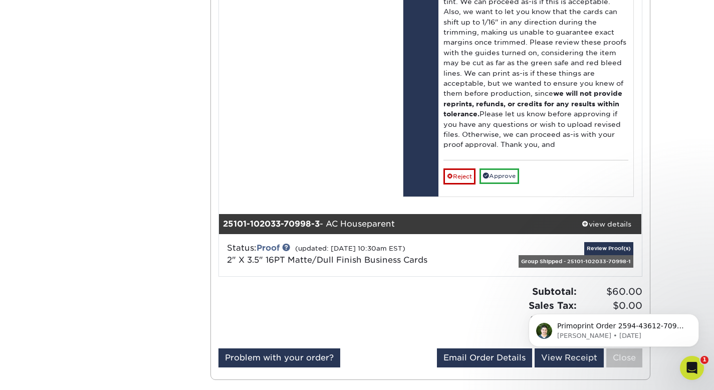
scroll to position [1969, 0]
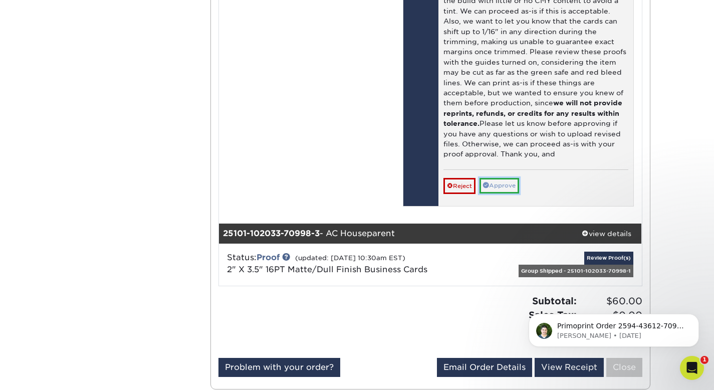
click at [510, 186] on link "Approve" at bounding box center [500, 186] width 40 height 16
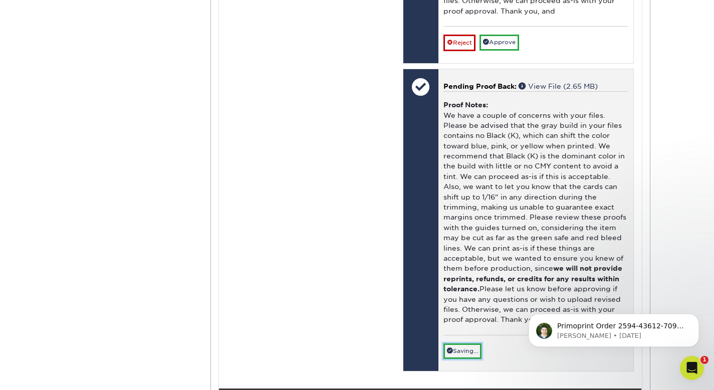
scroll to position [1752, 0]
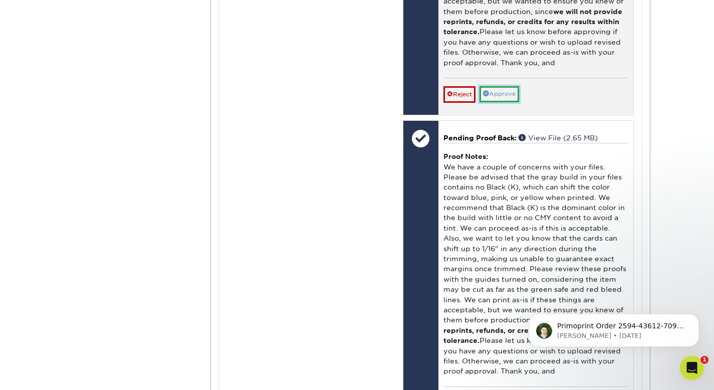
click at [507, 100] on link "Approve" at bounding box center [500, 94] width 40 height 16
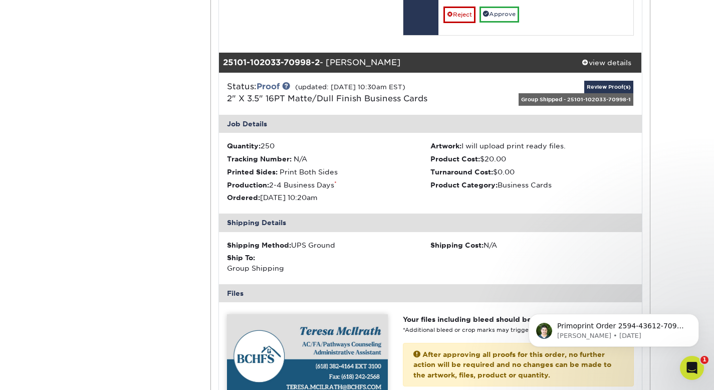
scroll to position [1104, 0]
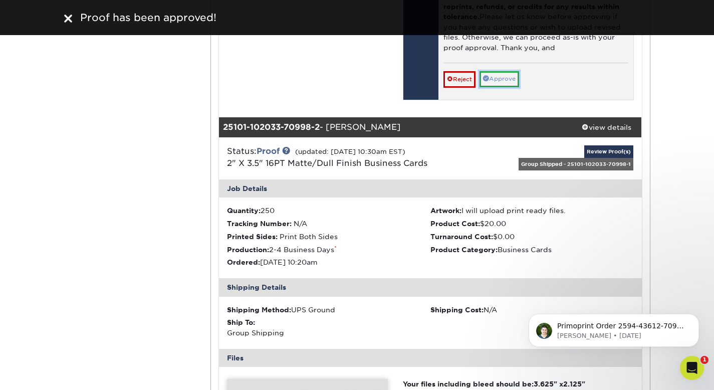
click at [509, 76] on link "Approve" at bounding box center [500, 79] width 40 height 16
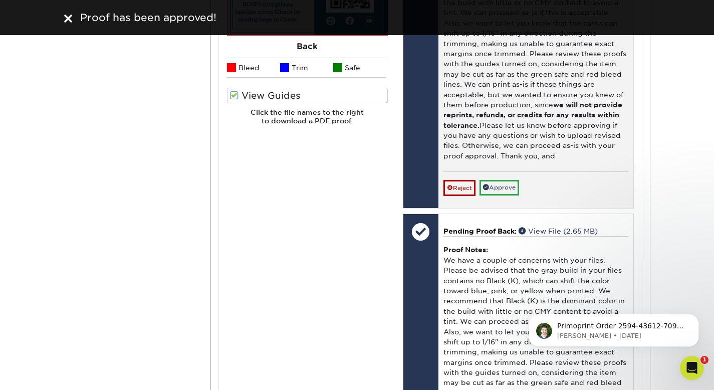
scroll to position [657, 0]
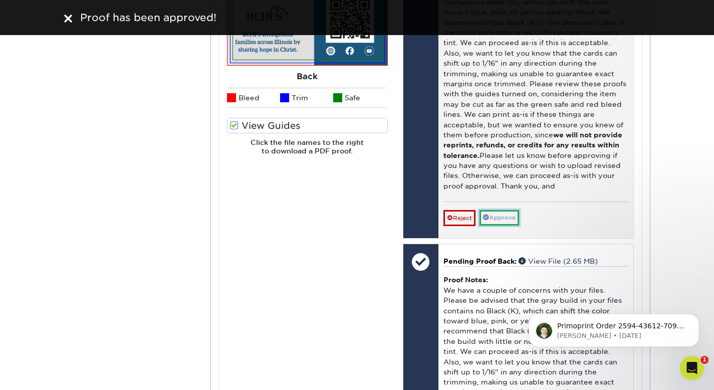
click at [503, 221] on link "Approve" at bounding box center [500, 218] width 40 height 16
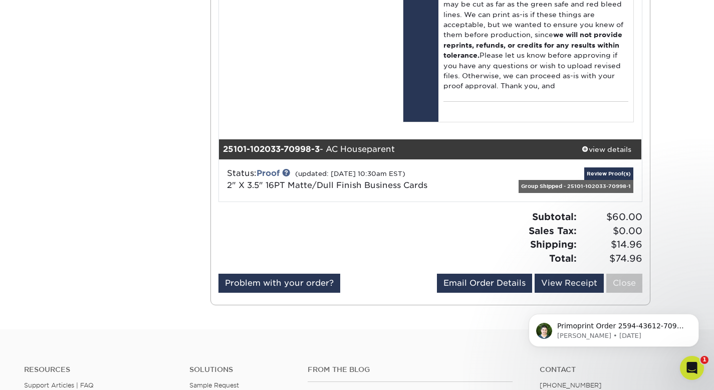
scroll to position [1983, 0]
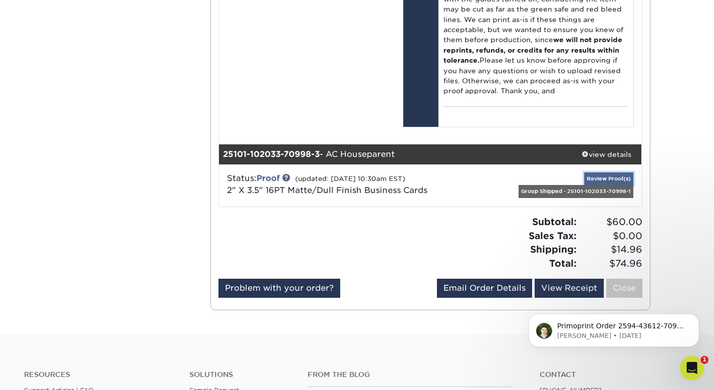
click at [600, 177] on link "Review Proof(s)" at bounding box center [608, 178] width 49 height 13
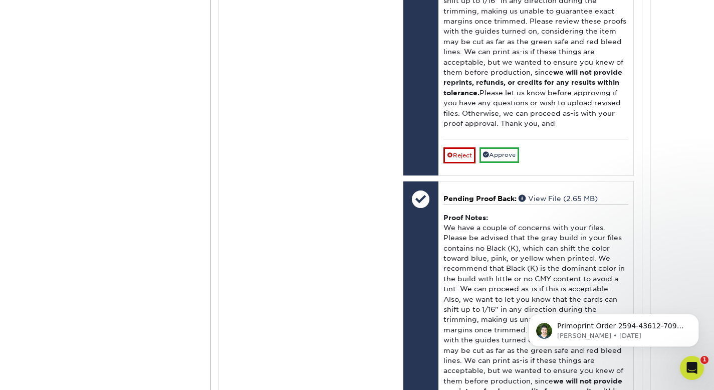
scroll to position [2627, 0]
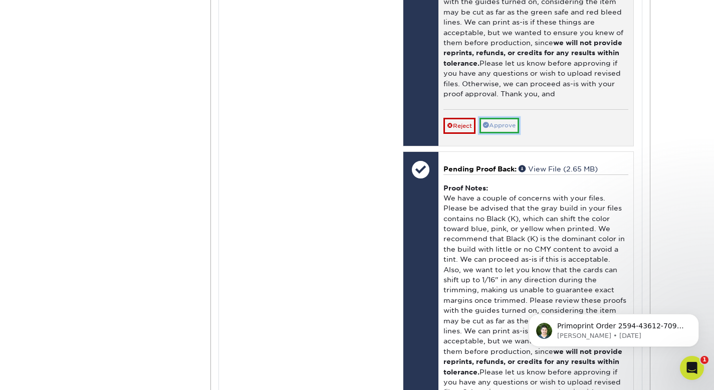
click at [508, 123] on link "Approve" at bounding box center [500, 126] width 40 height 16
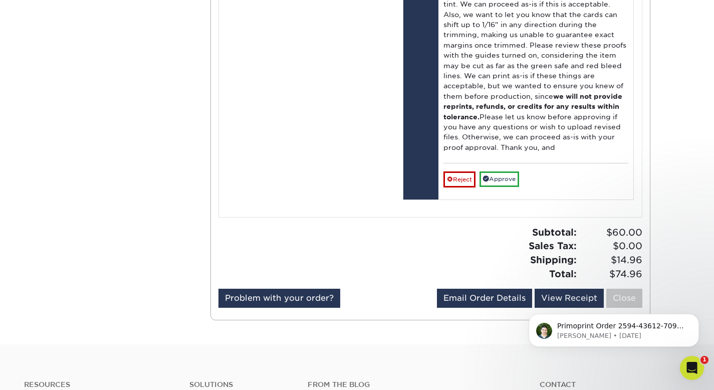
scroll to position [2927, 0]
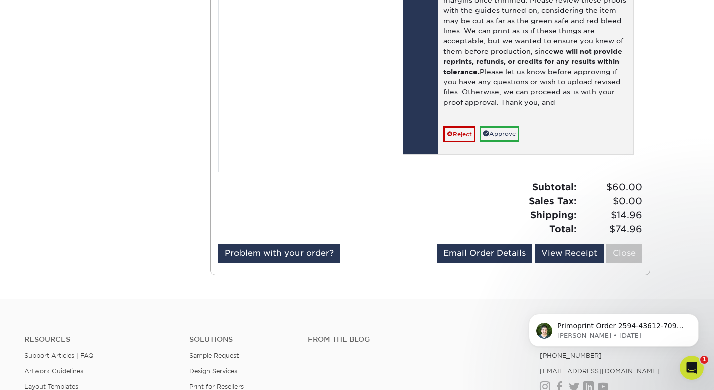
click at [511, 124] on div "Reject Approve Cancel Save We will contact you via email shortly. If you need t…" at bounding box center [535, 130] width 185 height 25
click at [508, 133] on link "Approve" at bounding box center [500, 134] width 40 height 16
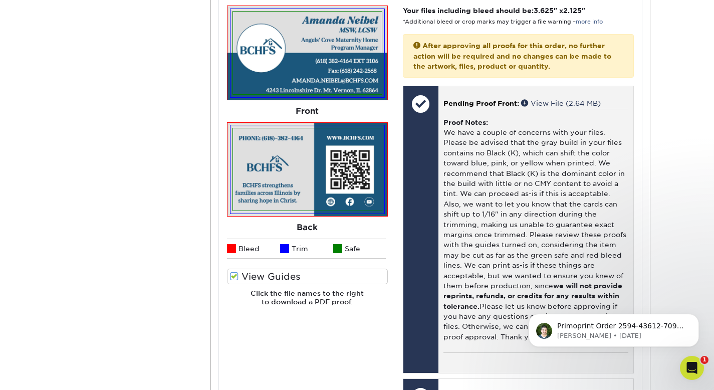
scroll to position [0, 0]
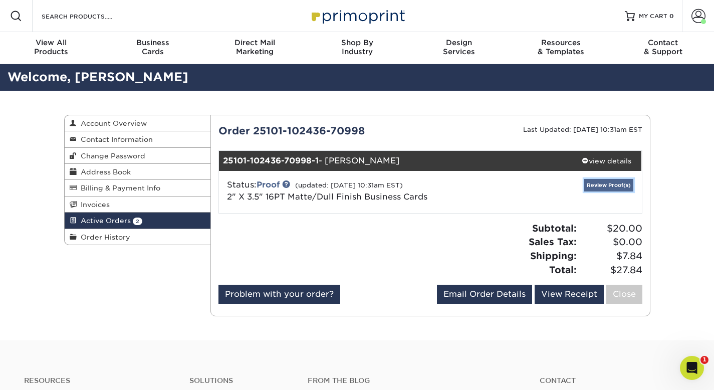
click at [595, 190] on link "Review Proof(s)" at bounding box center [608, 185] width 49 height 13
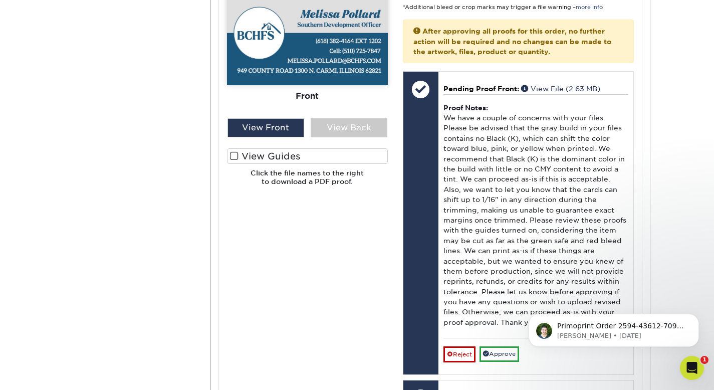
scroll to position [505, 0]
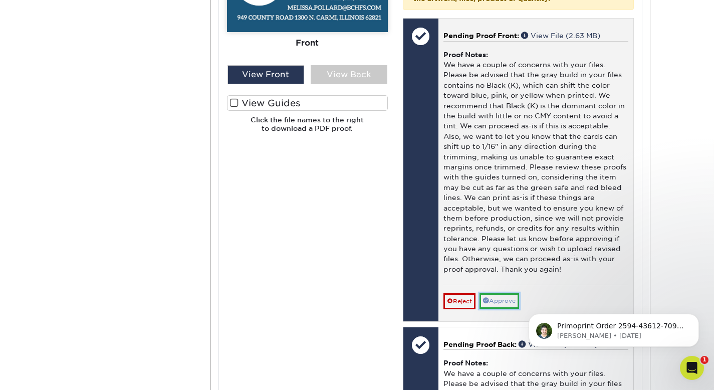
click at [499, 302] on link "Approve" at bounding box center [500, 301] width 40 height 16
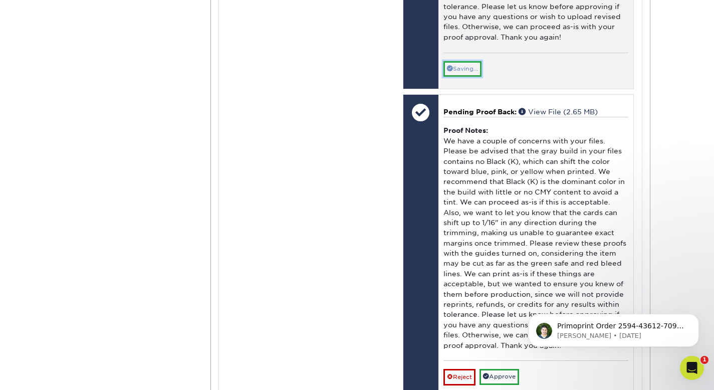
scroll to position [788, 0]
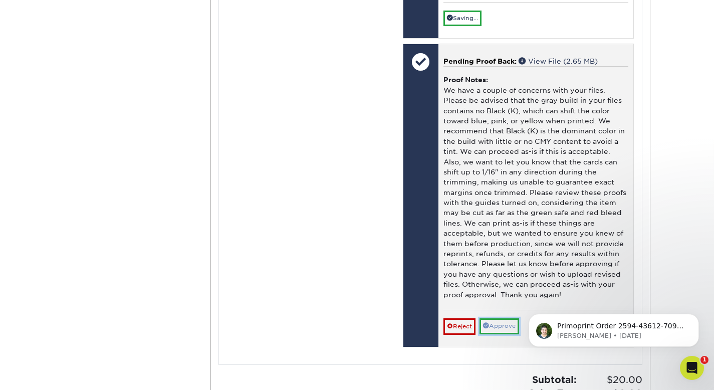
click at [503, 331] on link "Approve" at bounding box center [500, 326] width 40 height 16
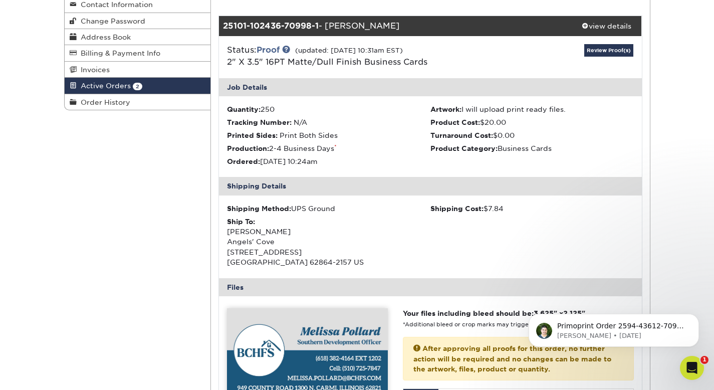
scroll to position [0, 0]
